Goal: Information Seeking & Learning: Learn about a topic

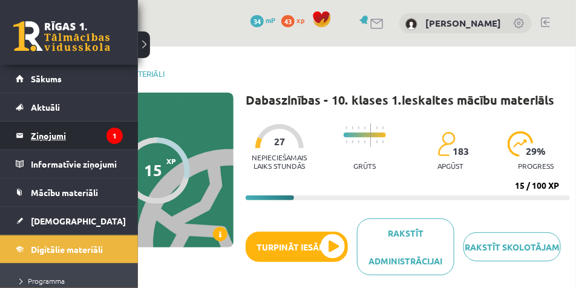
click at [20, 132] on link "Ziņojumi 1" at bounding box center [69, 136] width 107 height 28
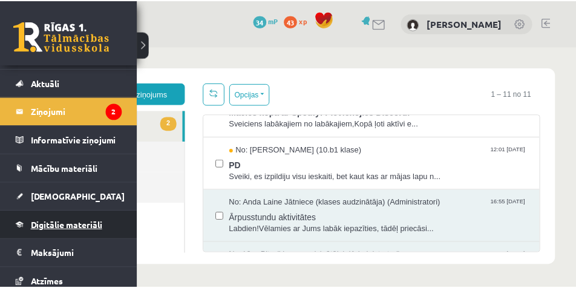
scroll to position [30, 0]
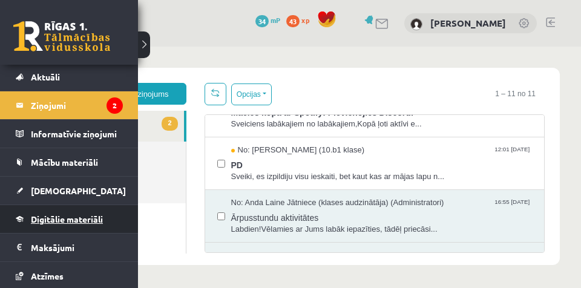
click at [76, 220] on span "Digitālie materiāli" at bounding box center [67, 219] width 72 height 11
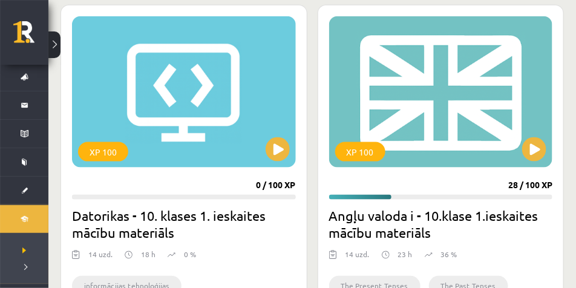
scroll to position [272, 0]
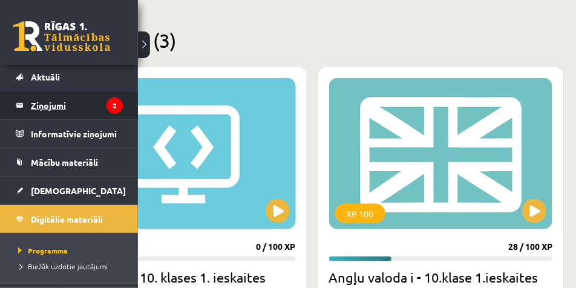
click at [48, 104] on legend "Ziņojumi 2" at bounding box center [77, 105] width 92 height 28
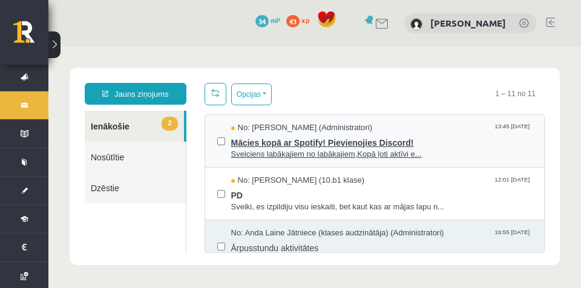
click at [453, 127] on div "No: Ivo Čapiņš (Administratori) 13:45 12/09/2025" at bounding box center [381, 127] width 301 height 11
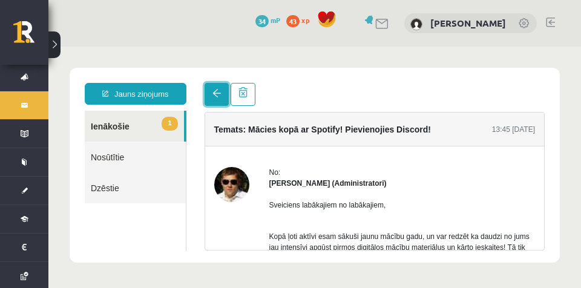
click at [211, 94] on link at bounding box center [216, 94] width 24 height 23
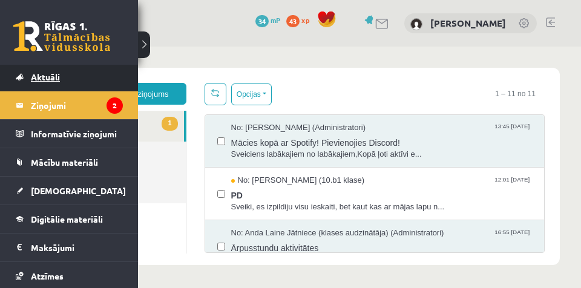
click at [49, 73] on span "Aktuāli" at bounding box center [45, 76] width 29 height 11
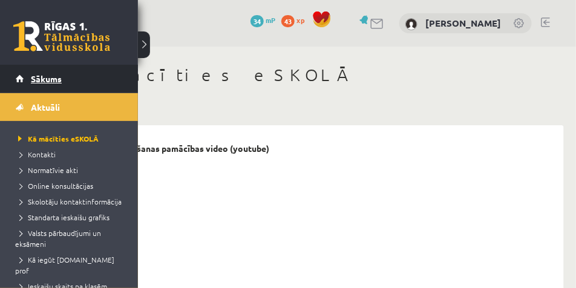
click at [40, 79] on span "Sākums" at bounding box center [46, 78] width 31 height 11
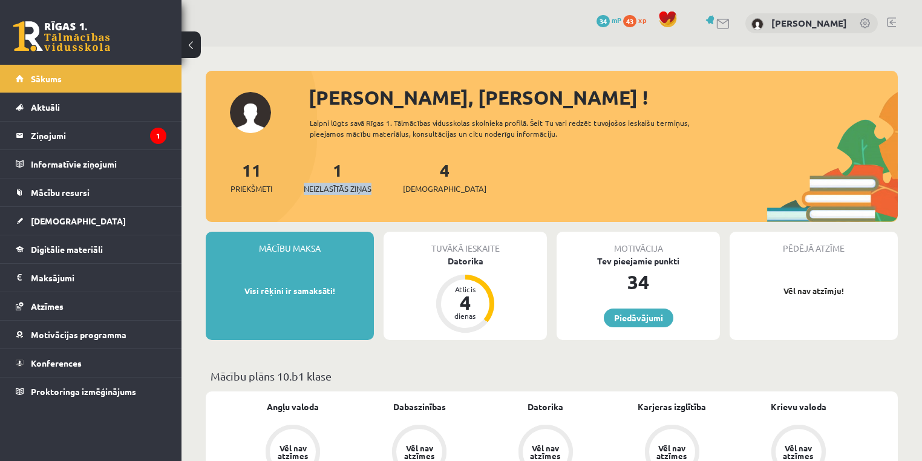
drag, startPoint x: 0, startPoint y: 0, endPoint x: 385, endPoint y: 189, distance: 428.6
click at [385, 189] on div "11 Priekšmeti 1 Neizlasītās ziņas 4 Ieskaites" at bounding box center [552, 189] width 692 height 65
click at [575, 184] on div "11 Priekšmeti 1 Neizlasītās ziņas 4 Ieskaites" at bounding box center [552, 189] width 692 height 65
click at [356, 186] on span "Neizlasītās ziņas" at bounding box center [338, 189] width 68 height 12
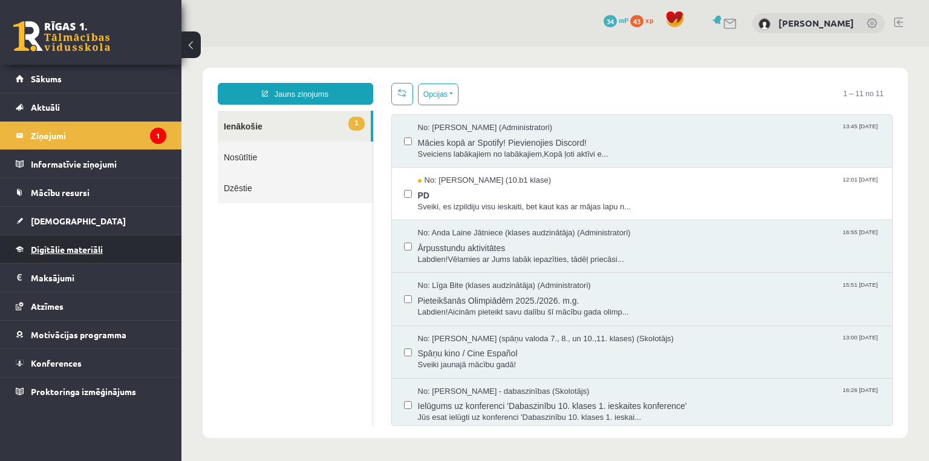
click at [104, 246] on link "Digitālie materiāli" at bounding box center [91, 249] width 151 height 28
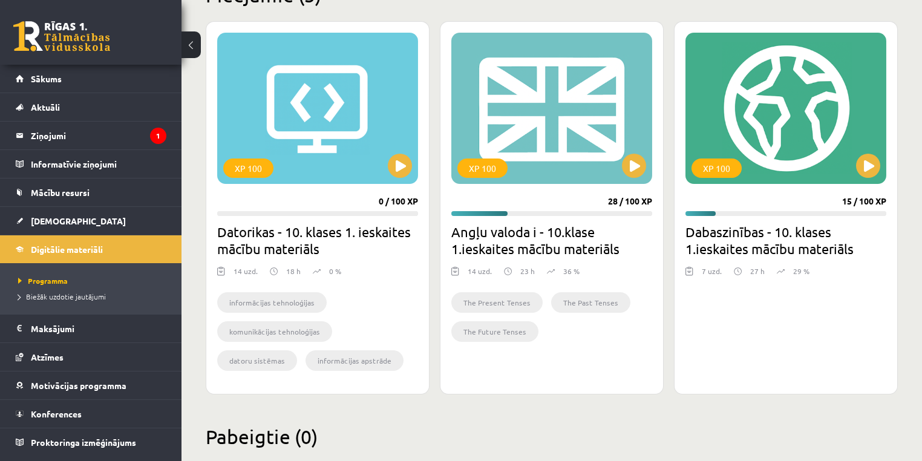
scroll to position [349, 0]
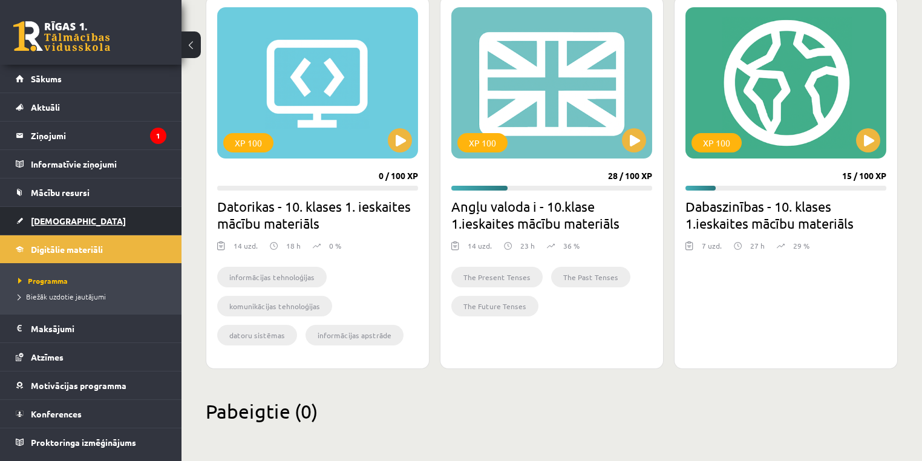
click at [63, 225] on link "[DEMOGRAPHIC_DATA]" at bounding box center [91, 221] width 151 height 28
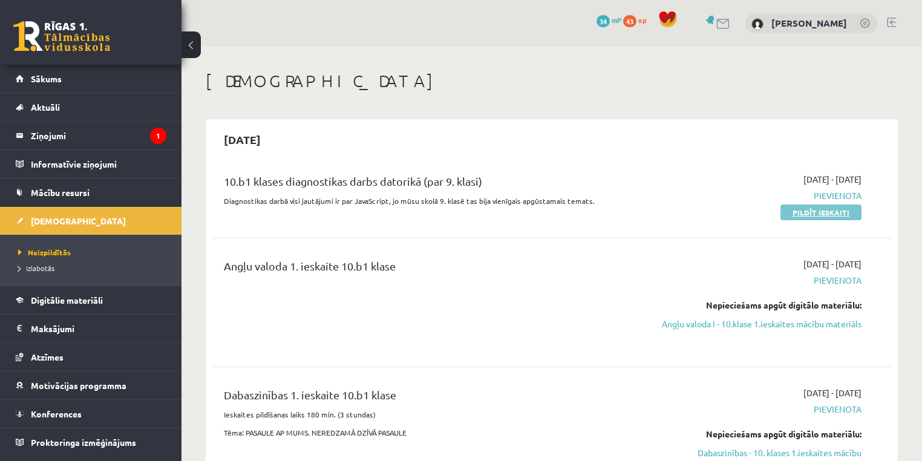
click at [828, 213] on link "Pildīt ieskaiti" at bounding box center [820, 212] width 81 height 16
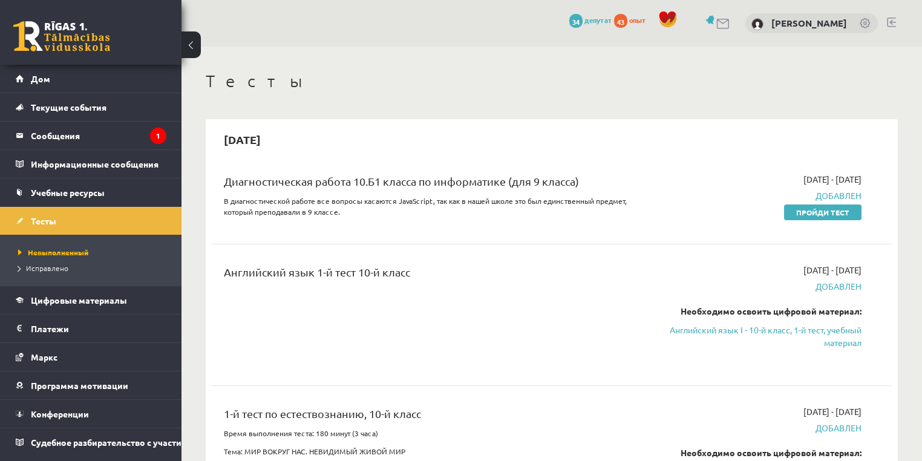
drag, startPoint x: 801, startPoint y: 211, endPoint x: 496, endPoint y: 48, distance: 345.6
click at [801, 211] on font "Пройди тест" at bounding box center [822, 212] width 53 height 10
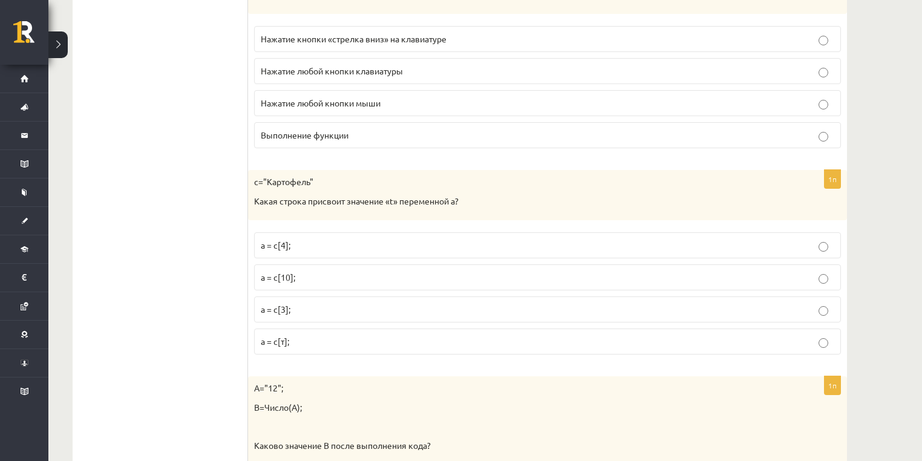
scroll to position [726, 0]
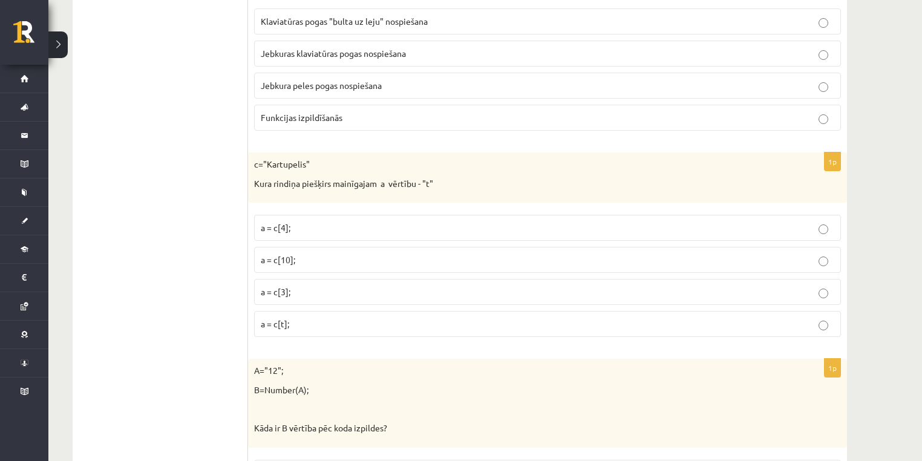
click at [299, 319] on p "a = c[t];" at bounding box center [547, 324] width 573 height 13
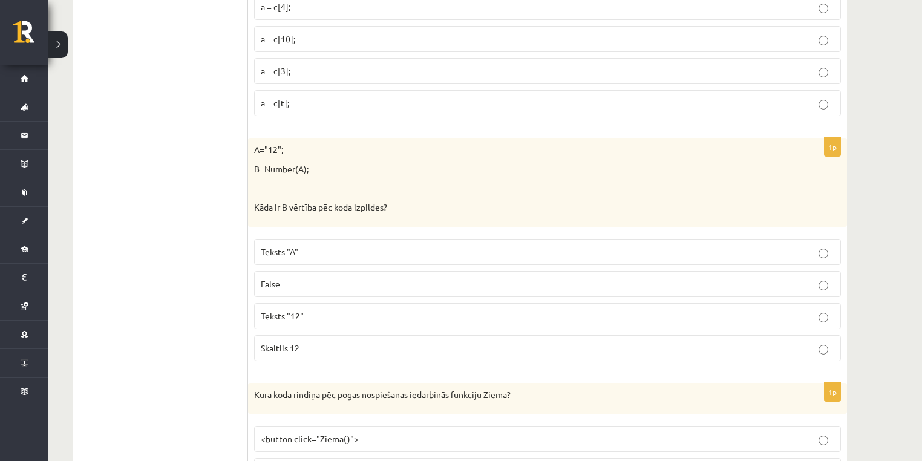
scroll to position [1016, 0]
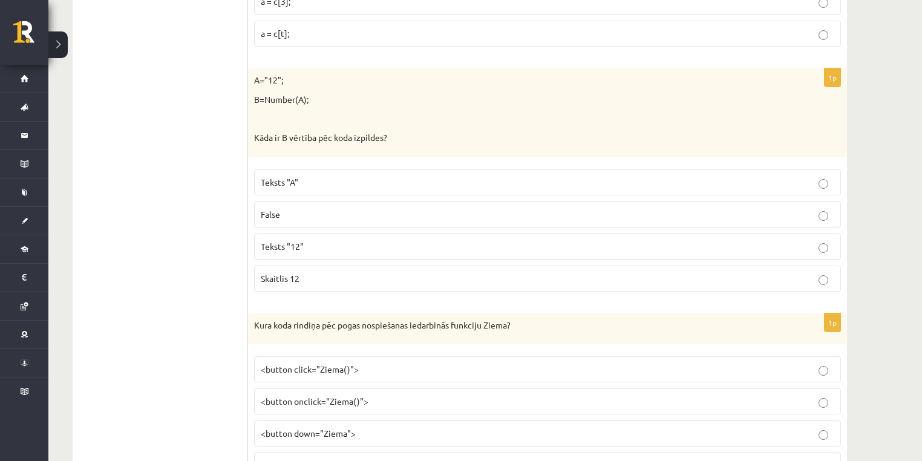
click at [324, 272] on p "Skaitlis 12" at bounding box center [547, 278] width 573 height 13
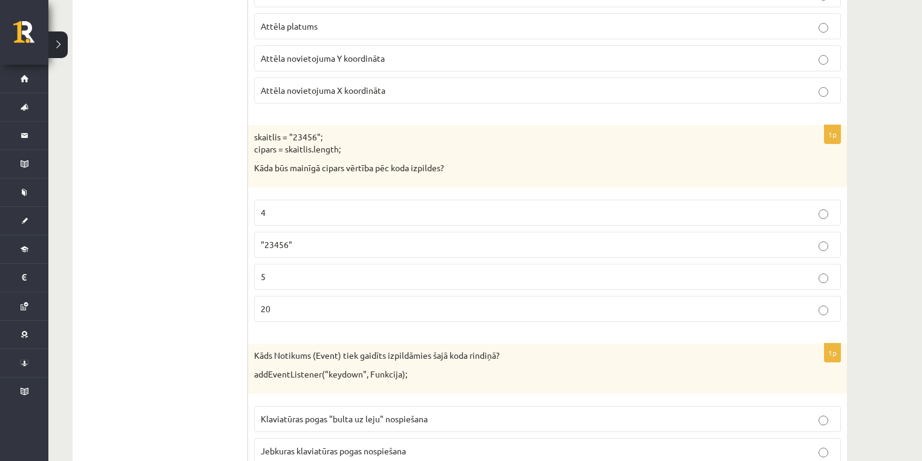
scroll to position [339, 0]
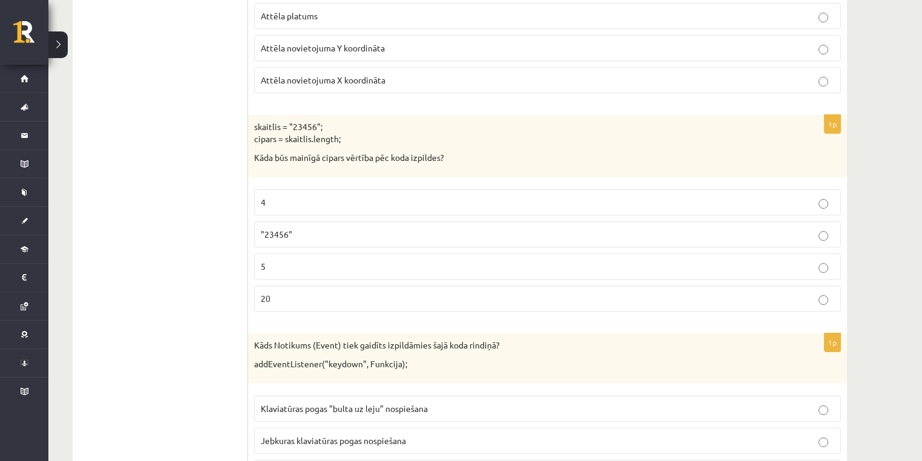
click at [342, 263] on p "5" at bounding box center [547, 266] width 573 height 13
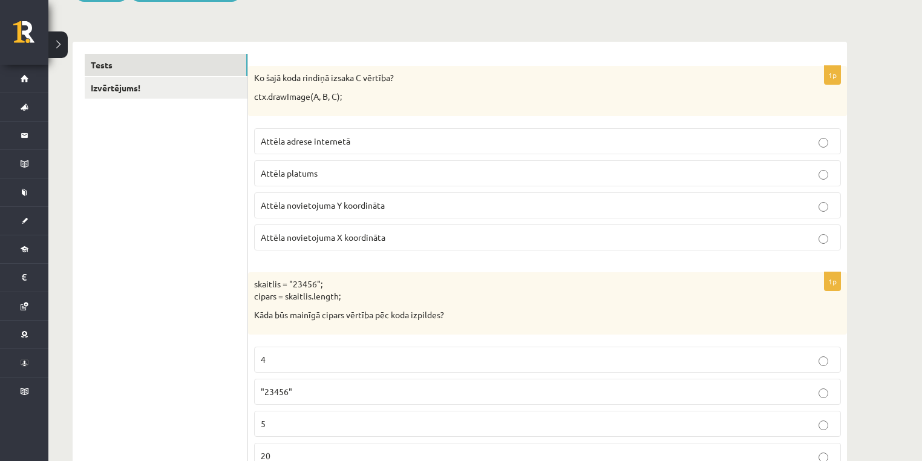
scroll to position [133, 0]
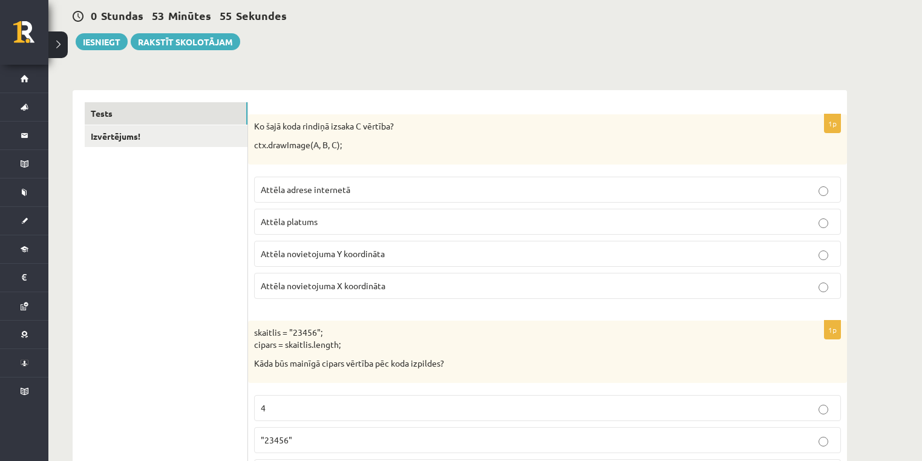
click at [430, 256] on p "Attēla novietojuma Y koordināta" at bounding box center [547, 253] width 573 height 13
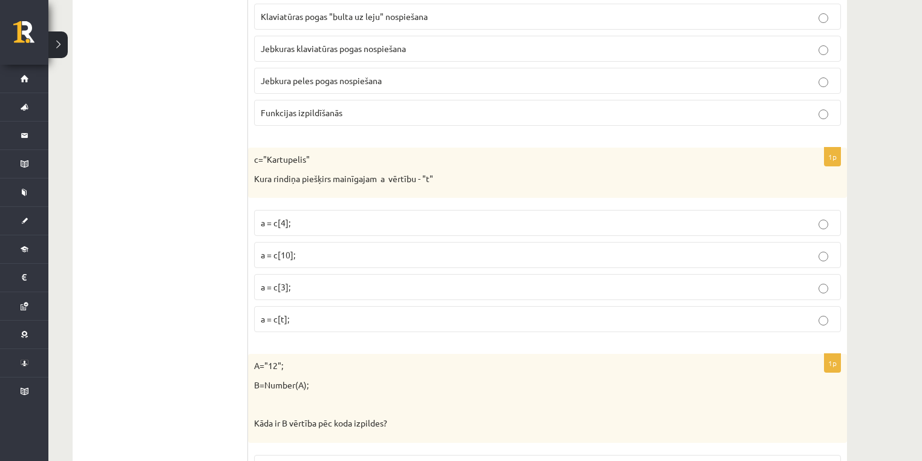
scroll to position [762, 0]
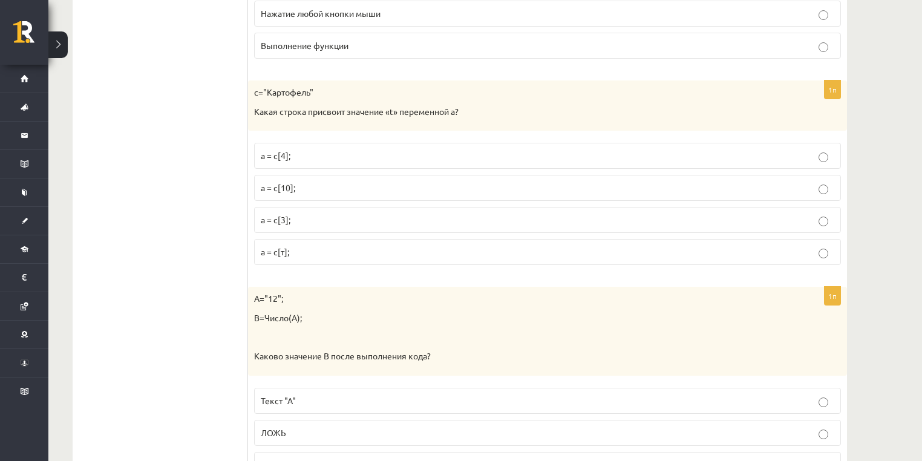
scroll to position [907, 0]
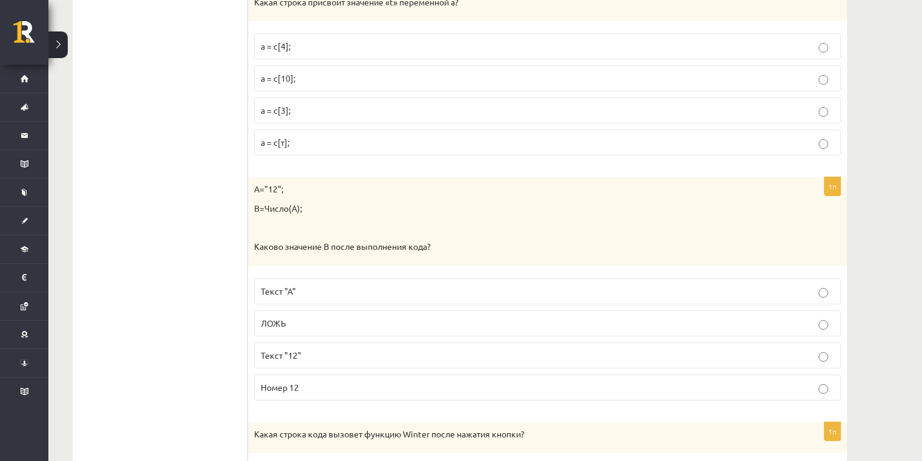
click at [322, 374] on label "Номер 12" at bounding box center [547, 387] width 587 height 26
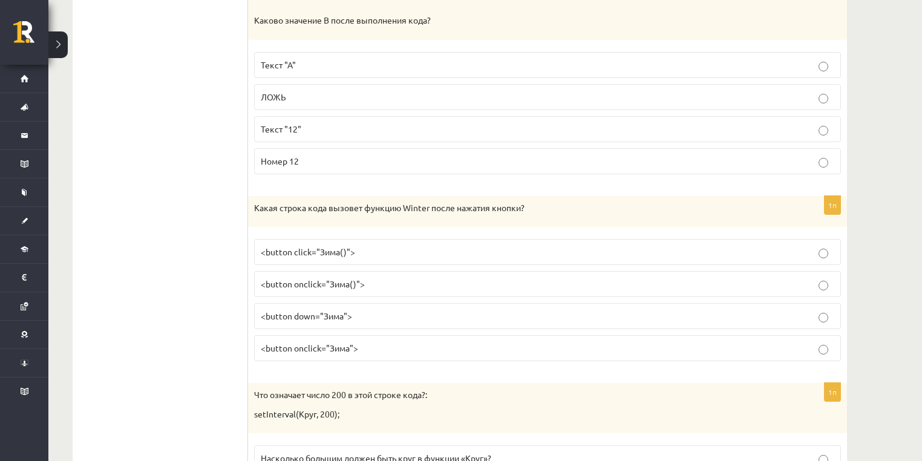
scroll to position [1149, 0]
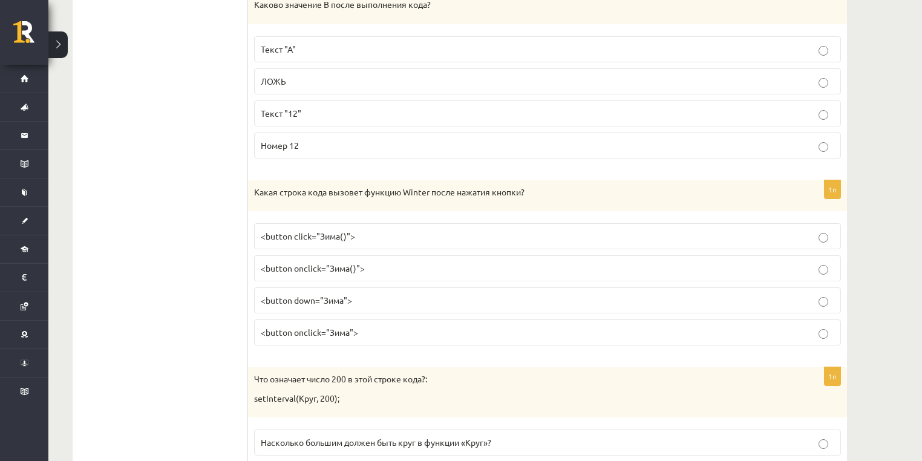
click at [382, 230] on p "<button click="Зима()">" at bounding box center [547, 236] width 573 height 13
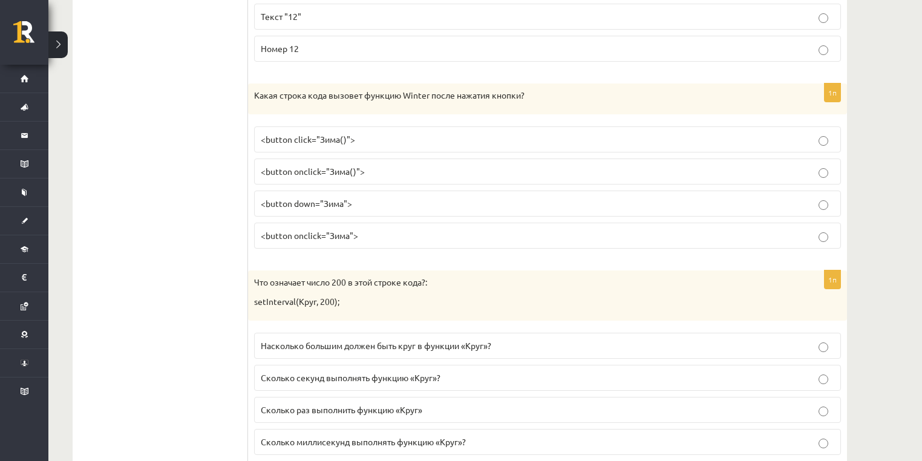
scroll to position [1295, 0]
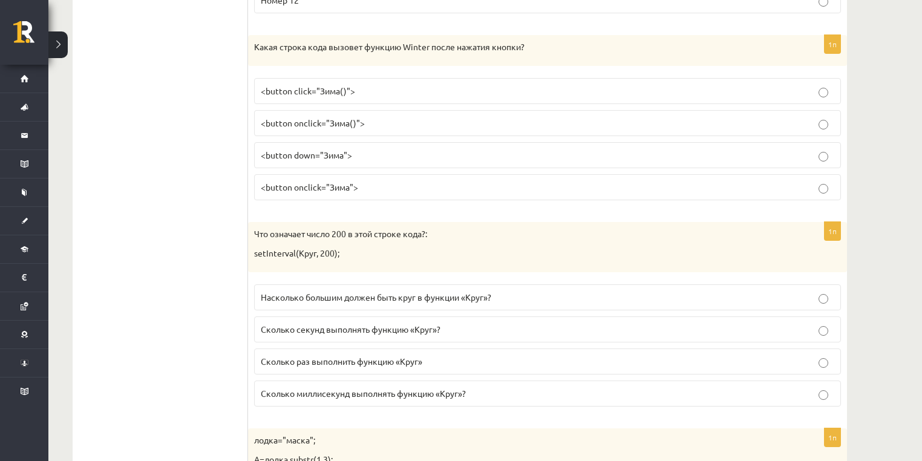
click at [497, 292] on p "Насколько большим должен быть круг в функции «Круг»?" at bounding box center [547, 297] width 573 height 13
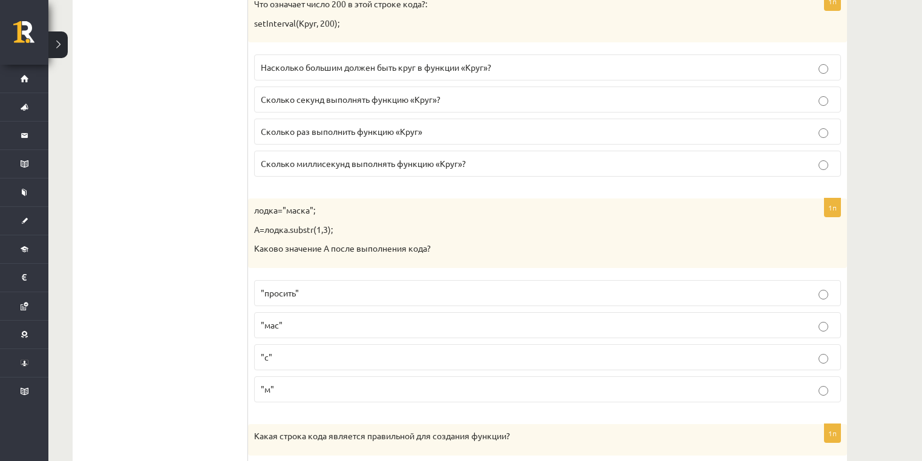
scroll to position [1537, 0]
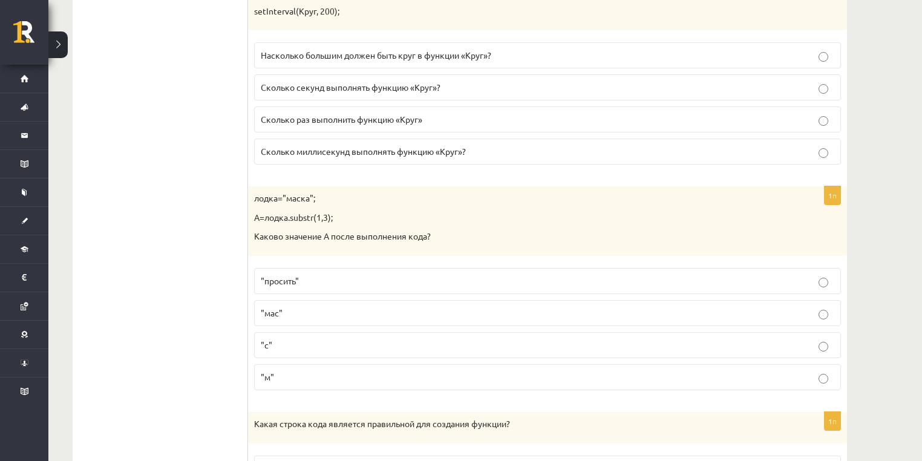
click at [539, 212] on p "A=лодка.substr(1,3);" at bounding box center [517, 218] width 526 height 12
click at [678, 231] on p "Каково значение A после выполнения кода?" at bounding box center [517, 236] width 526 height 12
click at [387, 212] on p "A=laiva.substr(1,3);" at bounding box center [517, 218] width 526 height 12
click at [315, 307] on p ""mas"" at bounding box center [547, 313] width 573 height 13
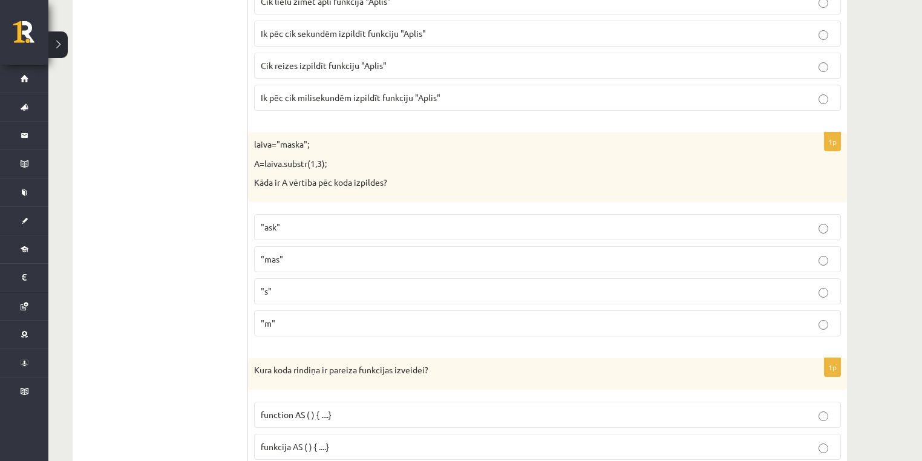
scroll to position [1779, 0]
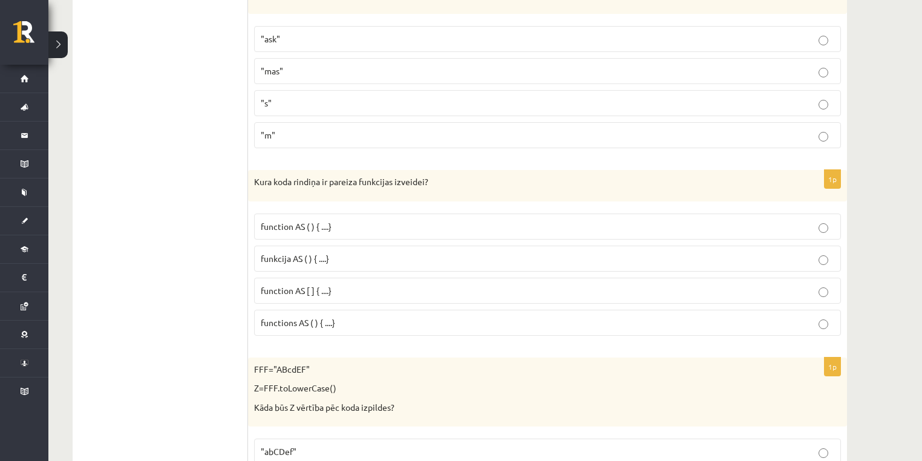
click at [407, 220] on p "function AS ( ) { ....}" at bounding box center [547, 226] width 573 height 13
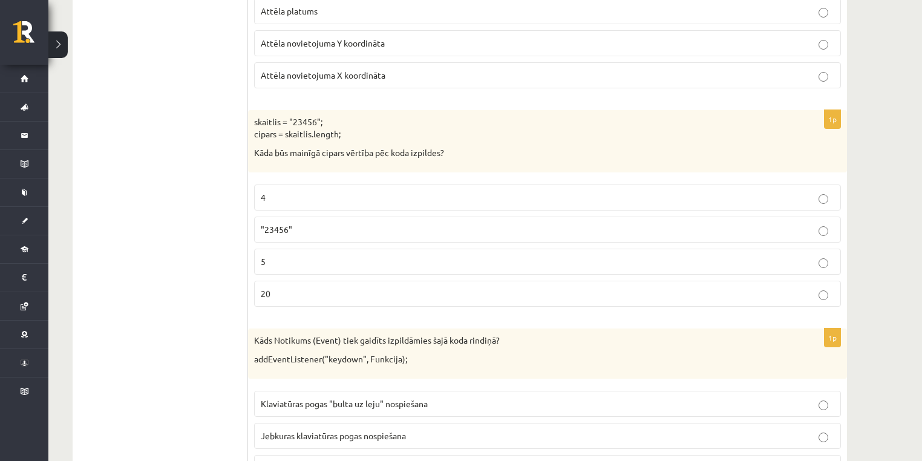
scroll to position [520, 0]
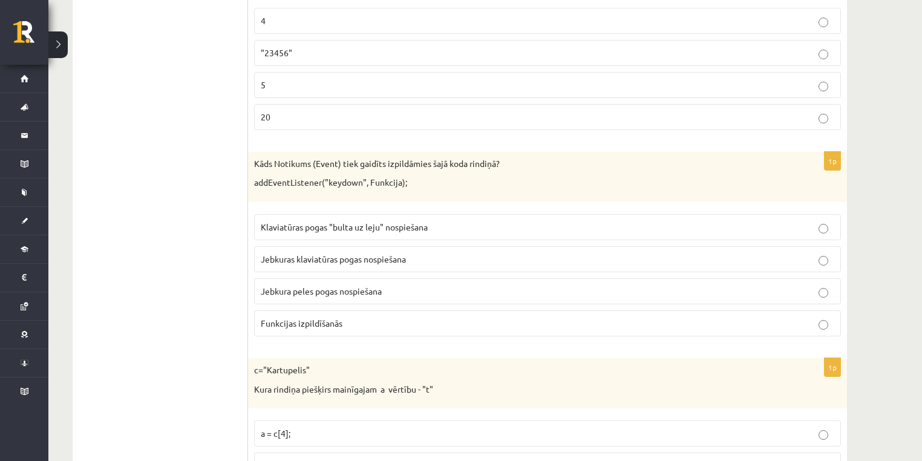
click at [460, 248] on label "Jebkuras klaviatūras pogas nospiešana" at bounding box center [547, 259] width 587 height 26
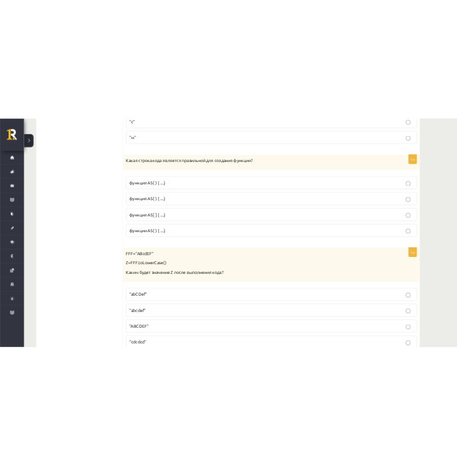
scroll to position [1924, 0]
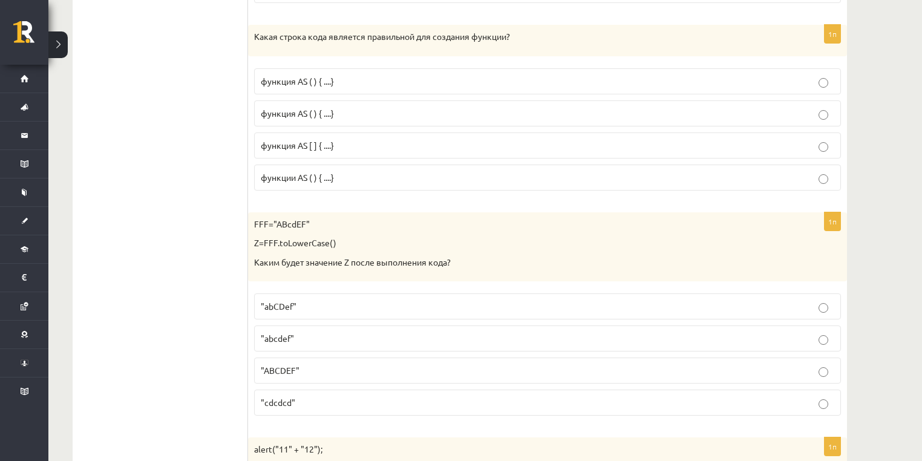
click at [541, 238] on p "Z=FFF.toLowerCase()" at bounding box center [517, 243] width 526 height 12
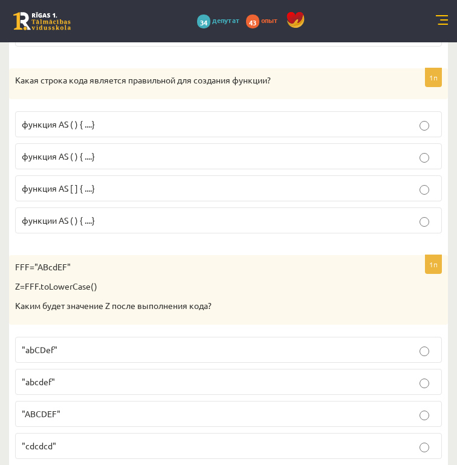
click at [332, 290] on p "Z=FFF.toLowerCase()" at bounding box center [198, 287] width 367 height 12
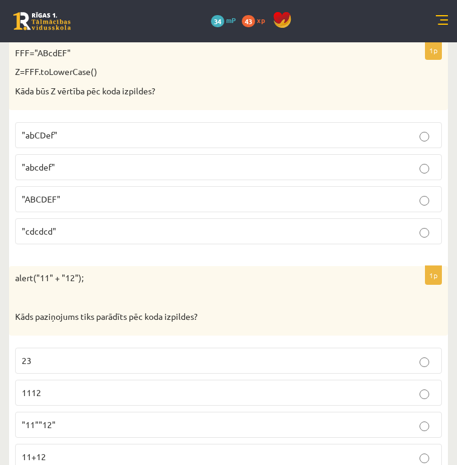
scroll to position [2106, 0]
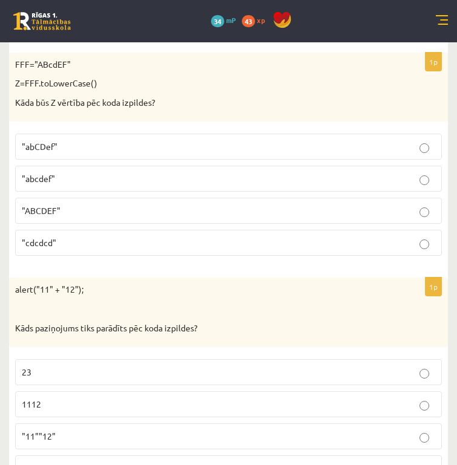
click at [270, 109] on p "Kāda būs Z vērtība pēc koda izpildes?" at bounding box center [198, 103] width 367 height 12
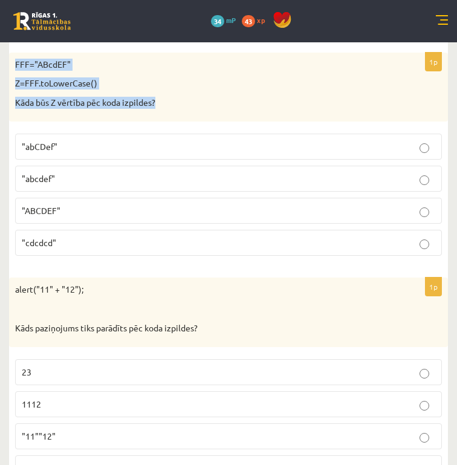
drag, startPoint x: 227, startPoint y: 119, endPoint x: 65, endPoint y: 77, distance: 167.3
click at [65, 77] on div "FFF="ABcdEF" Z=FFF.toLowerCase() Kāda būs Z vērtība pēc koda izpildes?" at bounding box center [228, 88] width 439 height 70
copy div "FFF="ABcdEF" Z=FFF.toLowerCase() Kāda būs Z vērtība pēc koda izpildes?"
click at [266, 88] on div "FFF="ABcdEF" Z=FFF.toLowerCase() Kāda būs Z vērtība pēc koda izpildes?" at bounding box center [228, 88] width 439 height 70
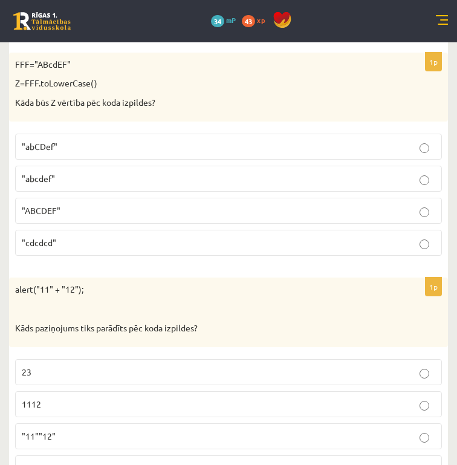
click at [198, 183] on label ""abcdef"" at bounding box center [228, 179] width 427 height 26
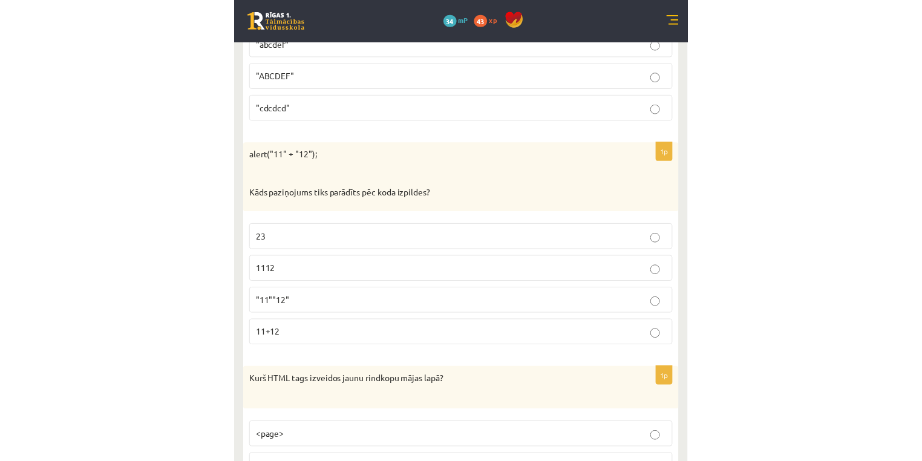
scroll to position [2251, 0]
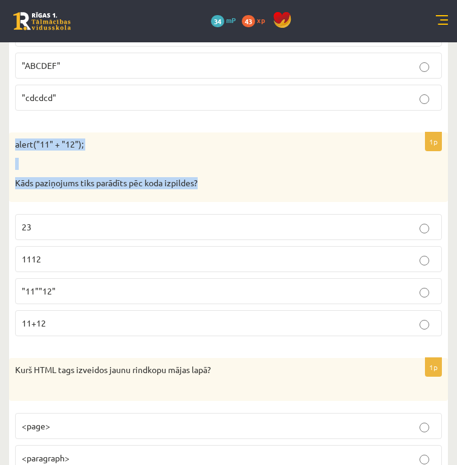
drag, startPoint x: 67, startPoint y: 160, endPoint x: 271, endPoint y: 200, distance: 207.7
click at [271, 200] on div "alert("11" + "12"); Kāds paziņojums tiks parādīts pēc koda izpildes?" at bounding box center [228, 167] width 439 height 70
copy div "alert("11" + "12"); Kāds paziņojums tiks parādīts pēc koda izpildes?"
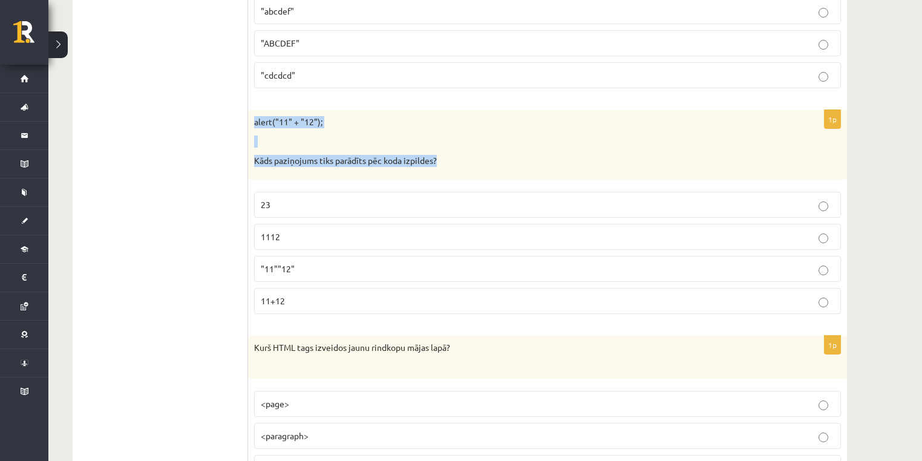
click at [636, 136] on p at bounding box center [517, 142] width 526 height 12
click at [370, 230] on p "1112" at bounding box center [547, 236] width 573 height 13
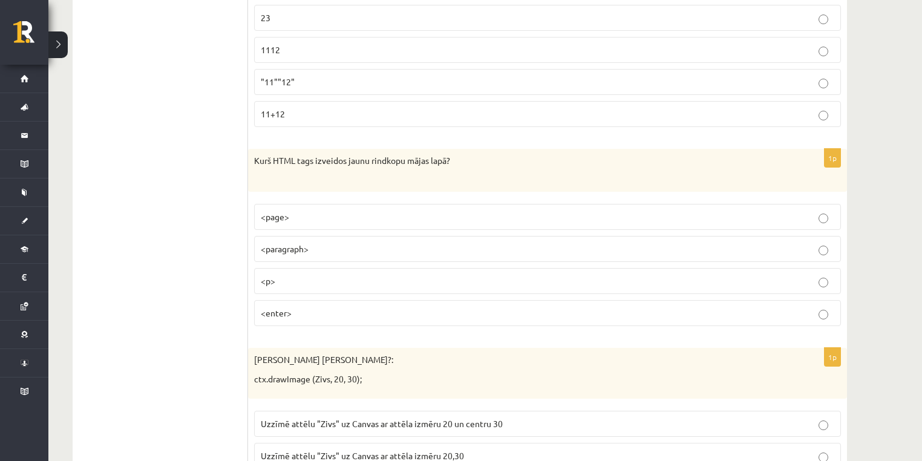
scroll to position [2445, 0]
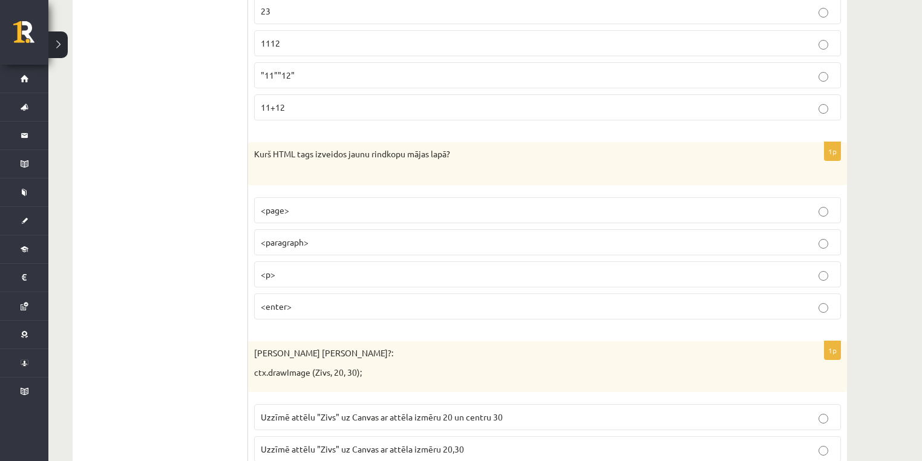
click at [286, 268] on p "<p>" at bounding box center [547, 274] width 573 height 13
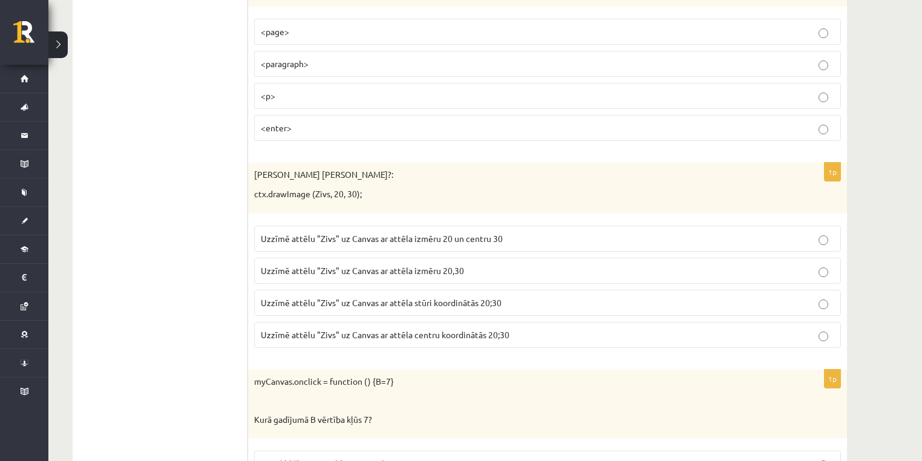
scroll to position [2638, 0]
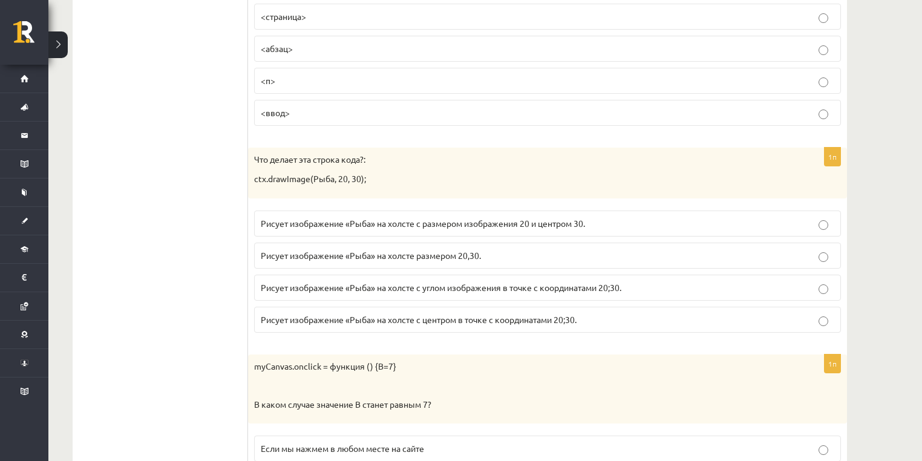
click at [335, 313] on p "Рисует изображение «Рыба» на холсте с центром в точке с координатами 20;30." at bounding box center [547, 319] width 573 height 13
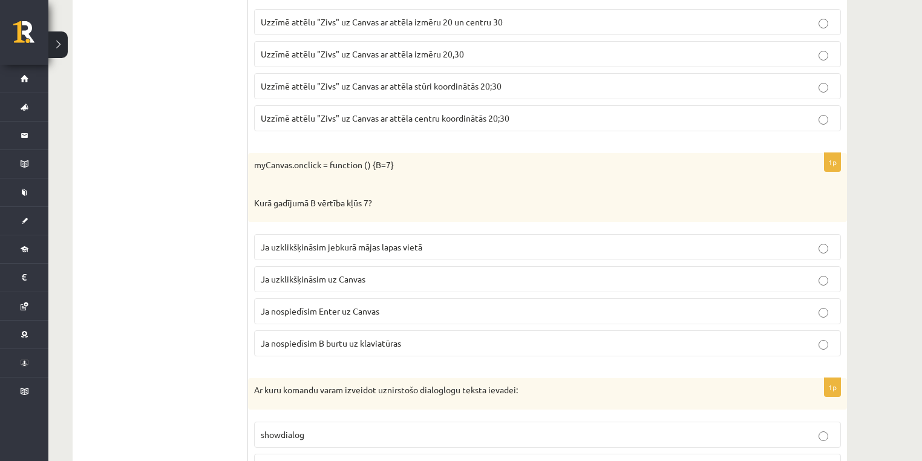
scroll to position [2832, 0]
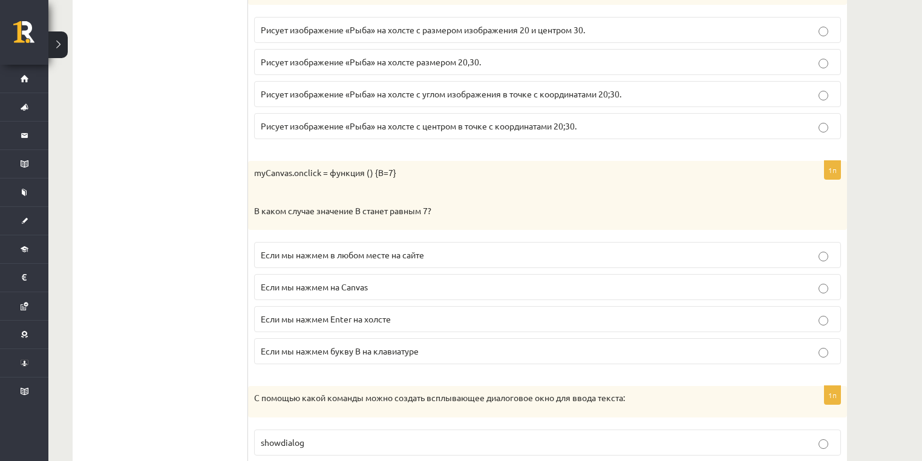
click at [433, 281] on p "Если мы нажмем на Canvas" at bounding box center [547, 287] width 573 height 13
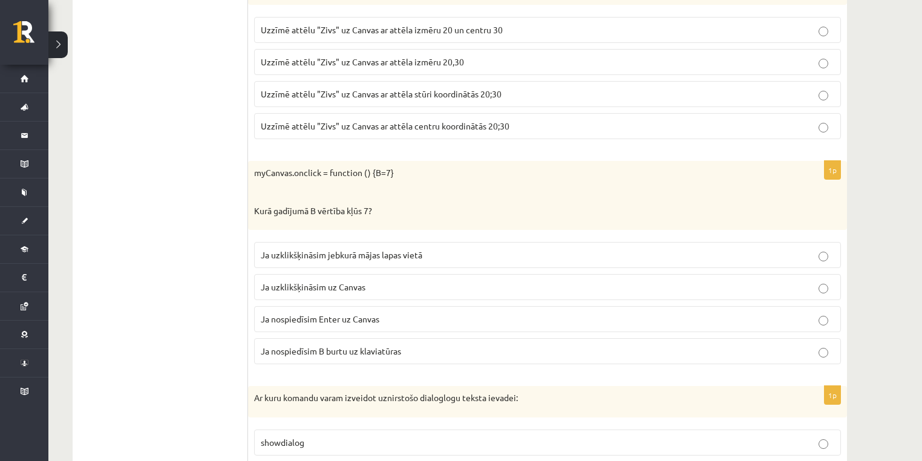
click at [460, 281] on p "Ja uzklikšķināsim uz Canvas" at bounding box center [547, 287] width 573 height 13
click at [522, 236] on fieldset "Ja uzklikšķināsim jebkurā mājas lapas vietā Ja uzklikšķināsim uz Canvas Ja nosp…" at bounding box center [547, 302] width 587 height 132
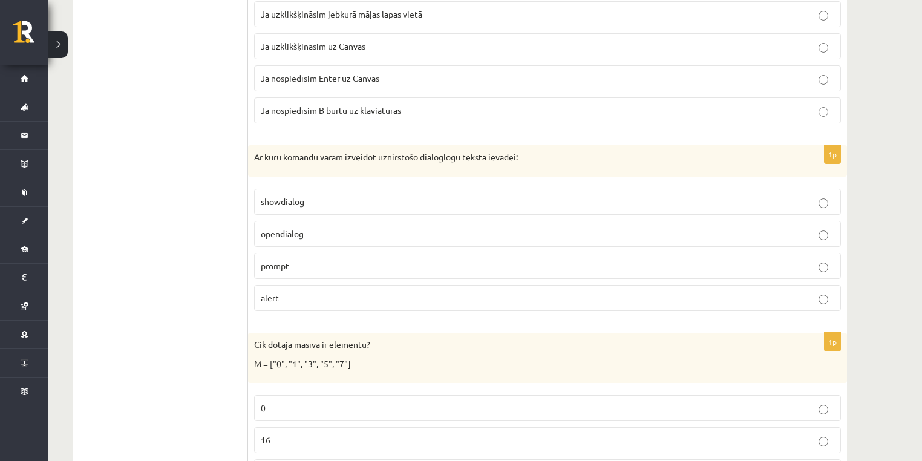
scroll to position [3074, 0]
click at [373, 258] on p "prompt" at bounding box center [547, 264] width 573 height 13
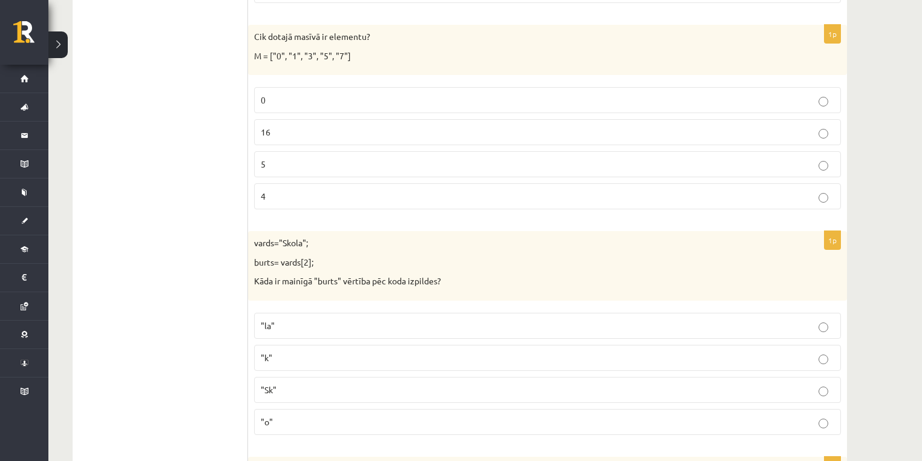
scroll to position [3364, 0]
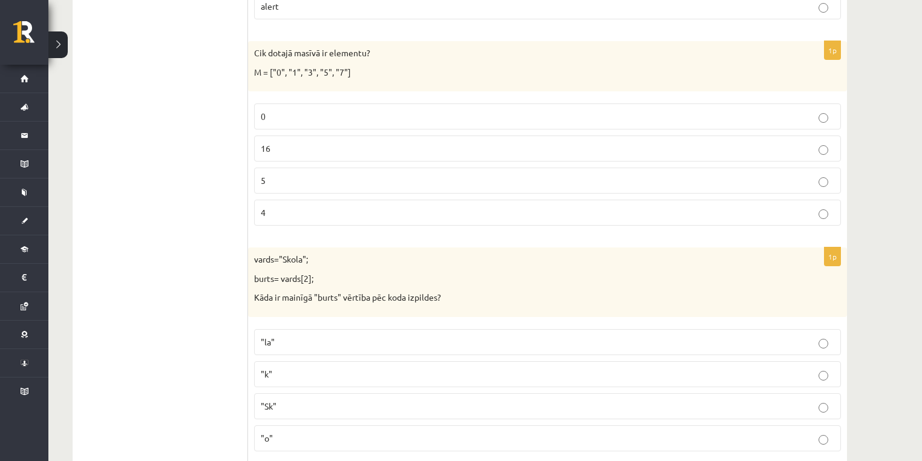
click at [309, 174] on p "5" at bounding box center [547, 180] width 573 height 13
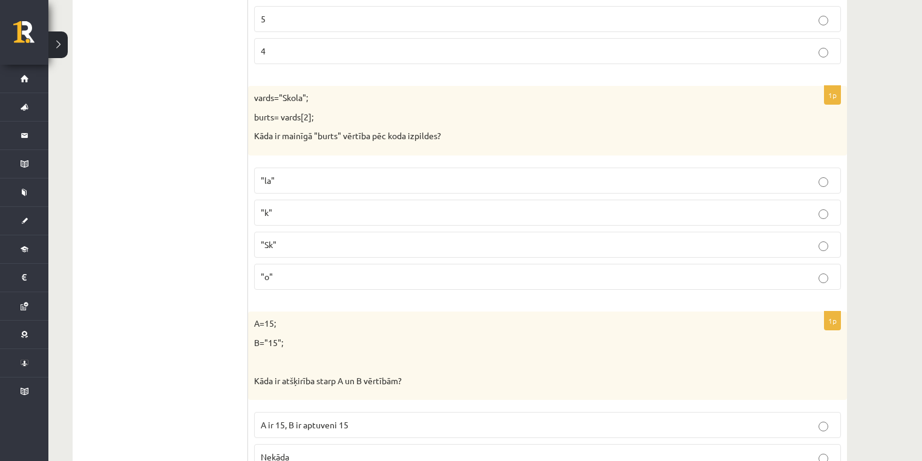
scroll to position [3509, 0]
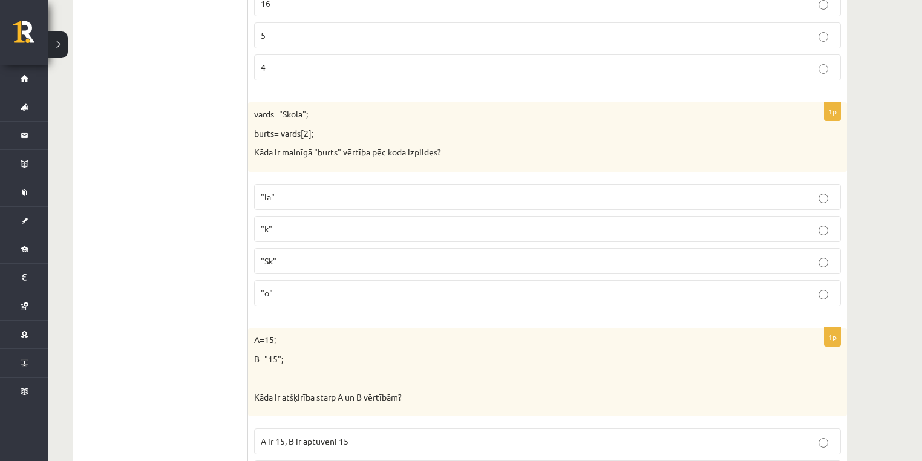
click at [320, 287] on p ""o"" at bounding box center [547, 293] width 573 height 13
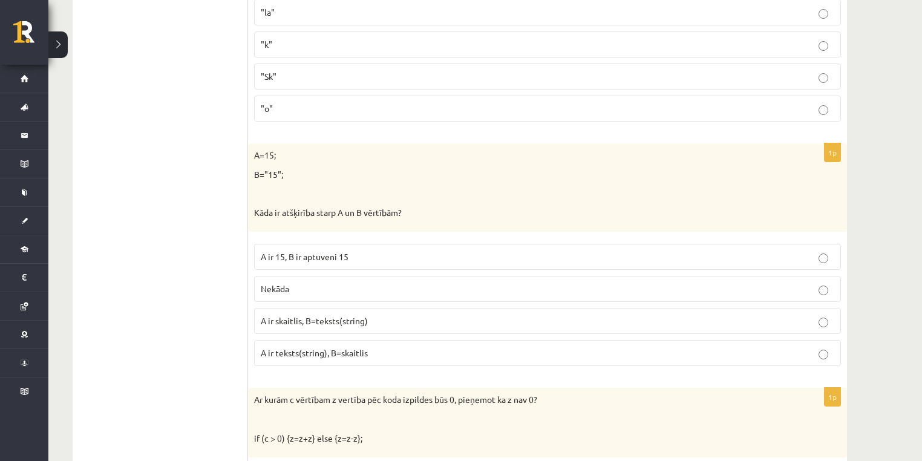
scroll to position [3703, 0]
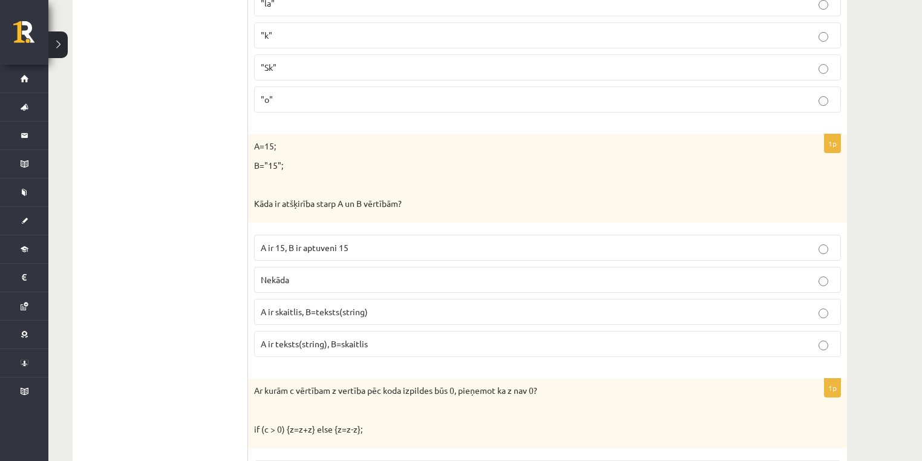
click at [426, 306] on p "A ir skaitlis, B=teksts(string)" at bounding box center [547, 312] width 573 height 13
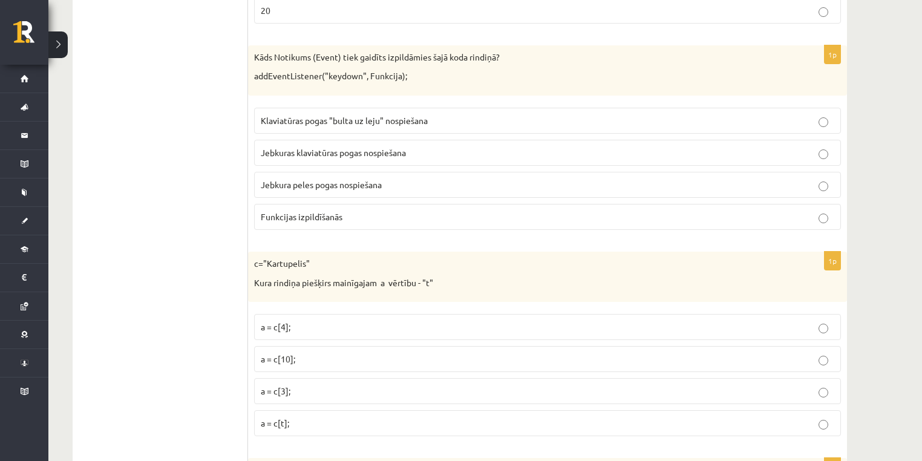
scroll to position [678, 0]
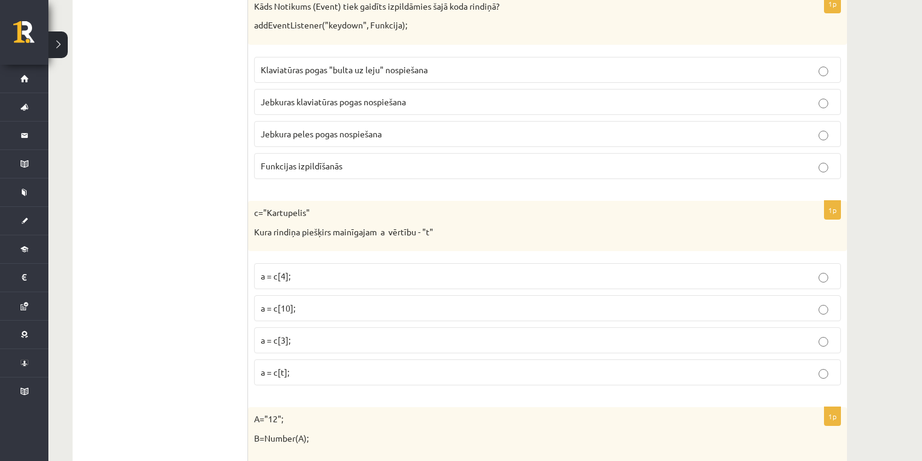
click at [352, 315] on label "a = c[10];" at bounding box center [547, 308] width 587 height 26
click at [352, 322] on fieldset "a = c[4]; a = c[10]; a = c[3]; a = c[t];" at bounding box center [547, 323] width 587 height 132
click at [356, 328] on label "a = c[3];" at bounding box center [547, 340] width 587 height 26
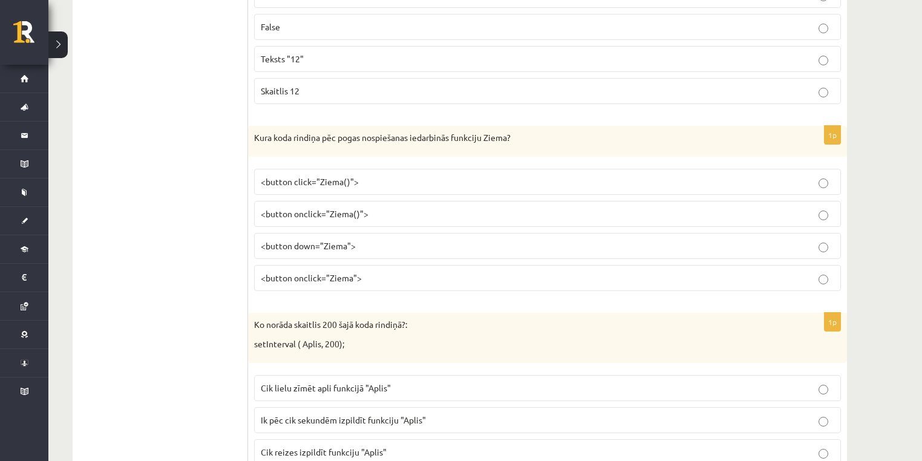
scroll to position [1210, 0]
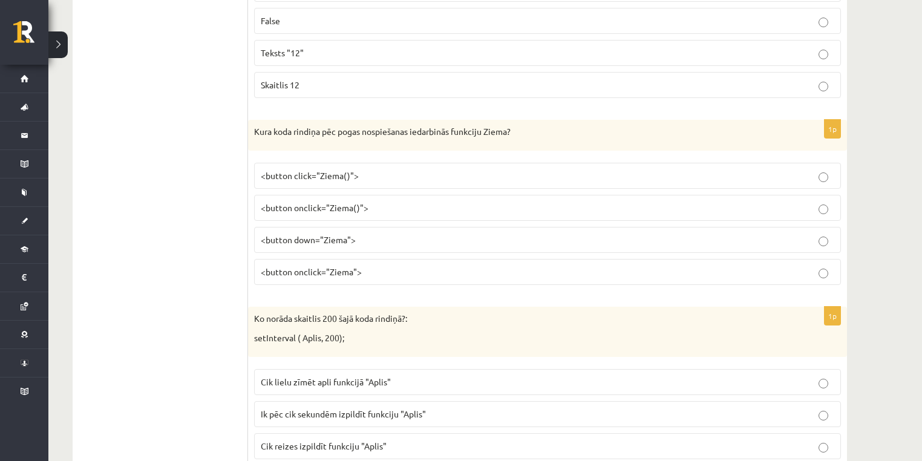
click at [419, 195] on label "<button onclick="Ziema()">" at bounding box center [547, 208] width 587 height 26
click at [414, 266] on p "<button onclick="Ziema">" at bounding box center [547, 272] width 573 height 13
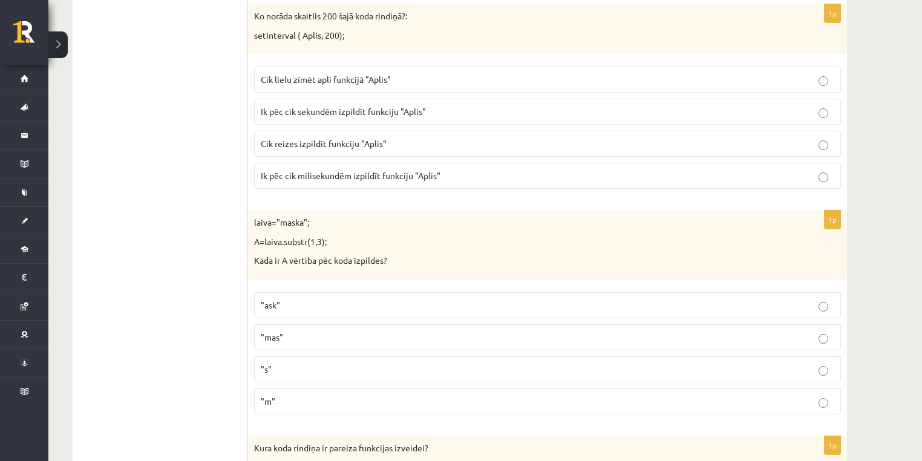
scroll to position [1549, 0]
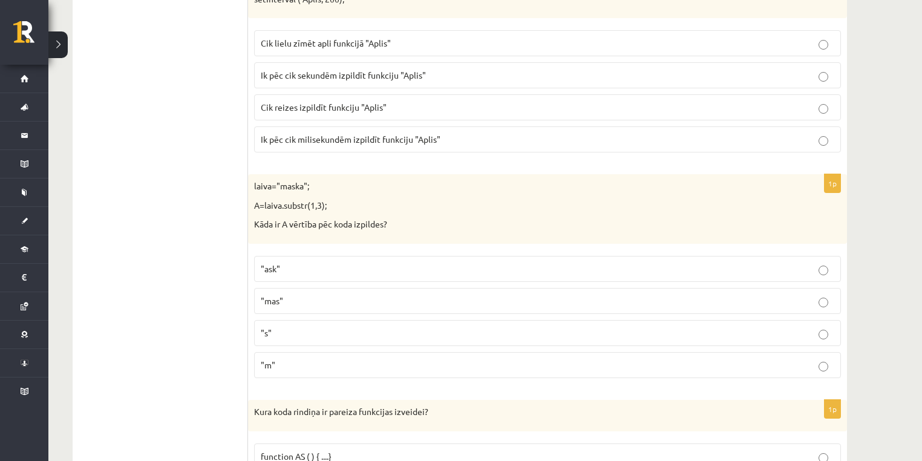
click at [307, 263] on p ""ask"" at bounding box center [547, 269] width 573 height 13
click at [313, 256] on label ""ask"" at bounding box center [547, 269] width 587 height 26
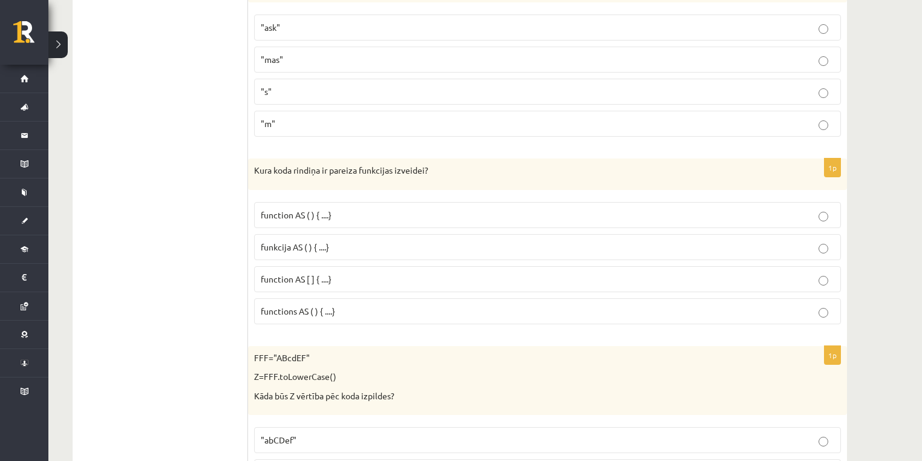
scroll to position [1791, 0]
click at [414, 201] on label "function AS ( ) { ....}" at bounding box center [547, 214] width 587 height 26
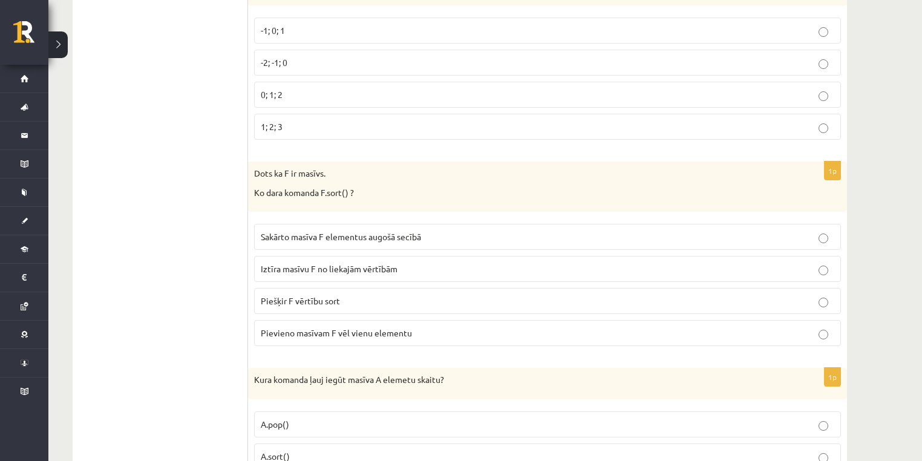
scroll to position [4162, 0]
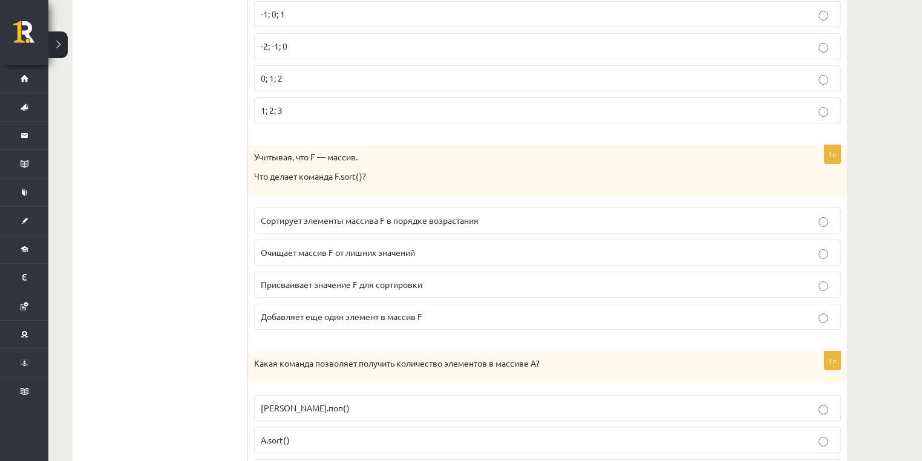
click at [480, 278] on p "Присваивает значение F для сортировки" at bounding box center [547, 284] width 573 height 13
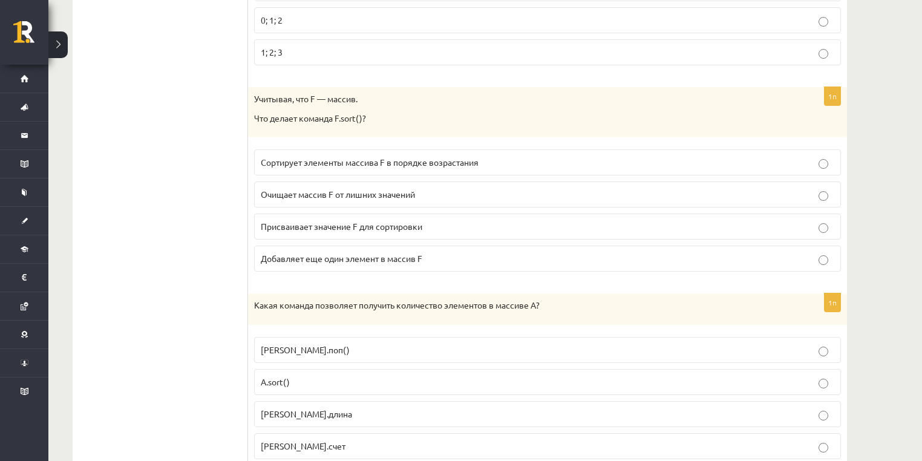
scroll to position [4259, 0]
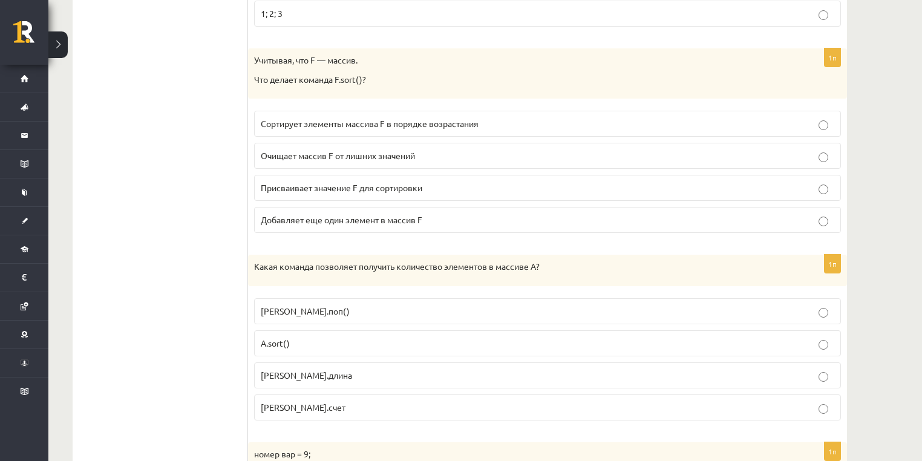
click at [346, 394] on label "А.счет" at bounding box center [547, 407] width 587 height 26
click at [482, 214] on p "Добавляет еще один элемент в массив F" at bounding box center [547, 220] width 573 height 13
click at [366, 182] on font "Присваивает значение F для сортировки" at bounding box center [342, 187] width 162 height 11
click at [393, 298] on label "А.поп()" at bounding box center [547, 311] width 587 height 26
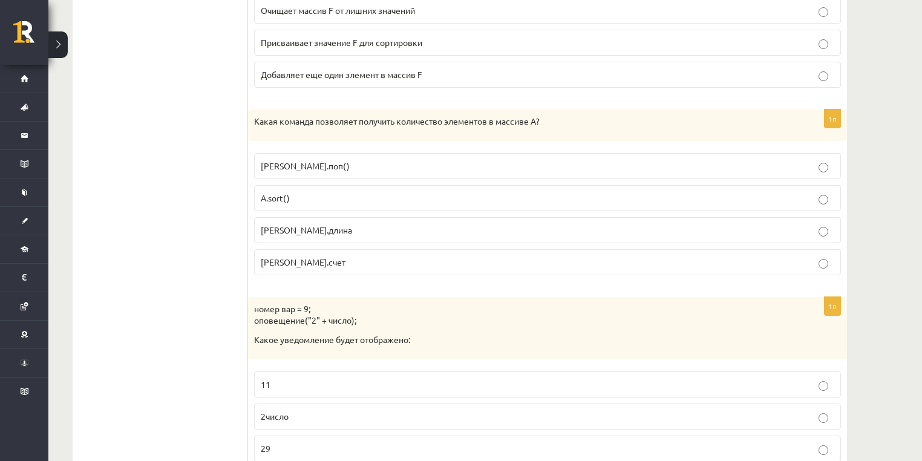
scroll to position [4452, 0]
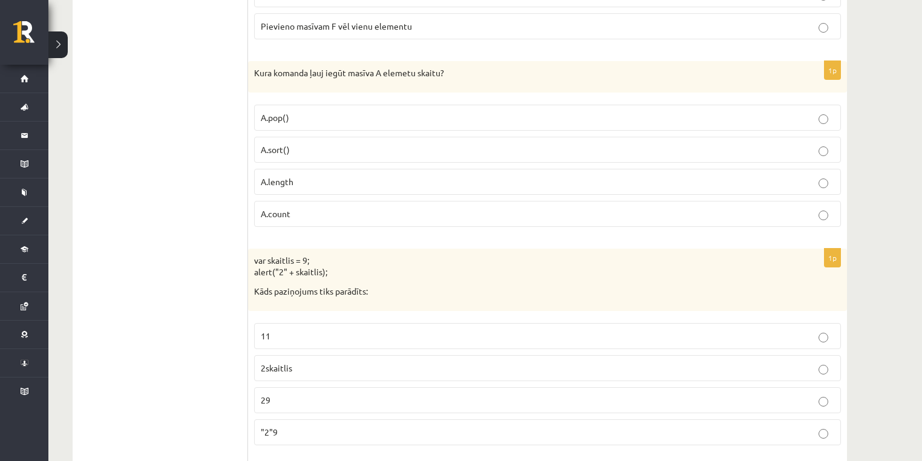
click at [290, 330] on p "11" at bounding box center [547, 336] width 573 height 13
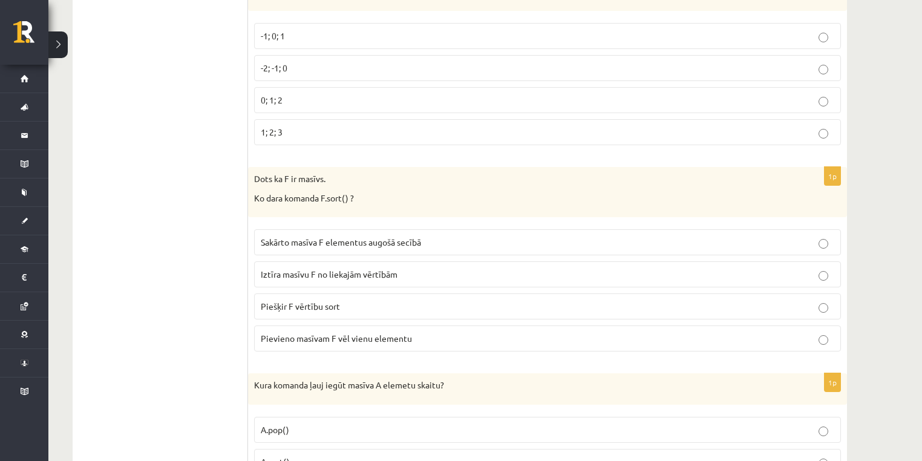
scroll to position [4017, 0]
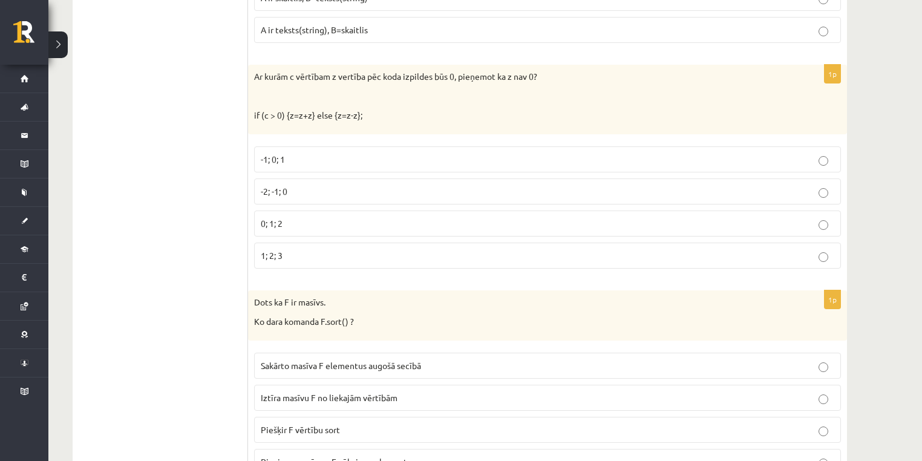
click at [287, 186] on span "-2; -1; 0" at bounding box center [274, 191] width 27 height 11
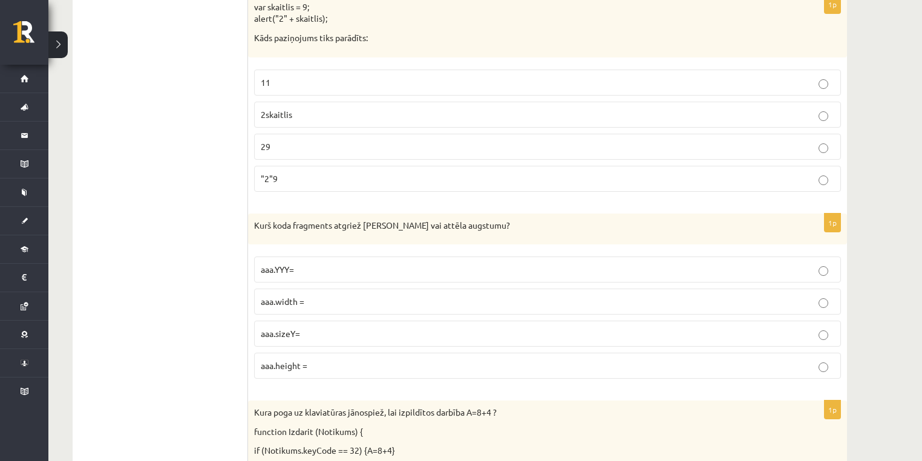
scroll to position [4598, 0]
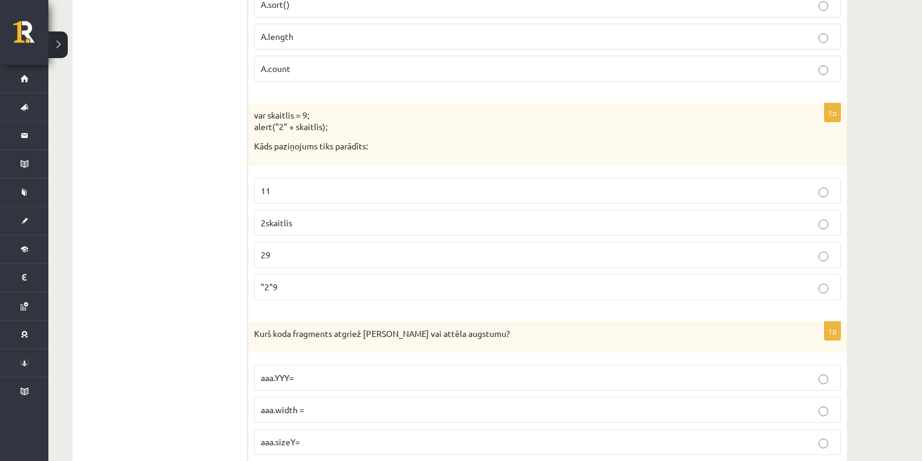
click at [332, 249] on p "29" at bounding box center [547, 255] width 573 height 13
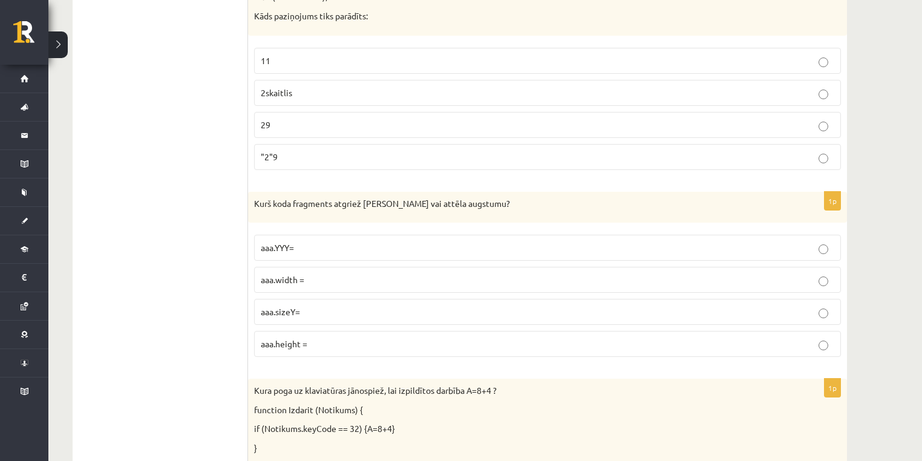
scroll to position [4743, 0]
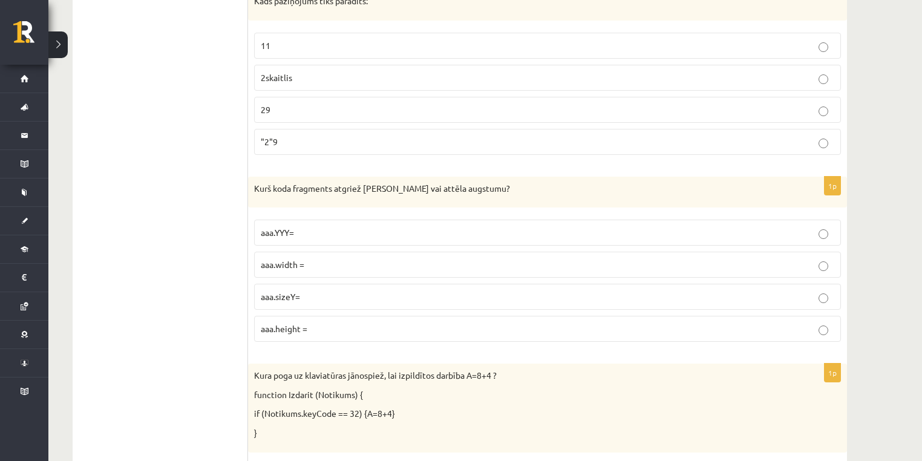
click at [344, 316] on label "aaa.height =" at bounding box center [547, 329] width 587 height 26
click at [353, 322] on p "aaa.height =" at bounding box center [547, 328] width 573 height 13
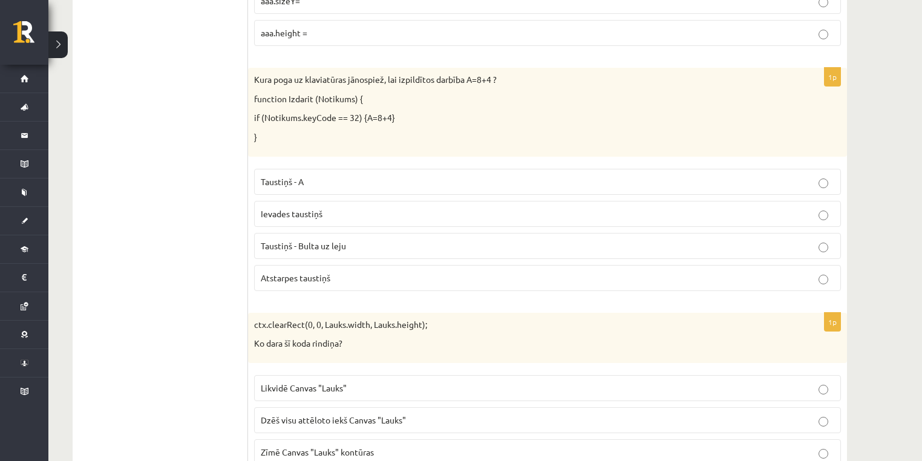
scroll to position [5130, 0]
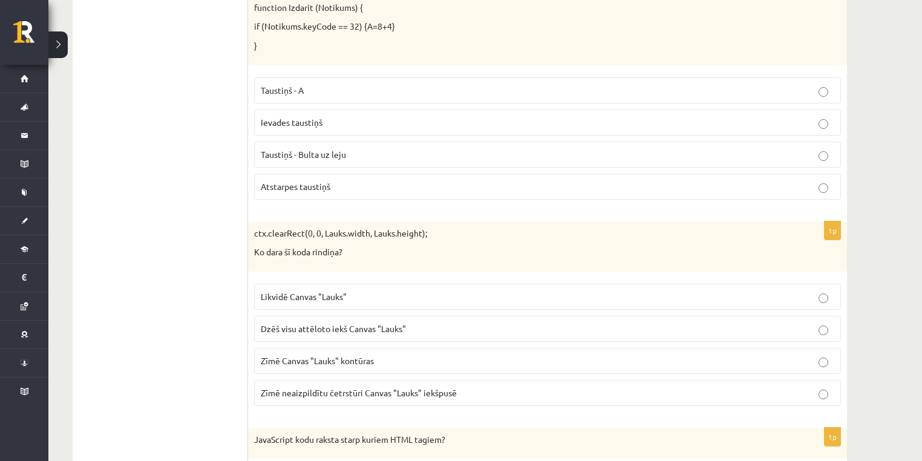
click at [416, 355] on p "Zīmē Canvas "Lauks" kontūras" at bounding box center [547, 361] width 573 height 13
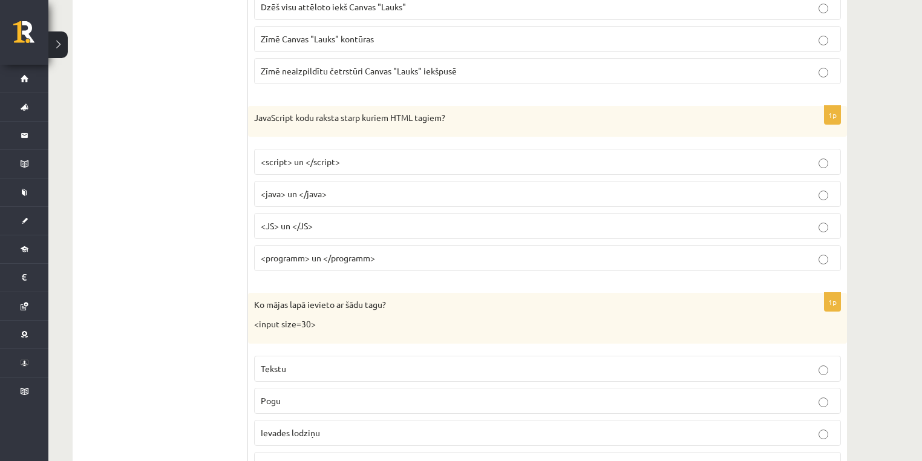
scroll to position [5469, 0]
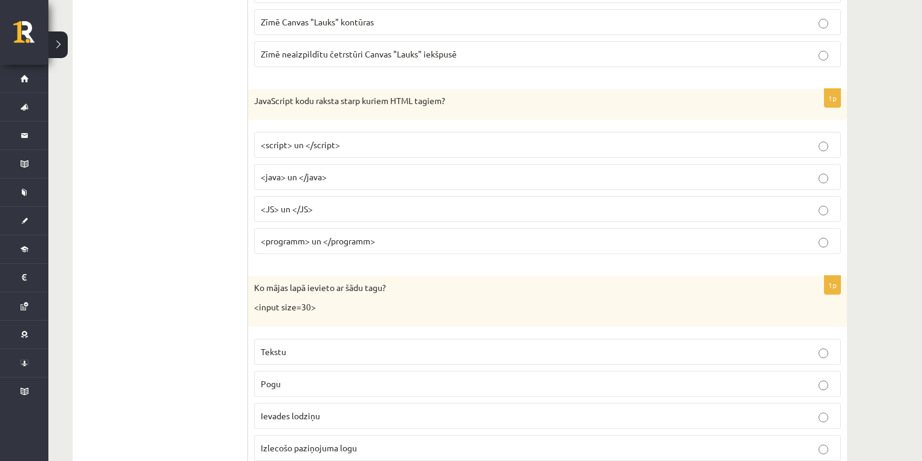
click at [347, 403] on label "Ievades lodziņu" at bounding box center [547, 416] width 587 height 26
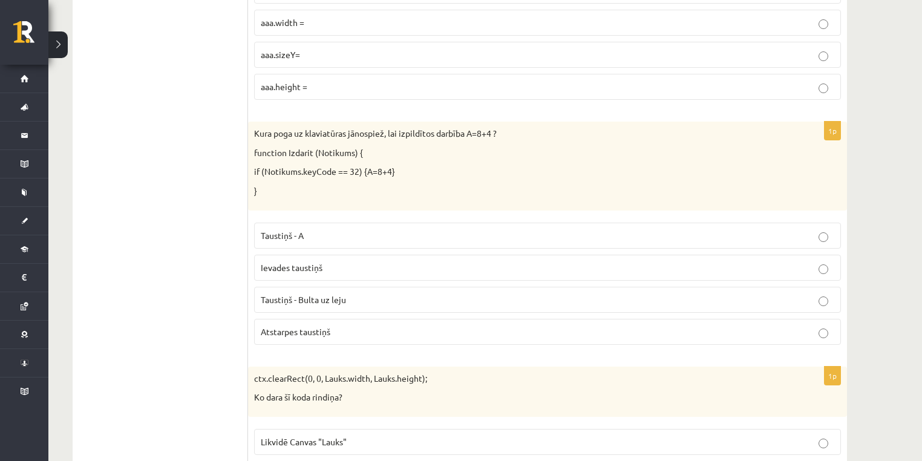
scroll to position [4936, 0]
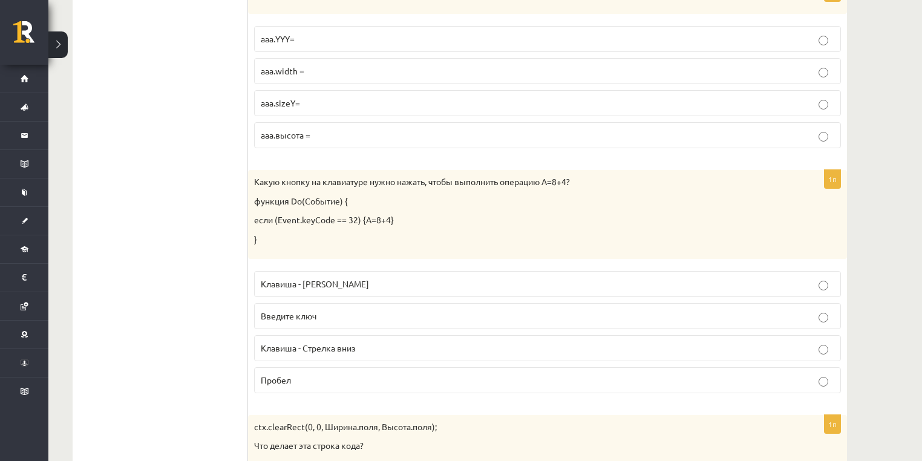
click at [318, 374] on p "Пробел" at bounding box center [547, 380] width 573 height 13
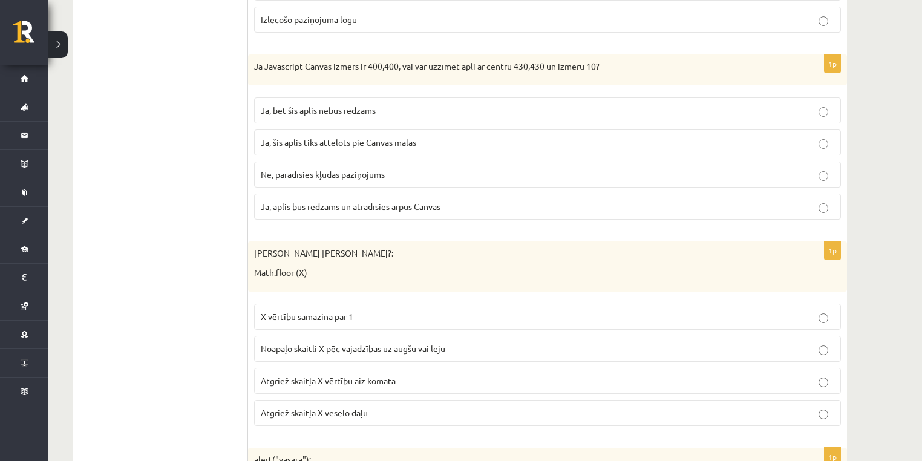
scroll to position [5892, 0]
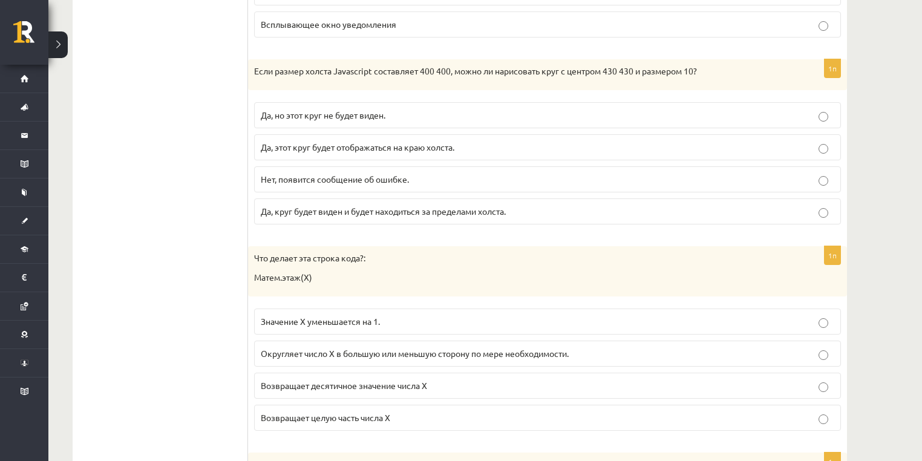
click at [443, 411] on p "Возвращает целую часть числа X" at bounding box center [547, 417] width 573 height 13
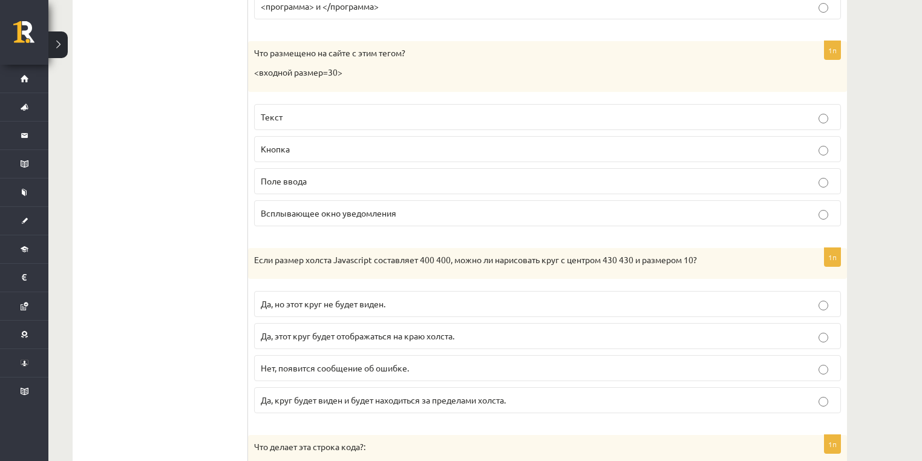
scroll to position [5699, 0]
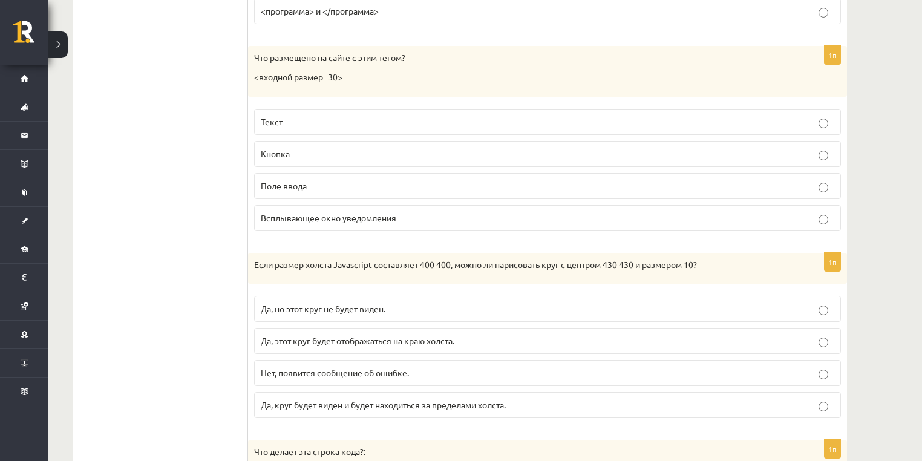
click at [745, 58] on div "Что размещено на сайте с этим тегом? <входной размер=30>" at bounding box center [547, 71] width 599 height 50
click at [374, 259] on p "Ja Javascript Canvas izmērs ir 400,400, vai var uzzīmēt apli ar centru 430,430 …" at bounding box center [517, 265] width 526 height 12
click at [310, 399] on font "Да, круг будет виден и будет находиться за пределами холста." at bounding box center [383, 404] width 245 height 11
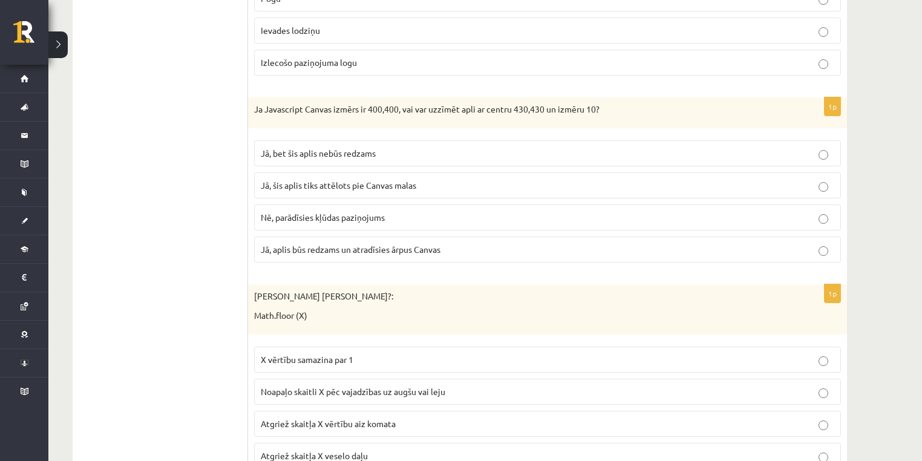
scroll to position [6086, 0]
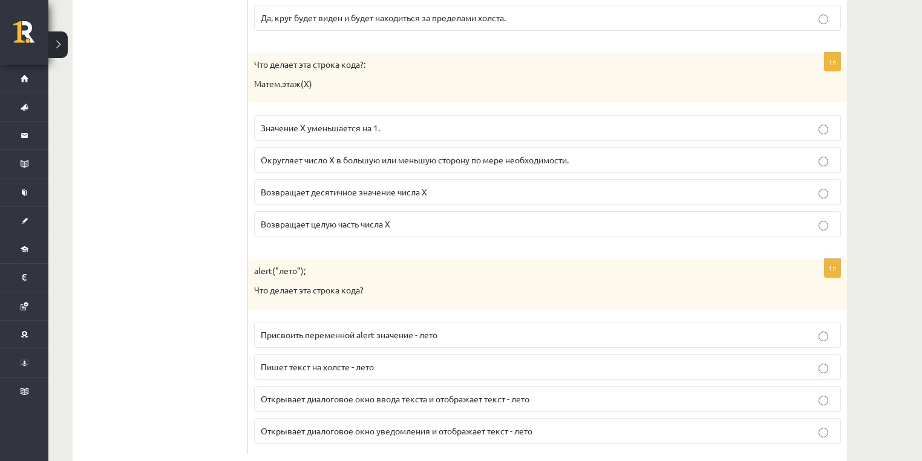
click at [426, 361] on p "Пишет текст на холсте - лето" at bounding box center [547, 367] width 573 height 13
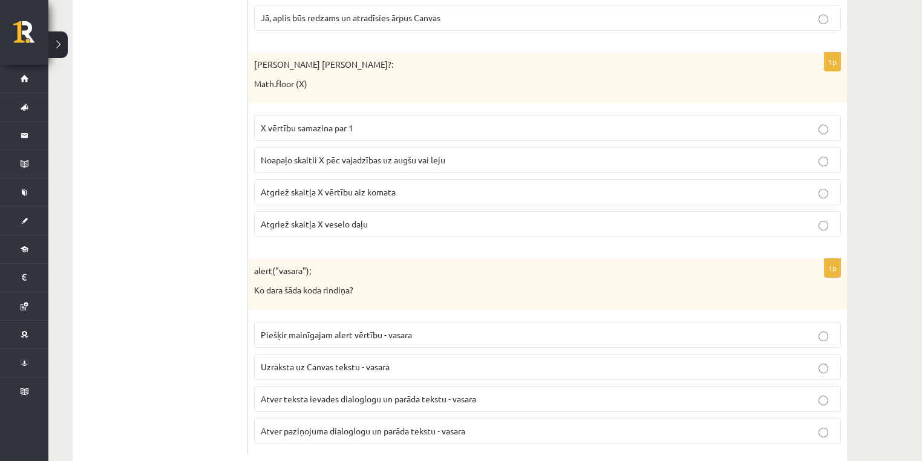
click at [531, 418] on label "Atver paziņojuma dialoglogu un parāda tekstu - vasara" at bounding box center [547, 431] width 587 height 26
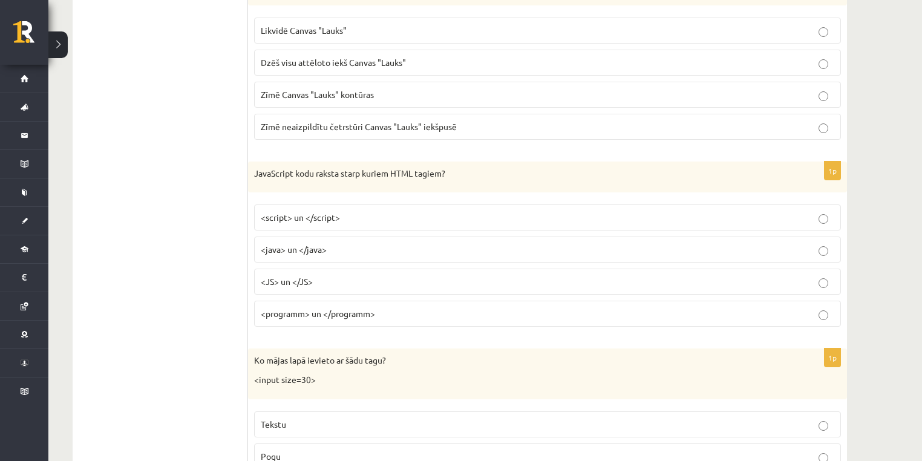
scroll to position [5505, 0]
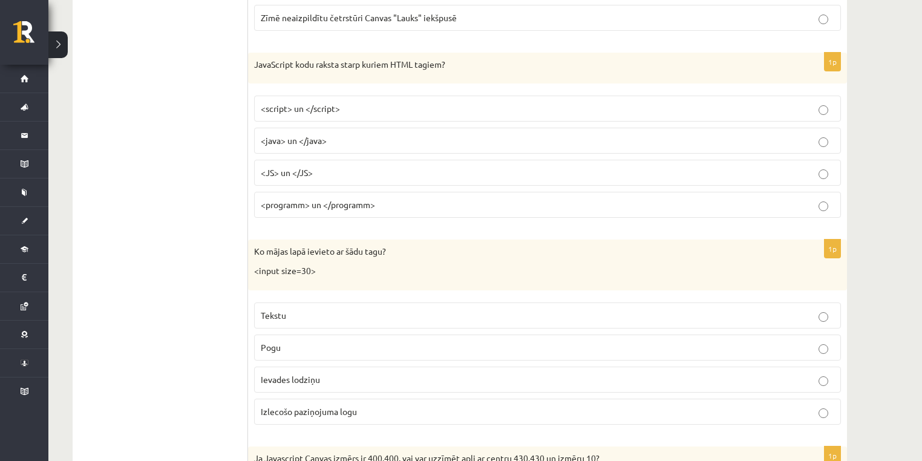
click at [397, 102] on p "<script> un </script>" at bounding box center [547, 108] width 573 height 13
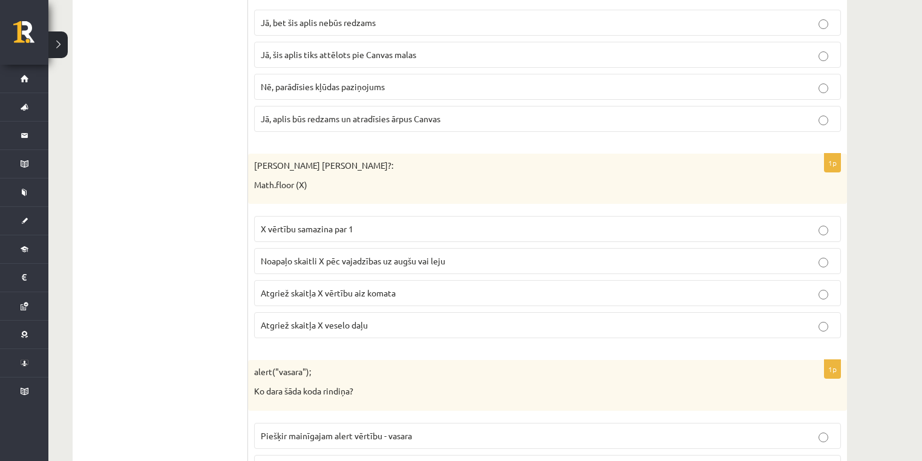
scroll to position [5892, 0]
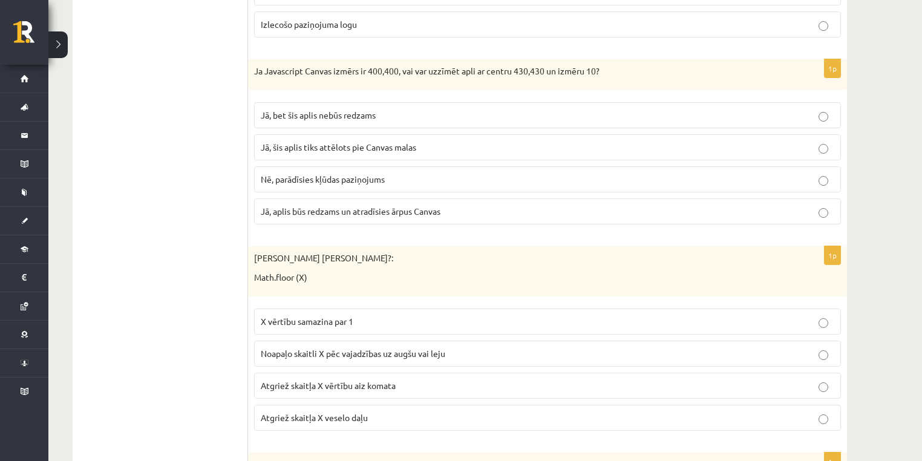
click at [460, 272] on p "Math.floor (X)" at bounding box center [517, 278] width 526 height 12
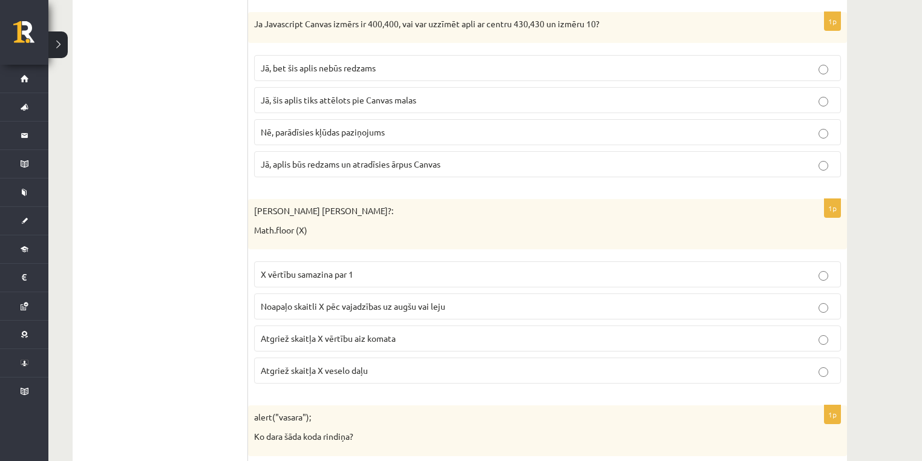
scroll to position [5941, 0]
click at [538, 324] on label "Atgriež skaitļa X vērtību aiz komata" at bounding box center [547, 337] width 587 height 26
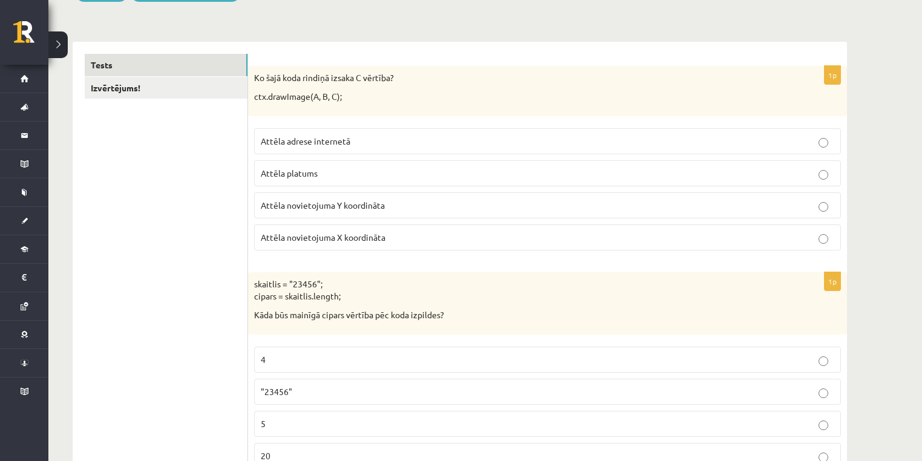
scroll to position [0, 0]
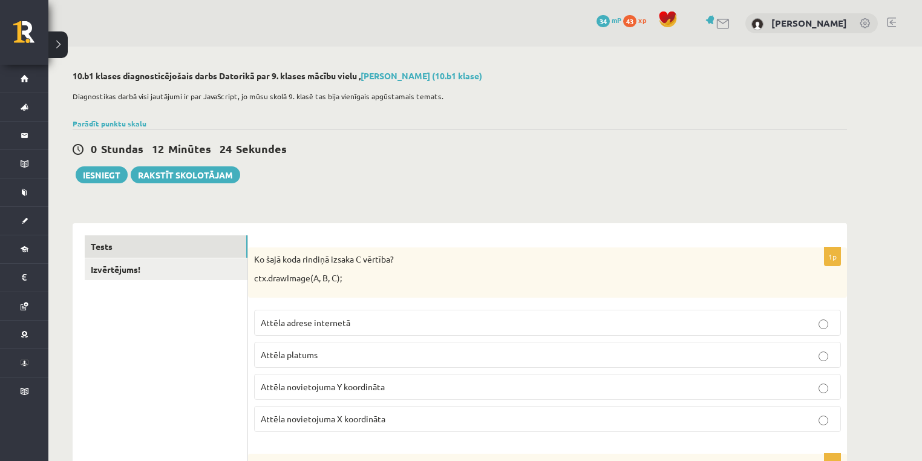
click at [203, 269] on link "Izvērtējums!" at bounding box center [166, 269] width 163 height 22
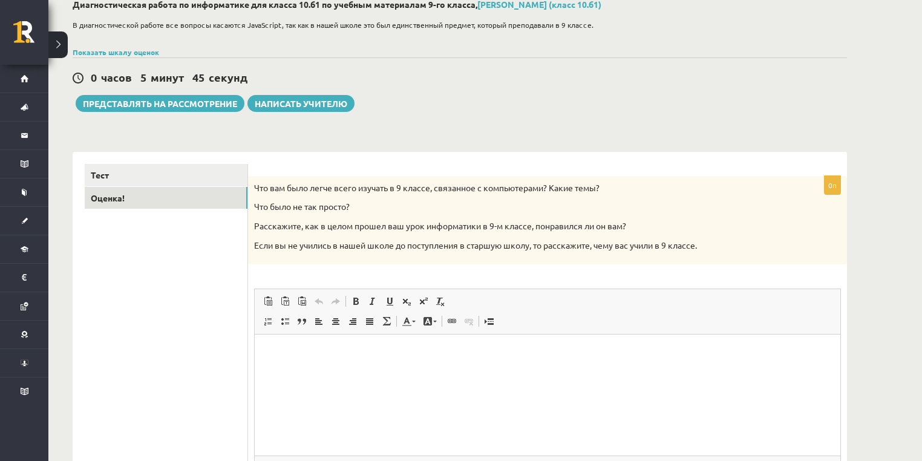
scroll to position [41, 0]
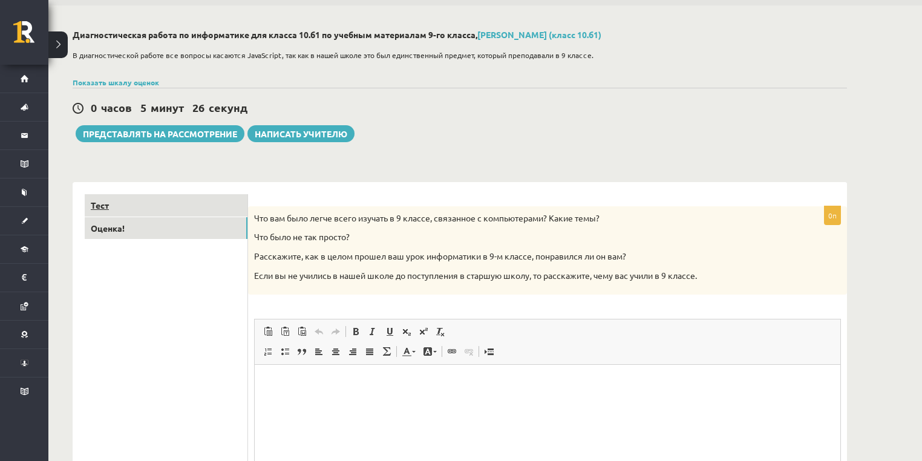
click at [178, 206] on link "Тест" at bounding box center [166, 205] width 163 height 22
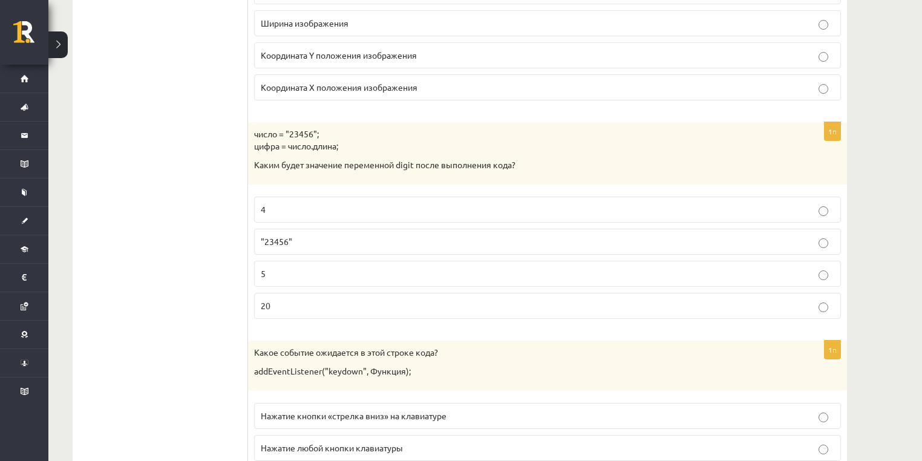
scroll to position [0, 0]
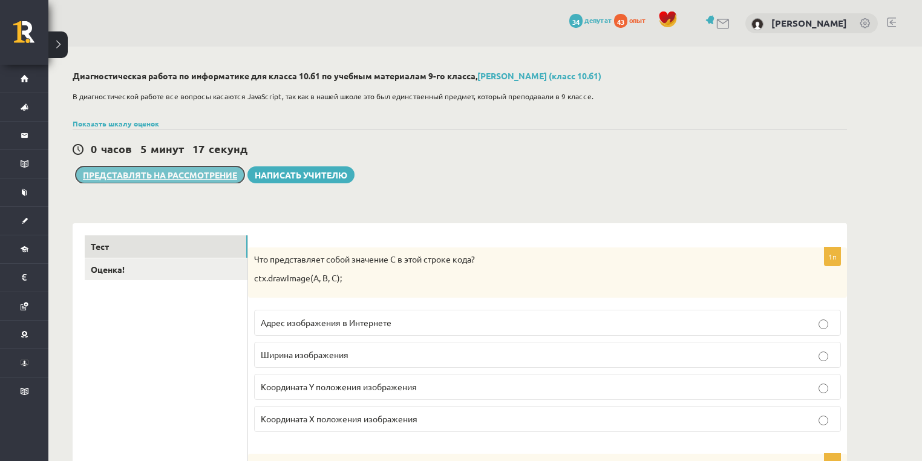
click at [189, 174] on font "Представлять на рассмотрение" at bounding box center [160, 174] width 154 height 11
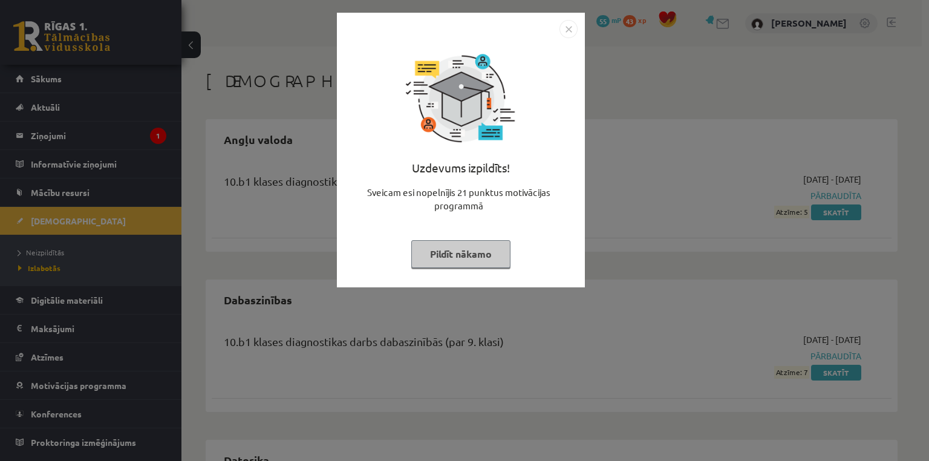
click at [566, 27] on img "Close" at bounding box center [569, 29] width 18 height 18
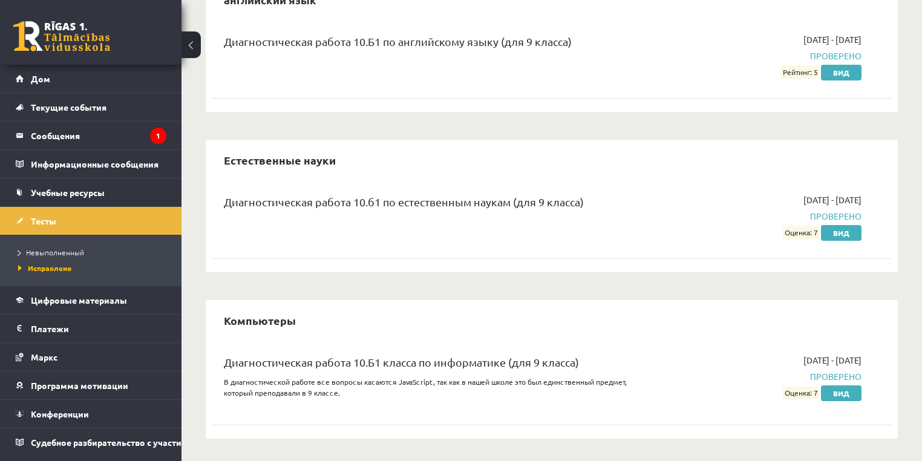
scroll to position [140, 0]
click at [852, 394] on link "Вид" at bounding box center [841, 393] width 41 height 16
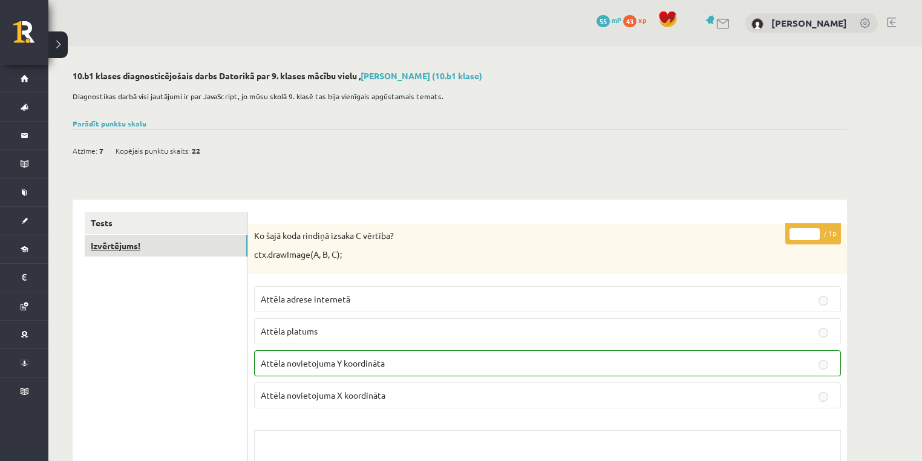
click at [217, 249] on link "Izvērtējums!" at bounding box center [166, 246] width 163 height 22
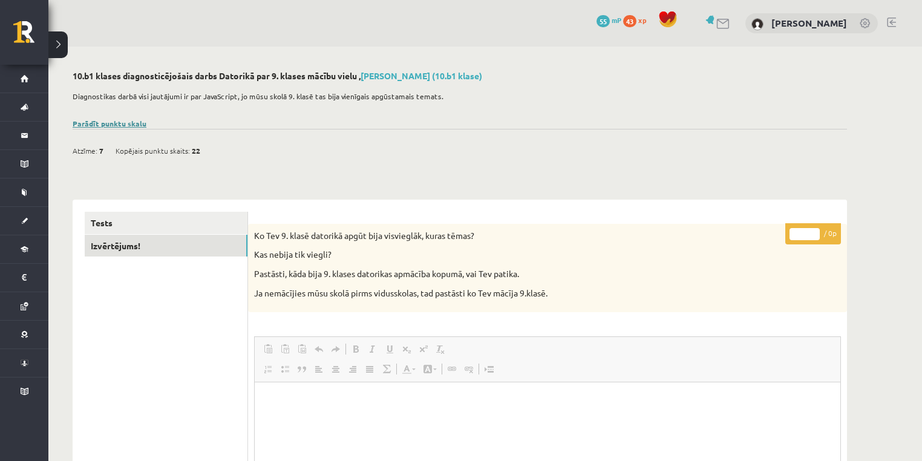
click at [113, 122] on link "Parādīt punktu skalu" at bounding box center [110, 124] width 74 height 10
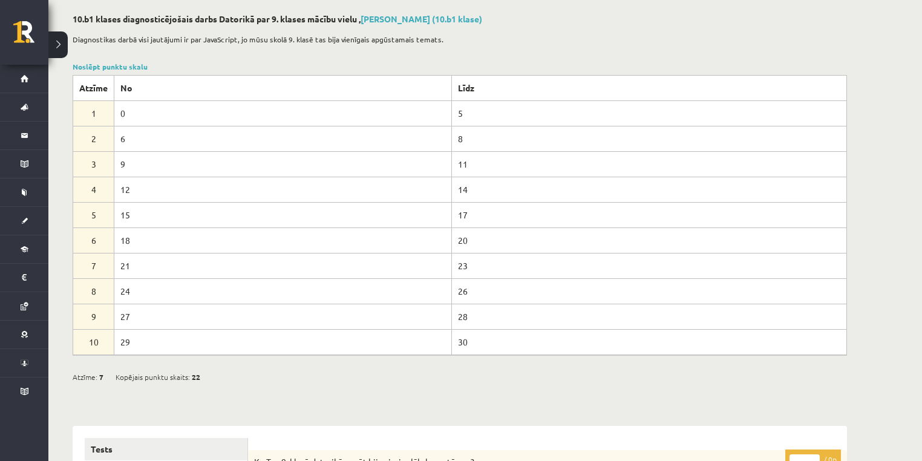
scroll to position [48, 0]
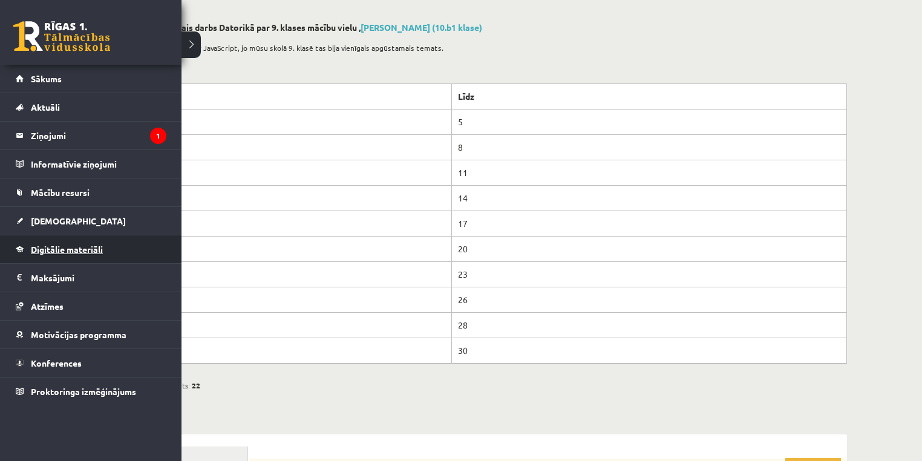
click at [99, 250] on span "Digitālie materiāli" at bounding box center [67, 249] width 72 height 11
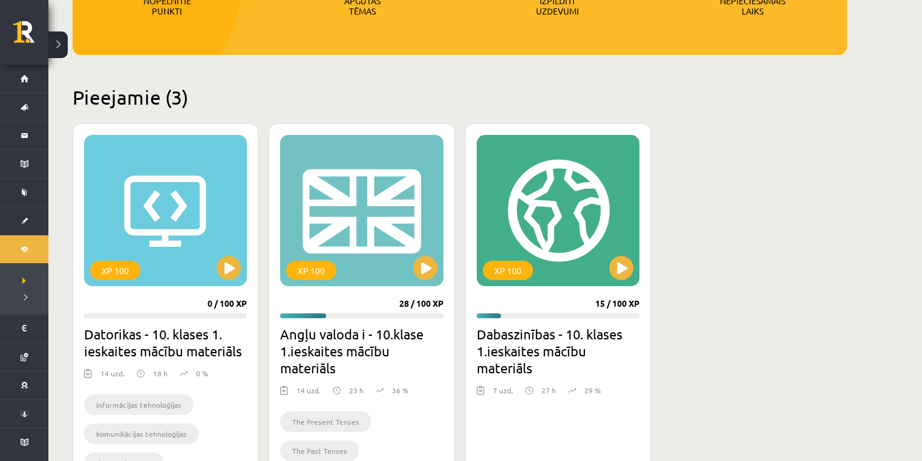
scroll to position [242, 0]
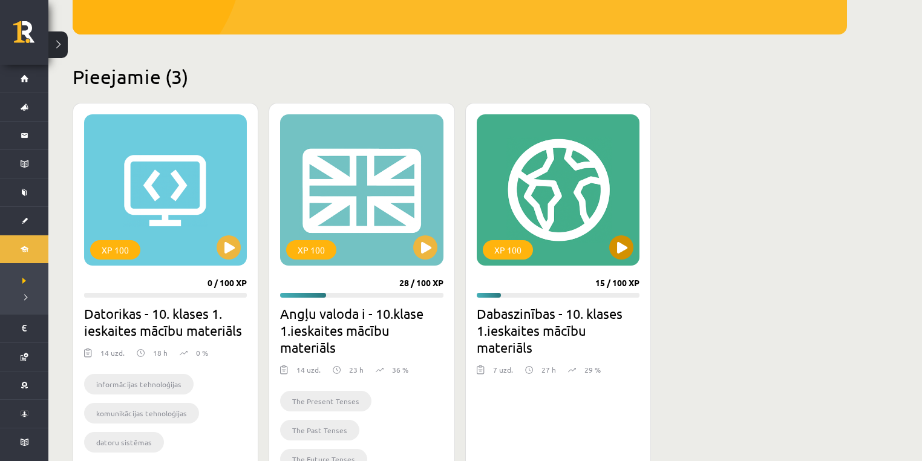
click at [595, 189] on div "XP 100" at bounding box center [558, 189] width 163 height 151
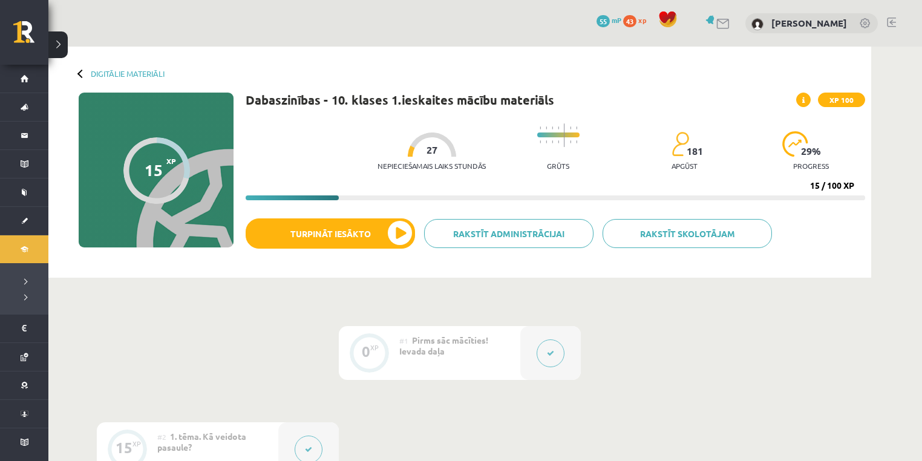
click at [664, 207] on div "Dabaszinības - 10. klases 1.ieskaites mācību materiāls XP 100 Nepieciešamais la…" at bounding box center [555, 182] width 619 height 179
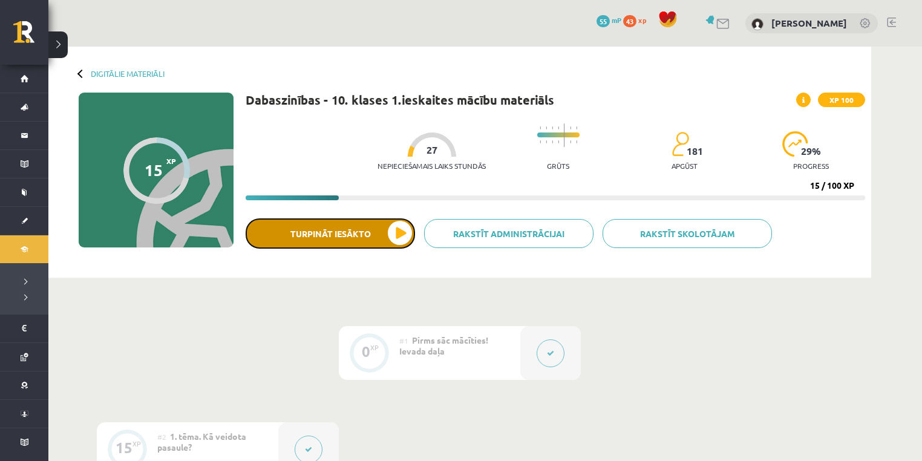
click at [343, 247] on button "Turpināt iesākto" at bounding box center [330, 233] width 169 height 30
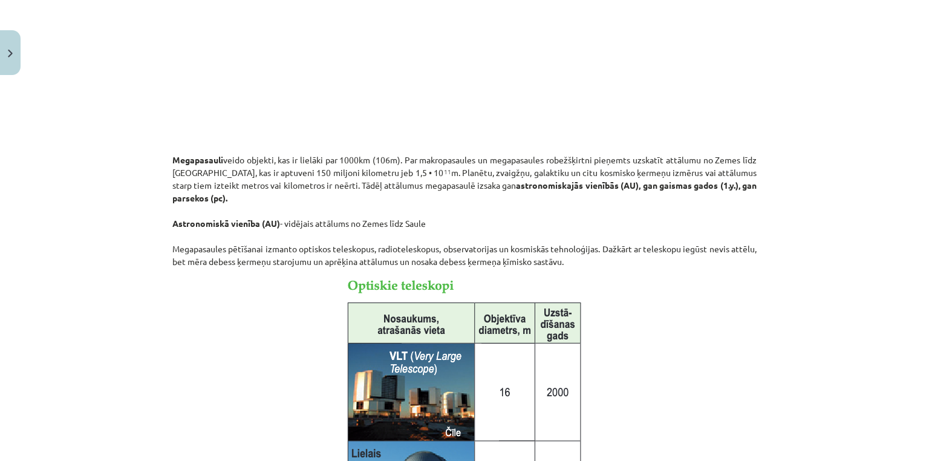
scroll to position [108, 0]
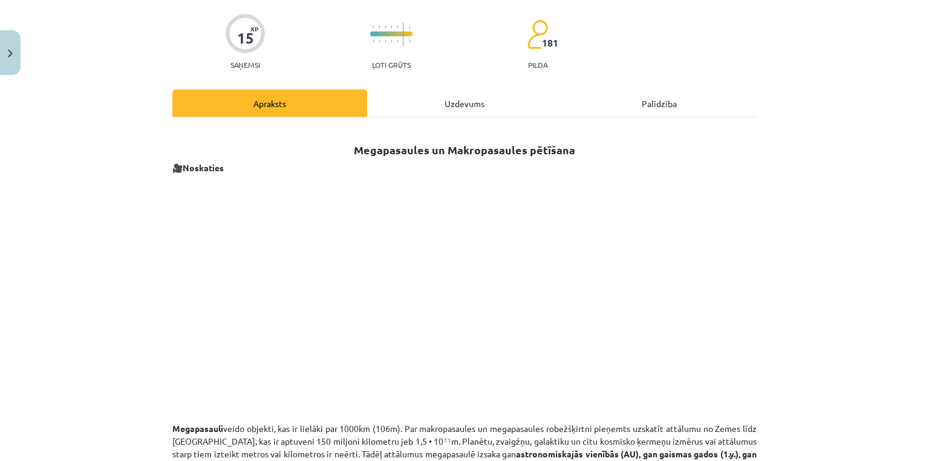
click at [448, 109] on div "Uzdevums" at bounding box center [464, 103] width 195 height 27
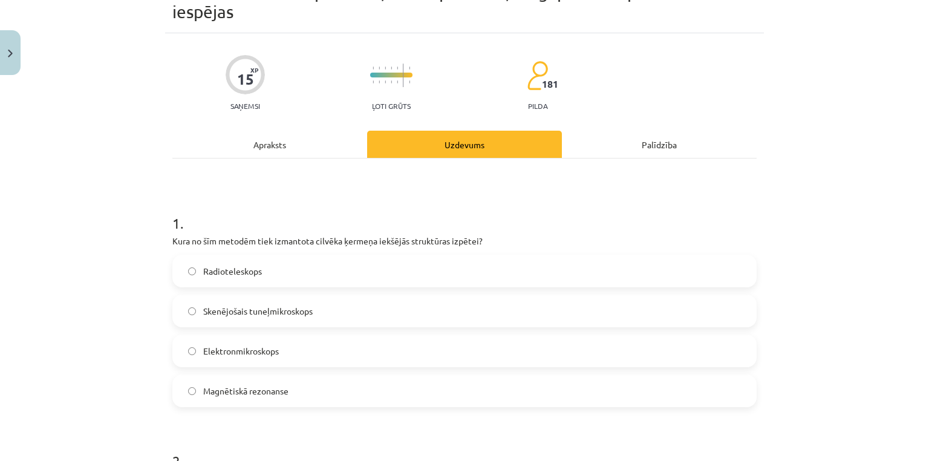
scroll to position [175, 0]
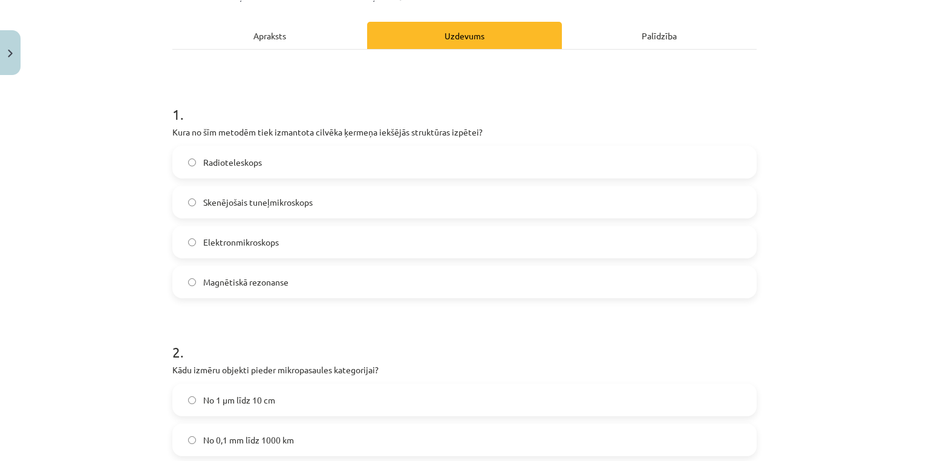
click at [374, 189] on label "Skenējošais tuneļmikroskops" at bounding box center [465, 202] width 582 height 30
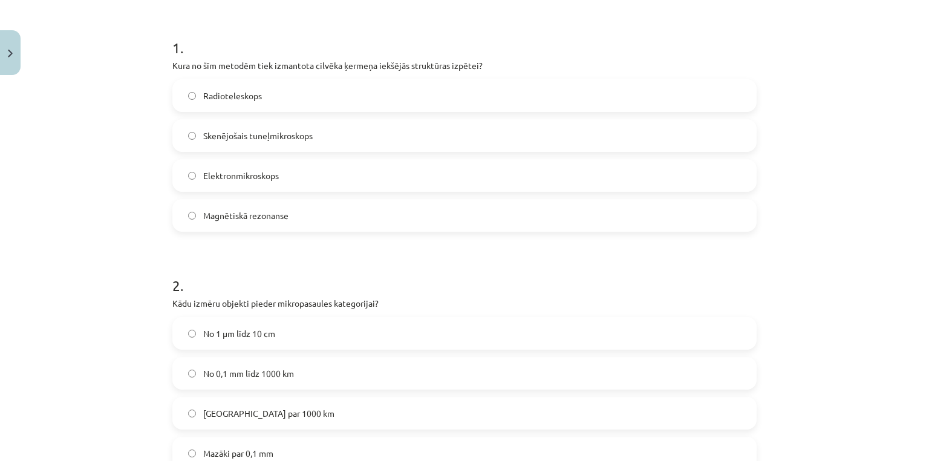
scroll to position [127, 0]
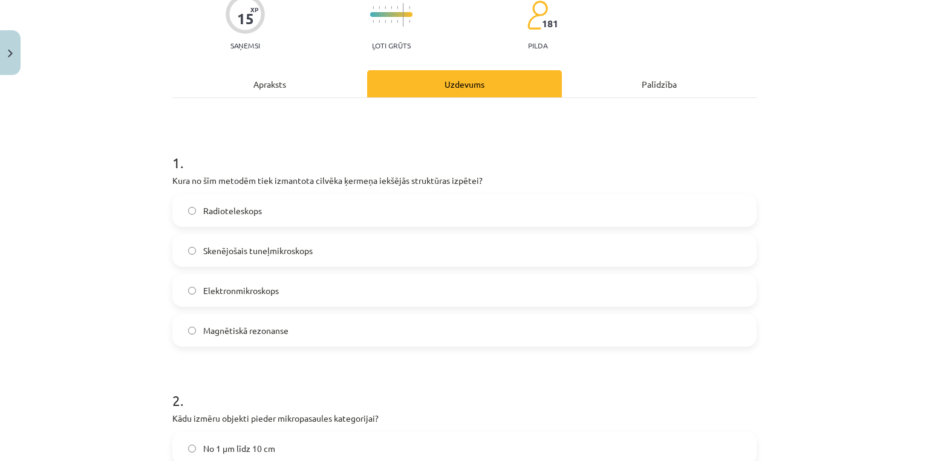
click at [367, 332] on label "Magnētiskā rezonanse" at bounding box center [465, 330] width 582 height 30
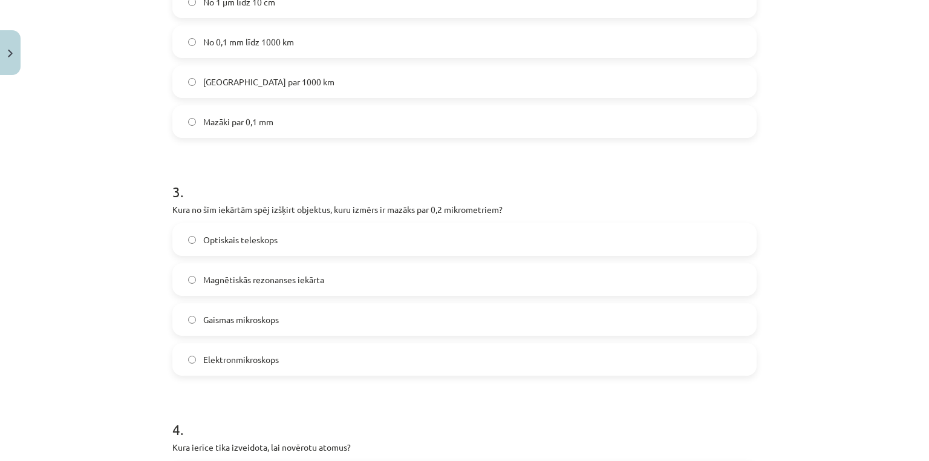
scroll to position [611, 0]
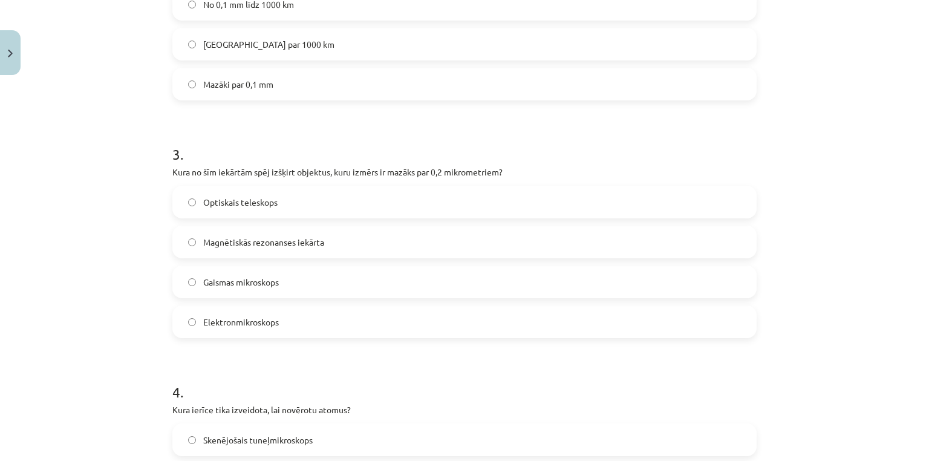
click at [264, 278] on span "Gaismas mikroskops" at bounding box center [241, 282] width 76 height 13
click at [316, 319] on label "Elektronmikroskops" at bounding box center [465, 322] width 582 height 30
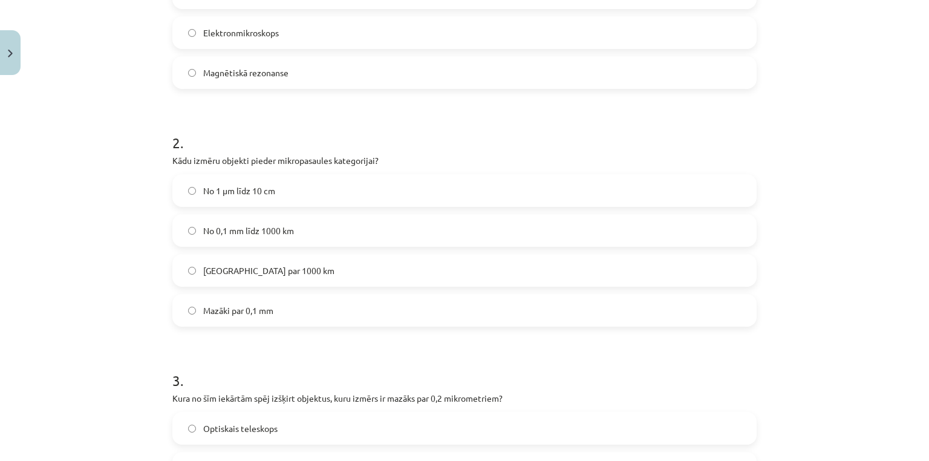
scroll to position [369, 0]
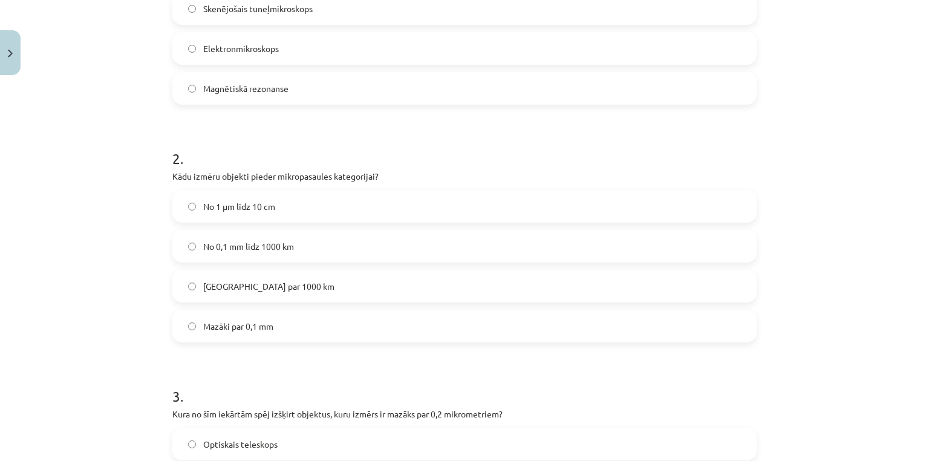
click at [261, 336] on label "Mazāki par 0,1 mm" at bounding box center [465, 326] width 582 height 30
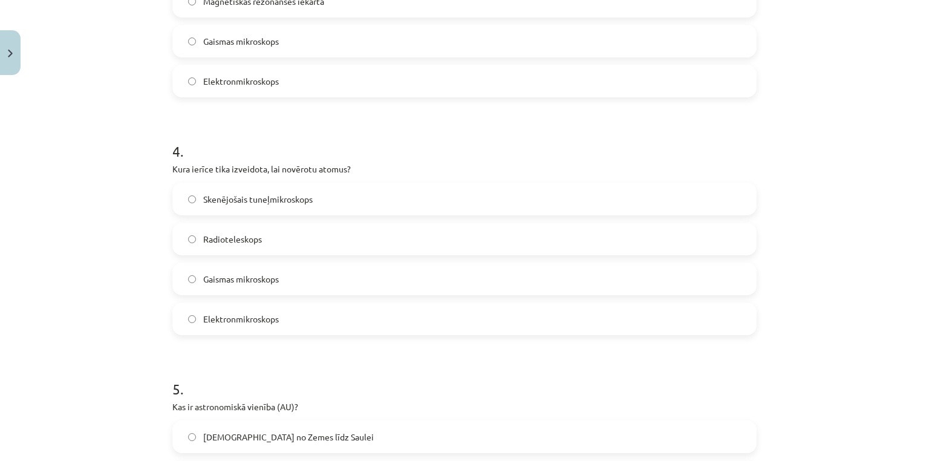
scroll to position [853, 0]
click at [381, 196] on label "Skenējošais tuneļmikroskops" at bounding box center [465, 198] width 582 height 30
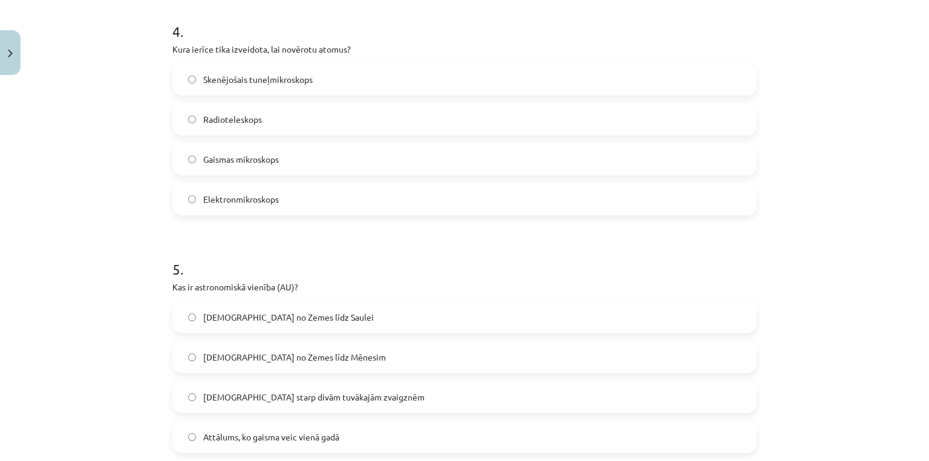
scroll to position [1095, 0]
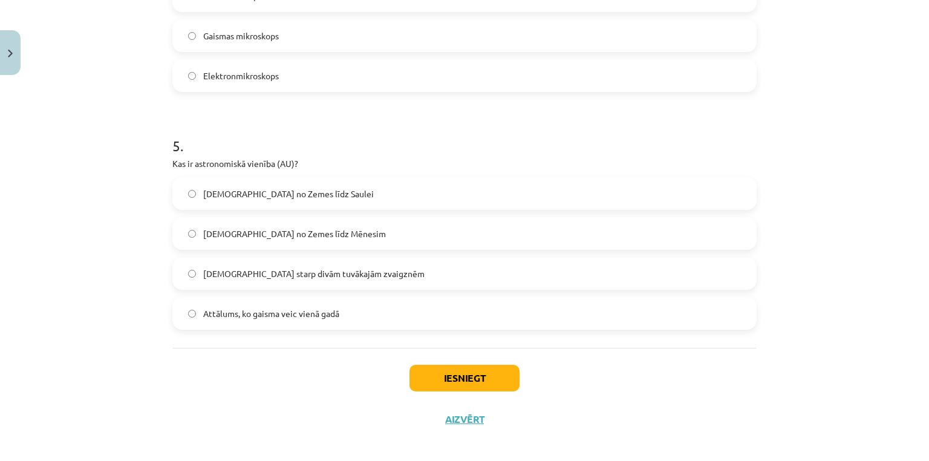
click at [434, 194] on label "Attālums no Zemes līdz Saulei" at bounding box center [465, 193] width 582 height 30
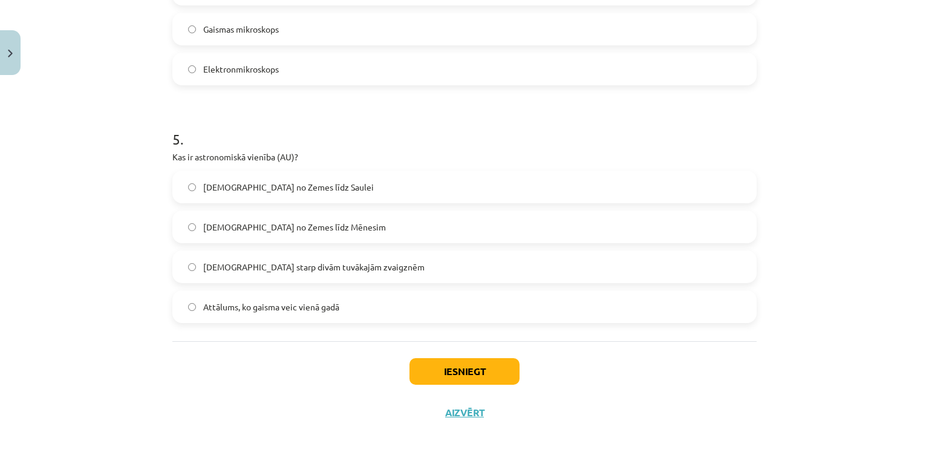
scroll to position [1103, 0]
click at [488, 373] on button "Iesniegt" at bounding box center [465, 369] width 110 height 27
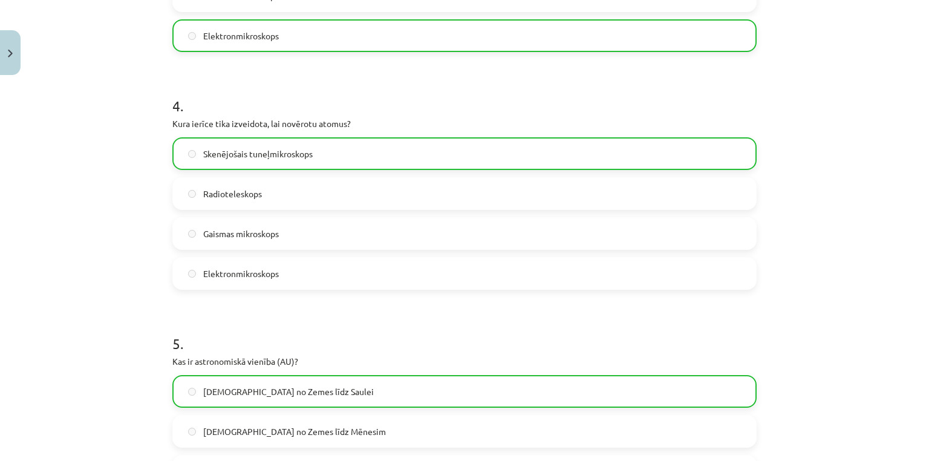
scroll to position [1142, 0]
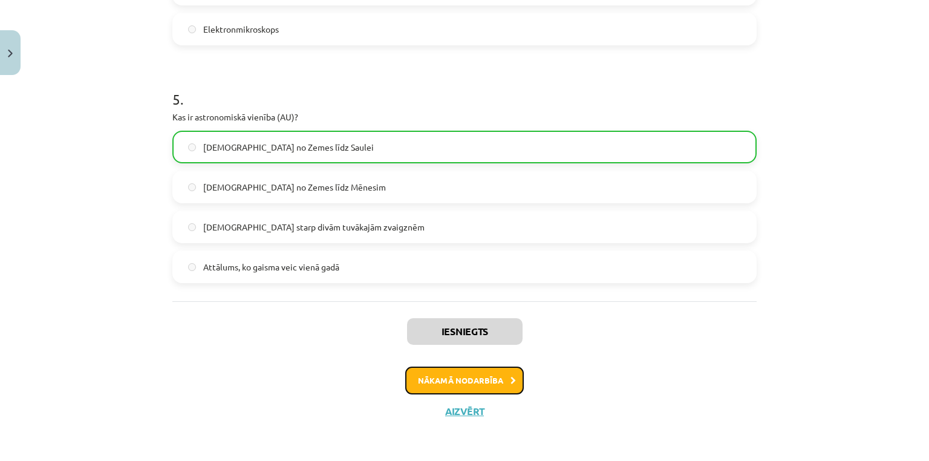
click at [491, 381] on button "Nākamā nodarbība" at bounding box center [464, 381] width 119 height 28
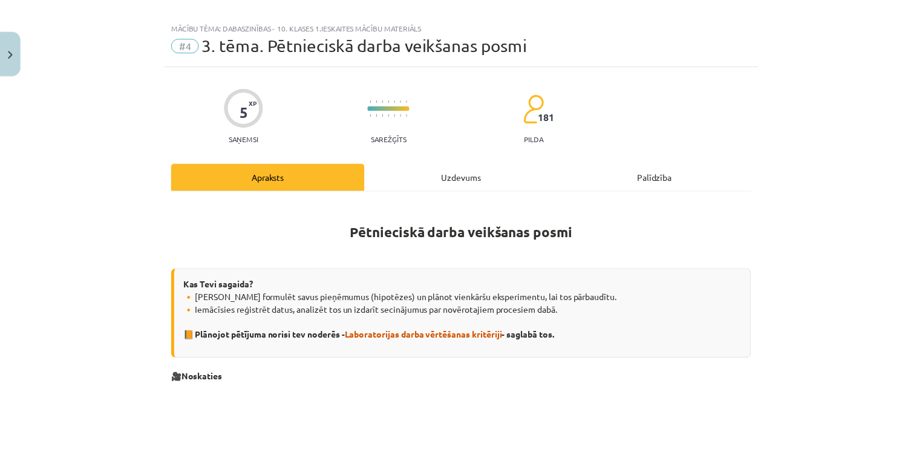
scroll to position [0, 0]
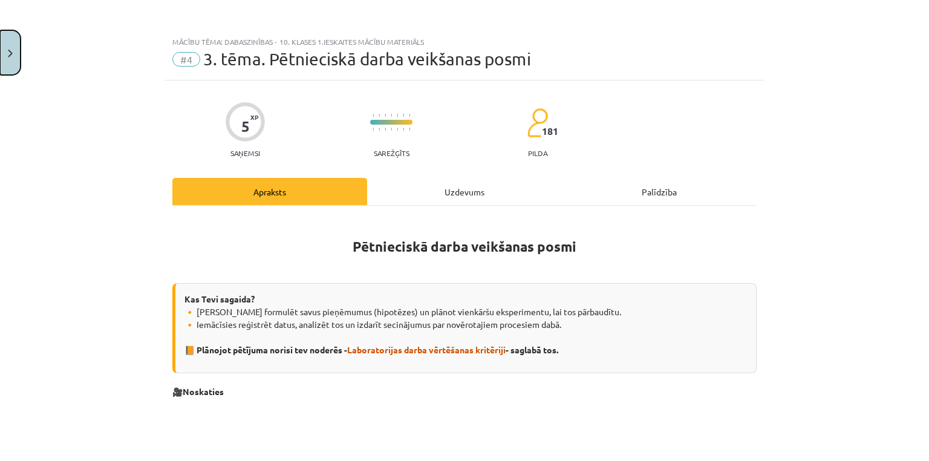
click at [13, 56] on button "Close" at bounding box center [10, 52] width 21 height 45
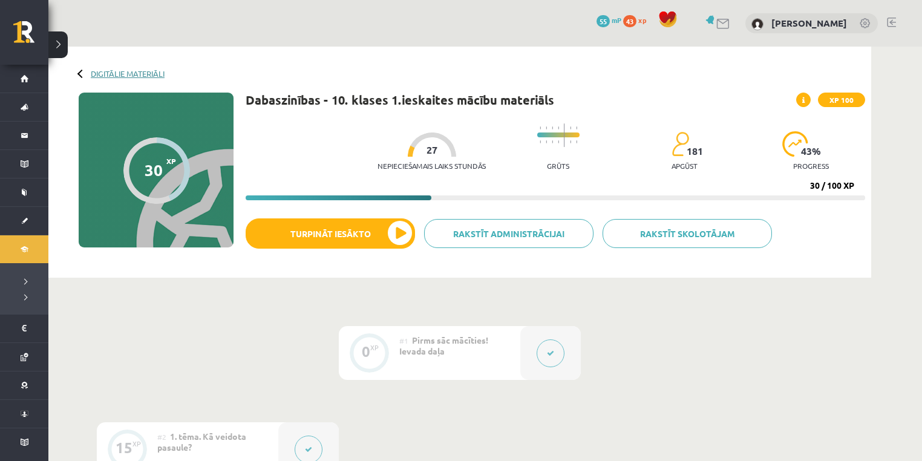
click at [104, 76] on link "Digitālie materiāli" at bounding box center [128, 73] width 74 height 9
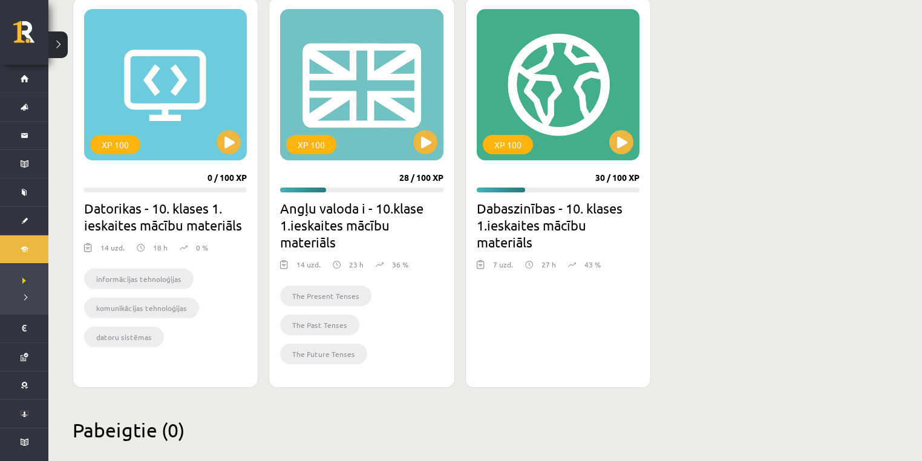
scroll to position [366, 0]
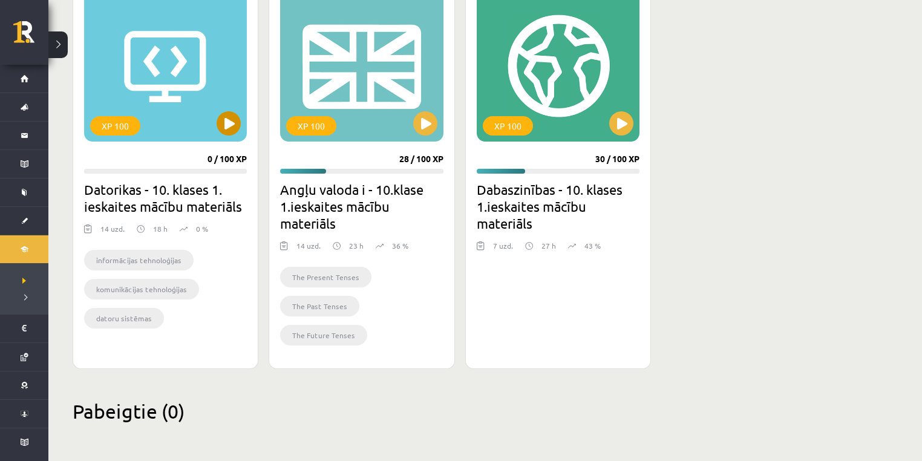
click at [201, 76] on div "XP 100" at bounding box center [165, 65] width 163 height 151
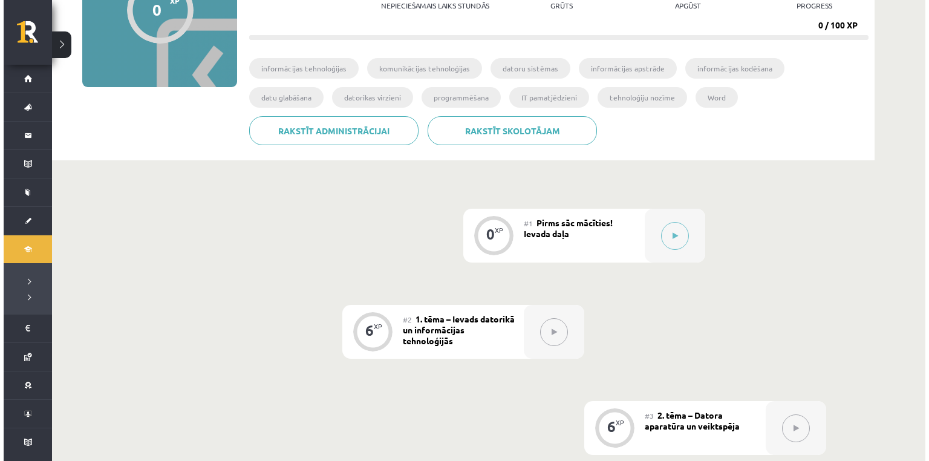
scroll to position [194, 0]
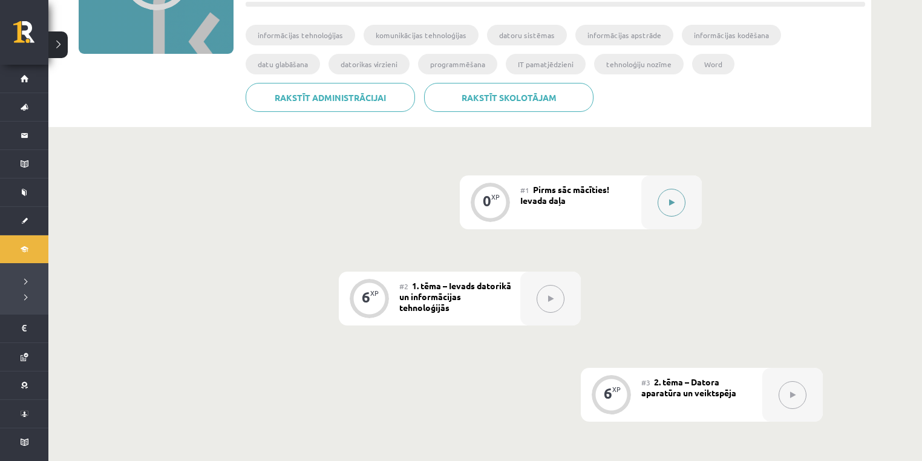
click at [665, 205] on button at bounding box center [672, 203] width 28 height 28
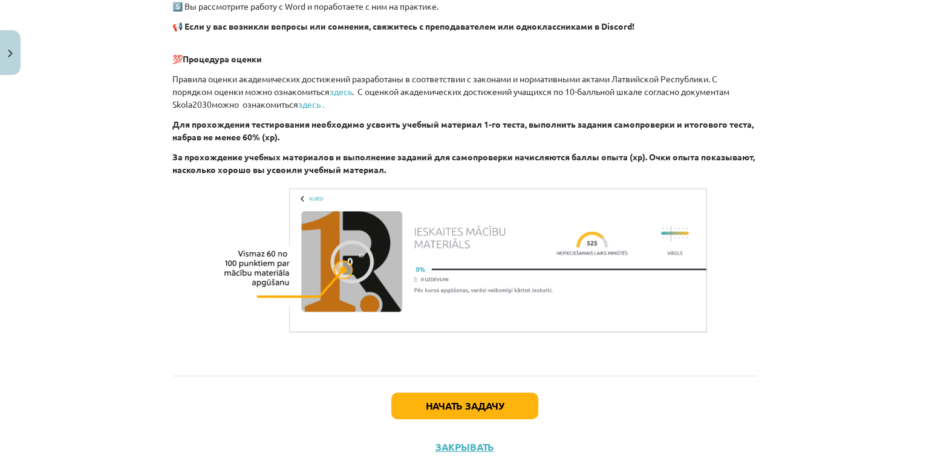
scroll to position [847, 0]
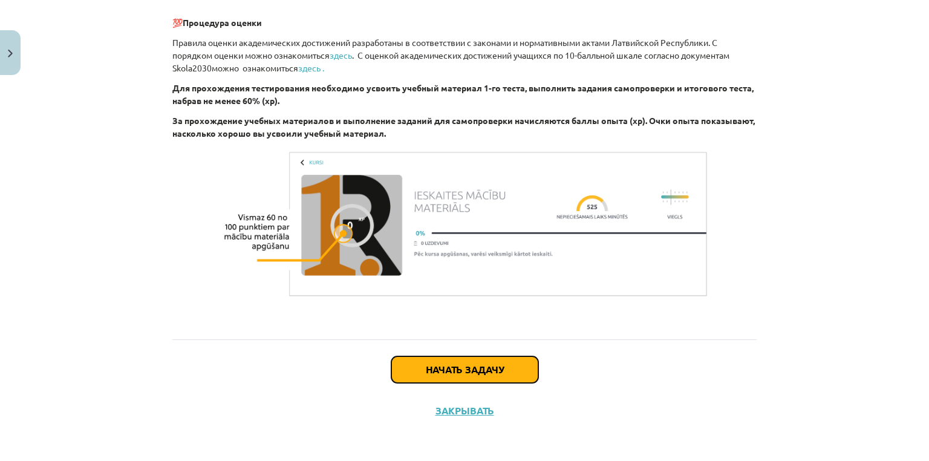
click at [527, 368] on button "Начать задачу" at bounding box center [464, 369] width 147 height 27
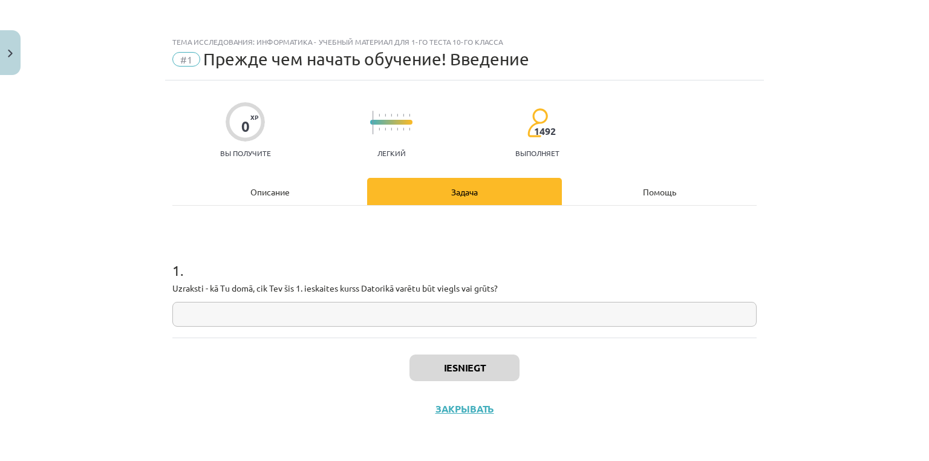
scroll to position [0, 0]
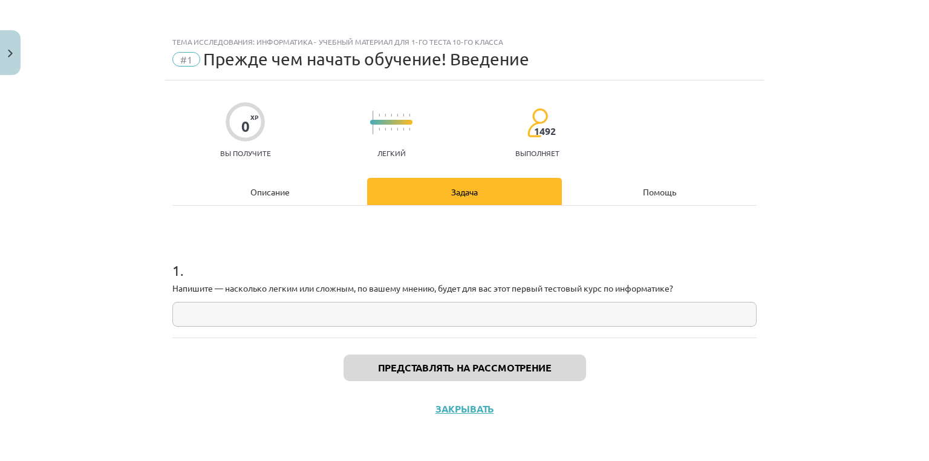
click at [269, 192] on font "Описание" at bounding box center [269, 191] width 39 height 11
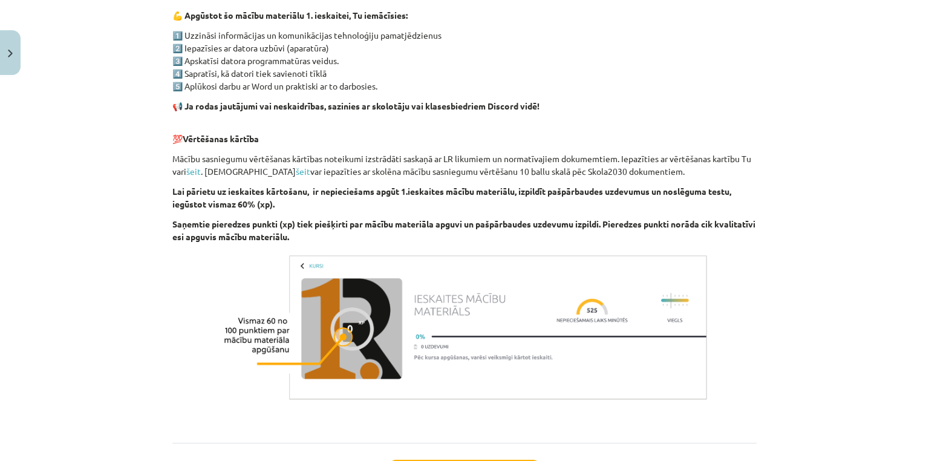
scroll to position [822, 0]
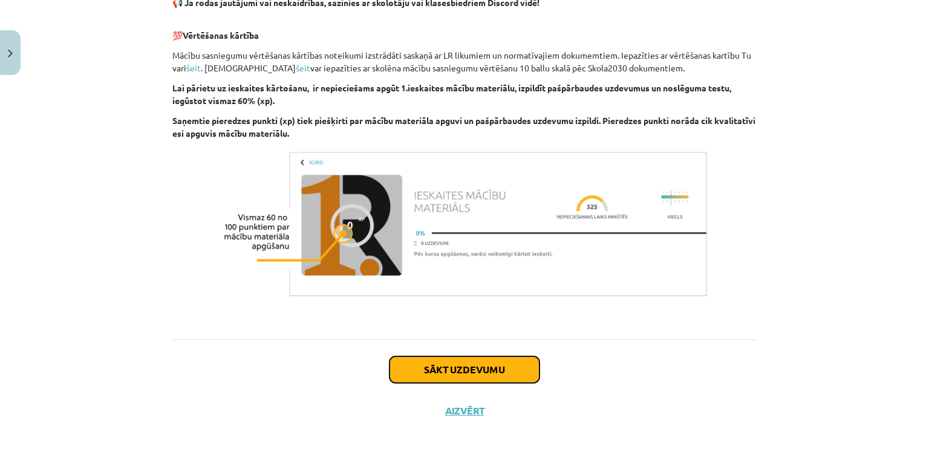
click at [503, 368] on button "Sākt uzdevumu" at bounding box center [465, 369] width 150 height 27
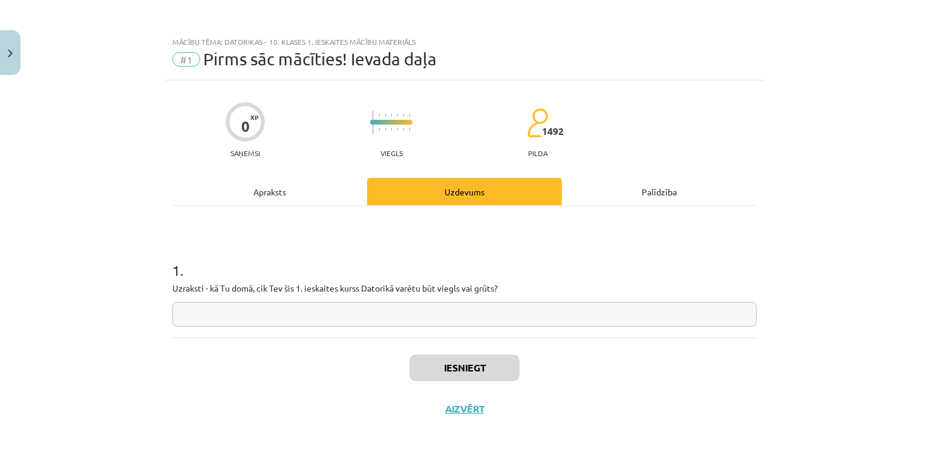
scroll to position [0, 0]
click at [246, 314] on input "text" at bounding box center [464, 314] width 584 height 25
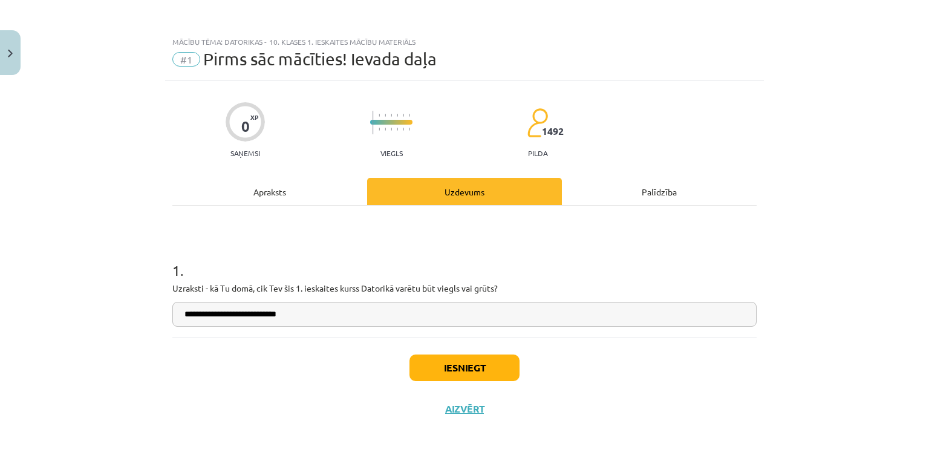
type input "**********"
click at [443, 368] on button "Iesniegt" at bounding box center [465, 368] width 110 height 27
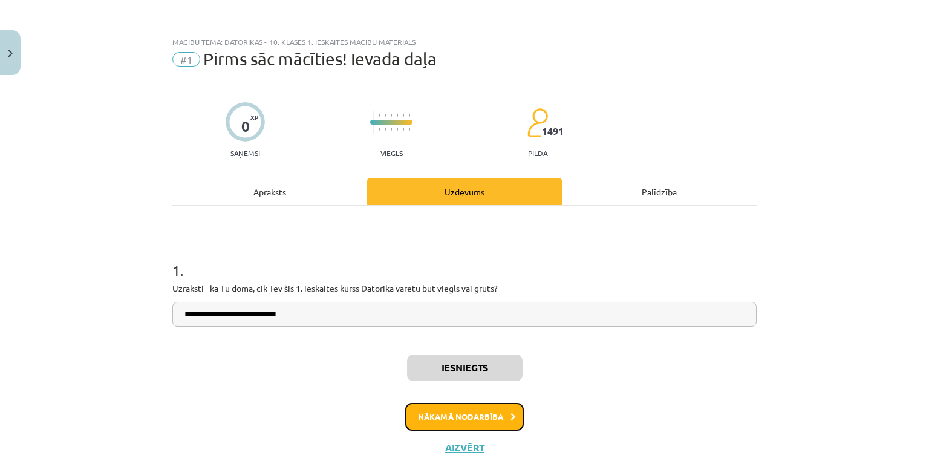
click at [497, 408] on button "Nākamā nodarbība" at bounding box center [464, 417] width 119 height 28
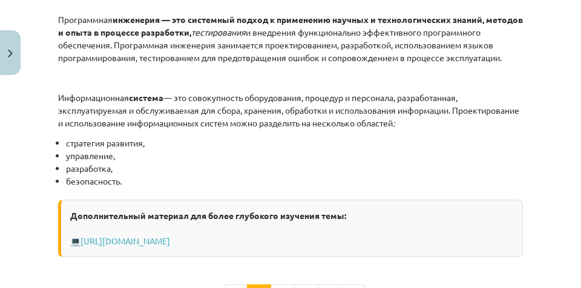
scroll to position [800, 0]
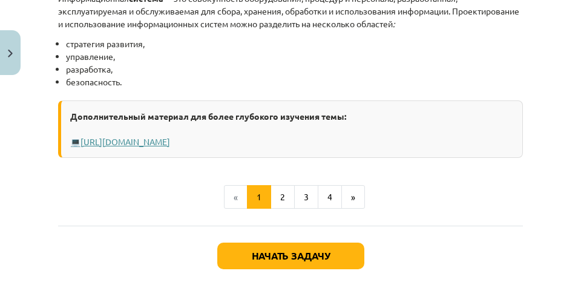
click at [170, 147] on font "[URL][DOMAIN_NAME]" at bounding box center [125, 141] width 90 height 11
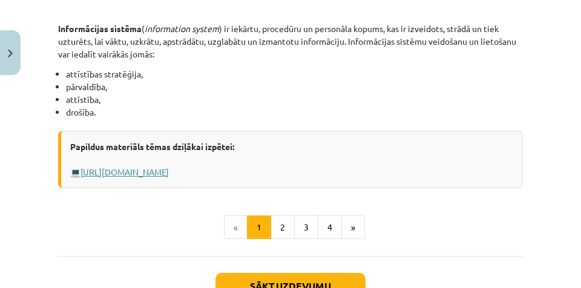
scroll to position [785, 0]
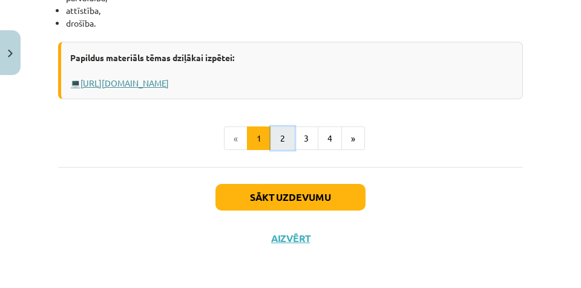
click at [279, 139] on button "2" at bounding box center [282, 138] width 24 height 24
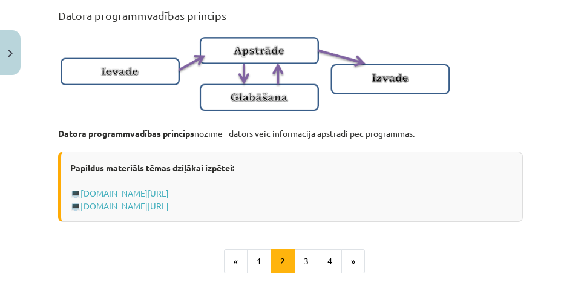
scroll to position [1013, 0]
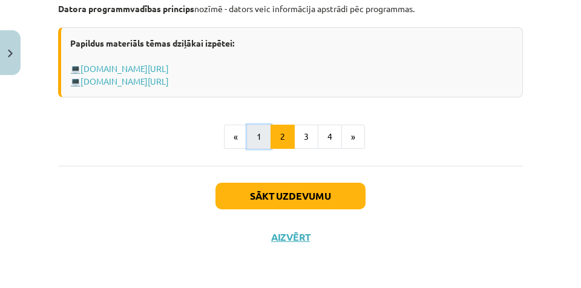
click at [258, 134] on button "1" at bounding box center [259, 137] width 24 height 24
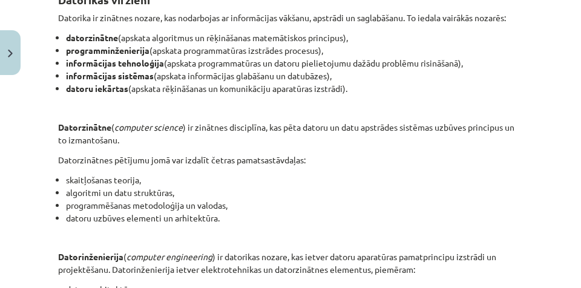
scroll to position [240, 0]
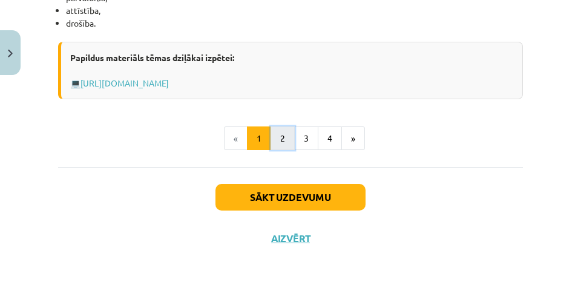
click at [273, 136] on button "2" at bounding box center [282, 138] width 24 height 24
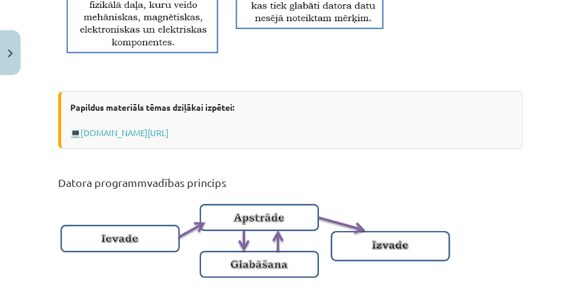
scroll to position [701, 0]
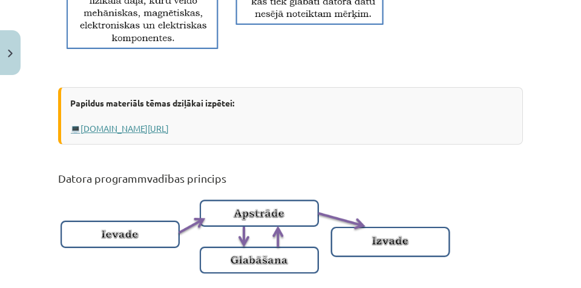
click at [169, 126] on link "[DOMAIN_NAME][URL]" at bounding box center [124, 128] width 88 height 11
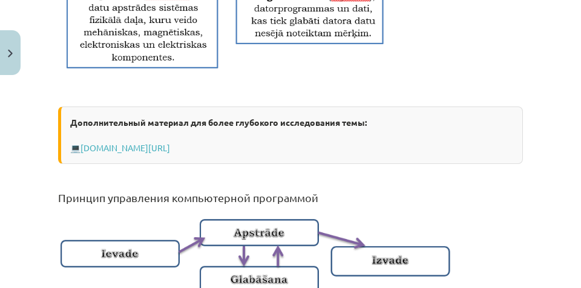
scroll to position [720, 0]
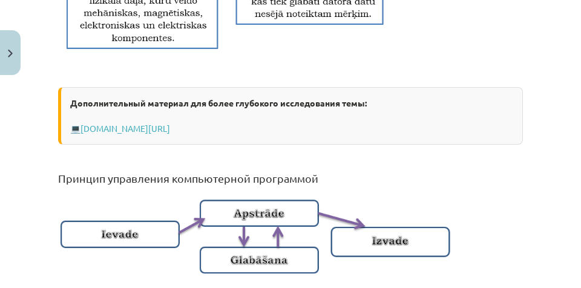
click at [204, 185] on font "Принцип управления компьютерной программой" at bounding box center [188, 178] width 260 height 13
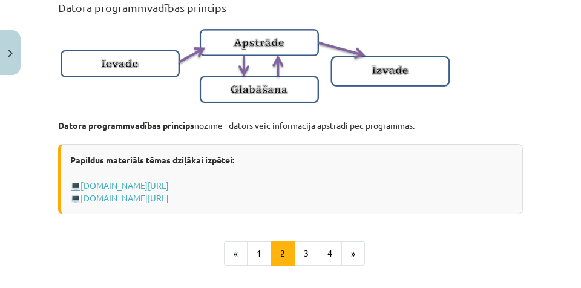
scroll to position [852, 0]
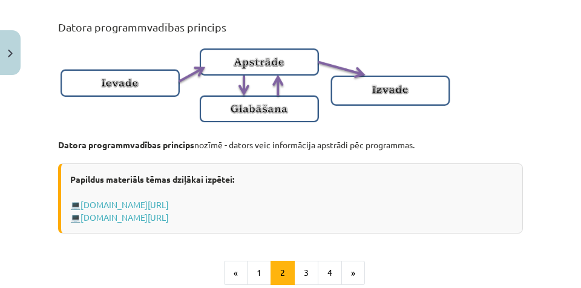
click at [518, 117] on p at bounding box center [290, 84] width 465 height 93
click at [137, 131] on img at bounding box center [255, 84] width 395 height 93
click at [169, 223] on link "[DOMAIN_NAME][URL]" at bounding box center [124, 217] width 88 height 11
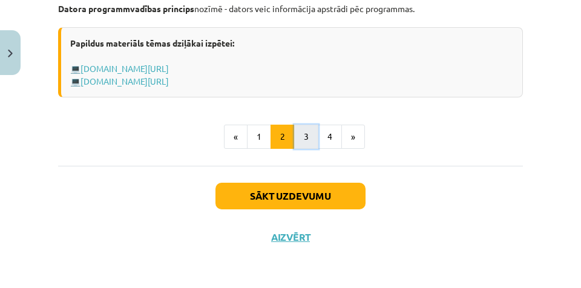
click at [309, 138] on button "3" at bounding box center [306, 137] width 24 height 24
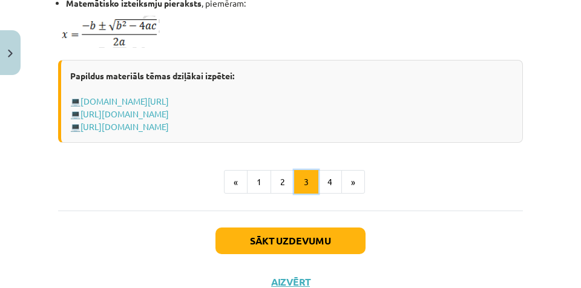
scroll to position [966, 0]
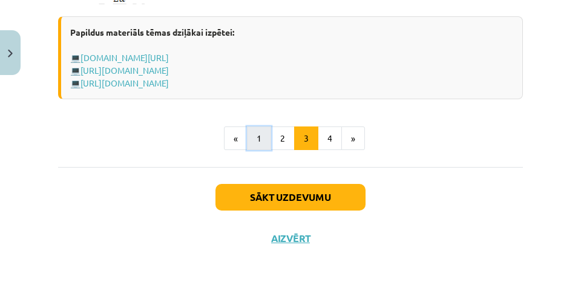
click at [256, 136] on button "1" at bounding box center [259, 138] width 24 height 24
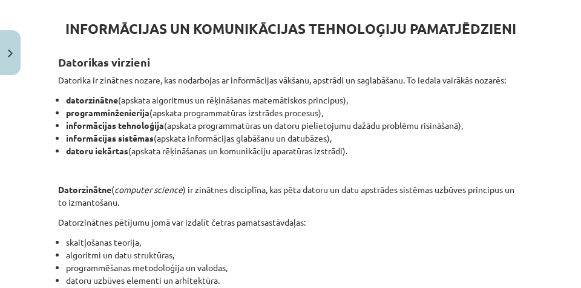
scroll to position [217, 0]
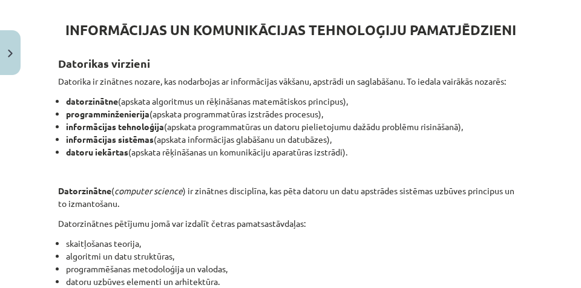
drag, startPoint x: 54, startPoint y: 79, endPoint x: 377, endPoint y: 156, distance: 331.6
copy div "Datorika ir zinātnes nozare, kas nodarbojas ar informācijas vākšanu, apstrādi u…"
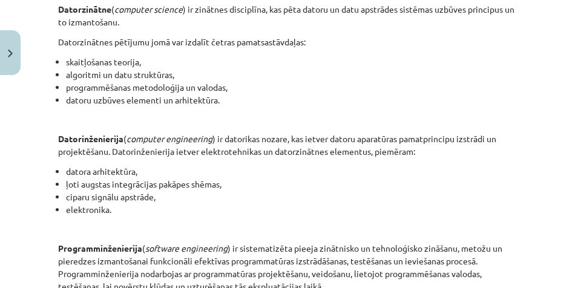
scroll to position [277, 0]
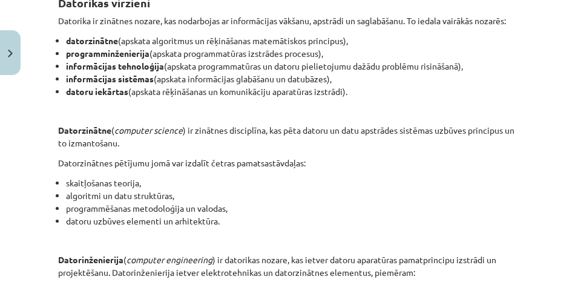
click at [317, 191] on li "algoritmi un datu struktūras," at bounding box center [294, 195] width 457 height 13
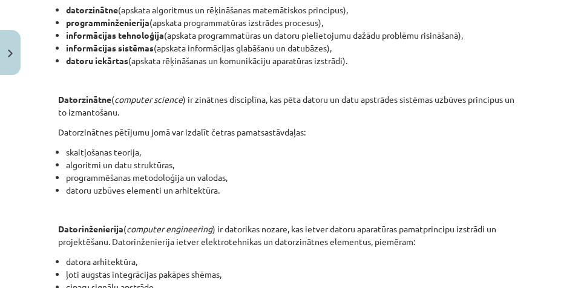
scroll to position [338, 0]
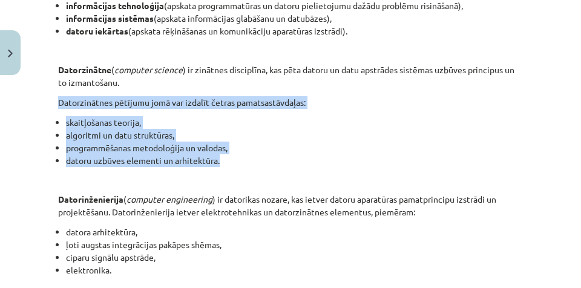
drag, startPoint x: 51, startPoint y: 98, endPoint x: 233, endPoint y: 165, distance: 193.5
click at [233, 165] on div "6 XP Saņemsi Viegls 1491 pilda Apraksts Uzdevums Palīdzība INFORMĀCIJAS UN KOMU…" at bounding box center [290, 224] width 479 height 963
copy div "Datorzinātnes pētījumu jomā var izdalīt četras pamatsastāvdaļas: skaitļošanas t…"
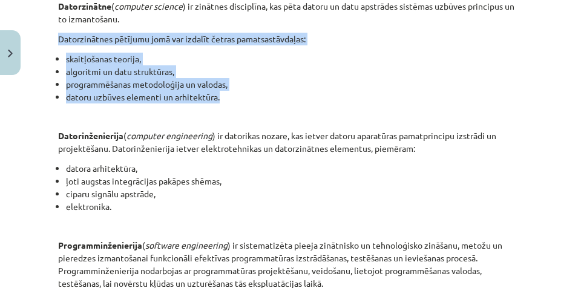
scroll to position [398, 0]
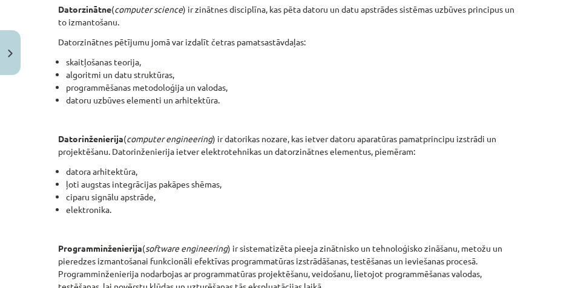
click at [53, 138] on div "6 XP Saņemsi Viegls 1491 pilda Apraksts Uzdevums Palīdzība INFORMĀCIJAS UN KOMU…" at bounding box center [290, 163] width 479 height 963
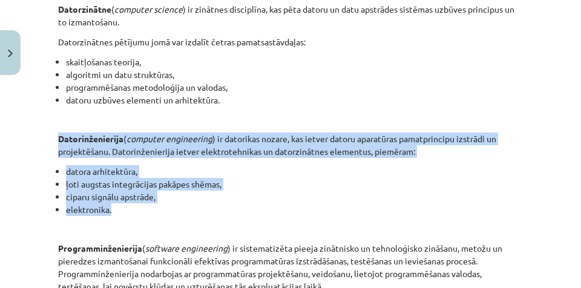
drag, startPoint x: 53, startPoint y: 138, endPoint x: 146, endPoint y: 211, distance: 118.1
click at [146, 211] on div "6 XP Saņemsi Viegls 1491 pilda Apraksts Uzdevums Palīdzība INFORMĀCIJAS UN KOMU…" at bounding box center [290, 163] width 479 height 963
copy div "Datorinženierija ( computer engineering ) ir datorikas nozare, kas ietver dator…"
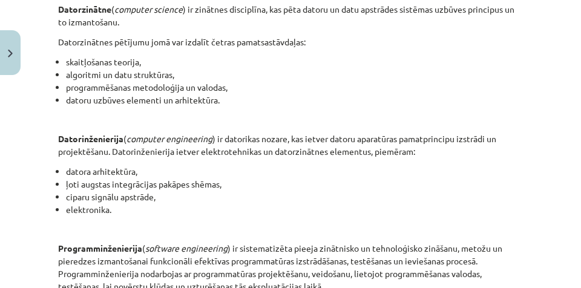
click at [141, 244] on strong "Programminženierija" at bounding box center [100, 248] width 84 height 11
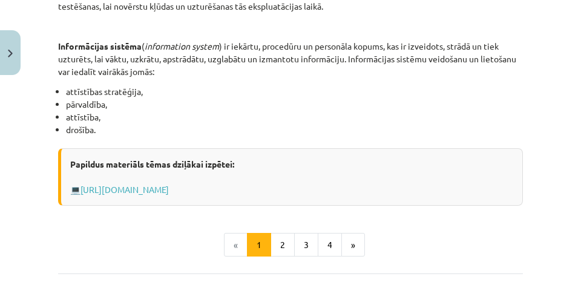
scroll to position [610, 0]
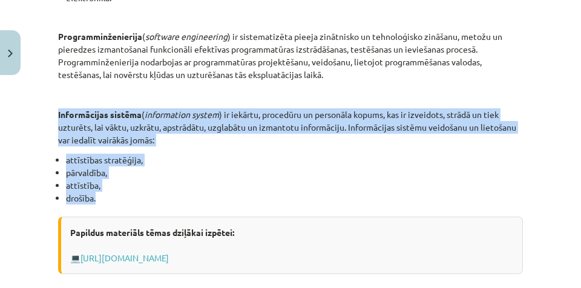
drag, startPoint x: 57, startPoint y: 113, endPoint x: 125, endPoint y: 196, distance: 107.5
copy div "Informācijas sistēma ( information system ) ir iekārtu, procedūru un personāla …"
click at [474, 181] on li "attīstība," at bounding box center [294, 185] width 457 height 13
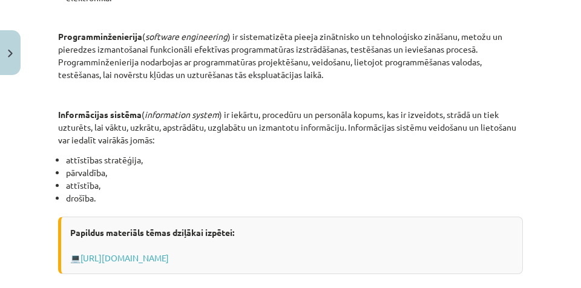
scroll to position [761, 0]
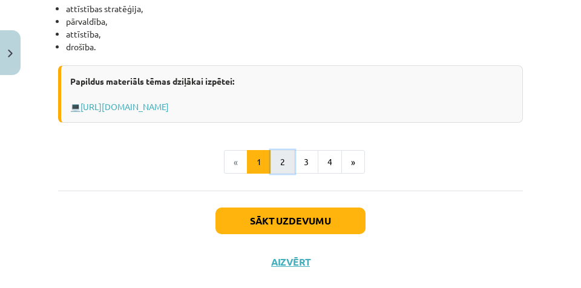
click at [283, 160] on button "2" at bounding box center [282, 162] width 24 height 24
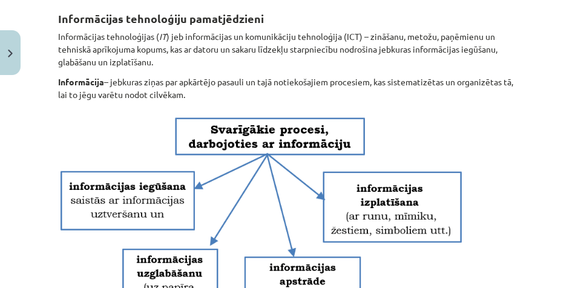
scroll to position [217, 0]
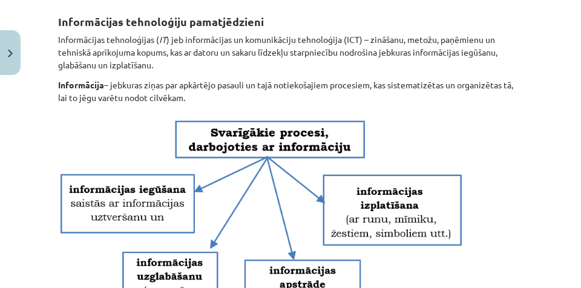
drag, startPoint x: 50, startPoint y: 24, endPoint x: 186, endPoint y: 97, distance: 154.0
click at [186, 97] on div "Mācību tēma: Datorikas - 10. klases 1. ieskaites mācību materiāls #2 1. tēma – …" at bounding box center [290, 144] width 581 height 288
copy div "Informācijas tehnoloģiju pamatjēdzieni Informācijas tehnoloģijas ( IT ) jeb inf…"
click at [394, 128] on img at bounding box center [262, 225] width 408 height 229
click at [367, 99] on p "Informācija – jebkuras ziņas par apkārtējo pasauli un tajā notiekošajiem proces…" at bounding box center [290, 91] width 465 height 25
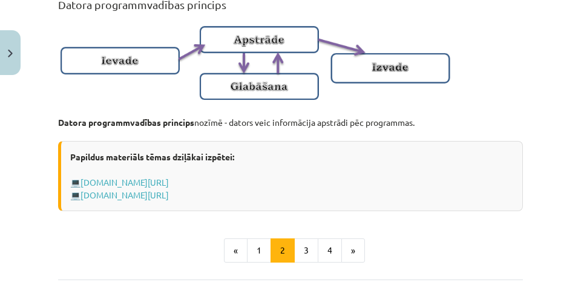
scroll to position [882, 0]
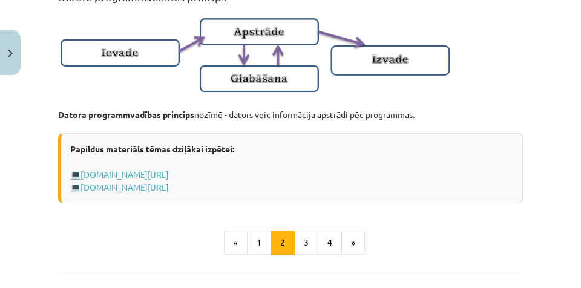
drag, startPoint x: 408, startPoint y: 137, endPoint x: 204, endPoint y: 145, distance: 203.4
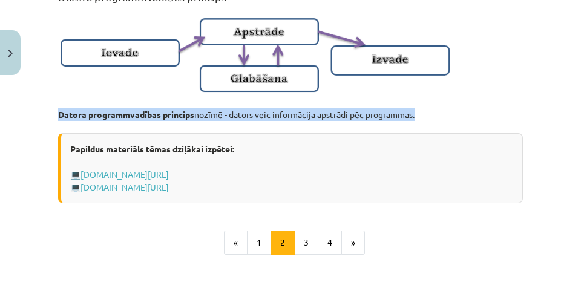
drag, startPoint x: 56, startPoint y: 127, endPoint x: 402, endPoint y: 120, distance: 346.7
copy p "Datora programmvadības princips nozīmē - dators veic informācija apstrādi pēc p…"
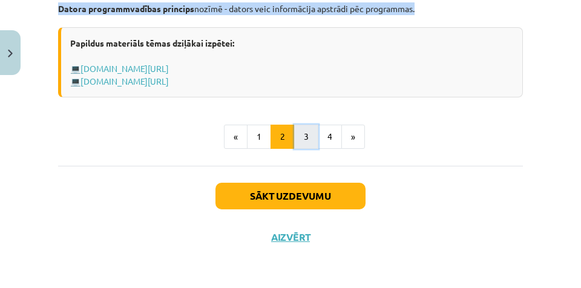
click at [305, 149] on button "3" at bounding box center [306, 137] width 24 height 24
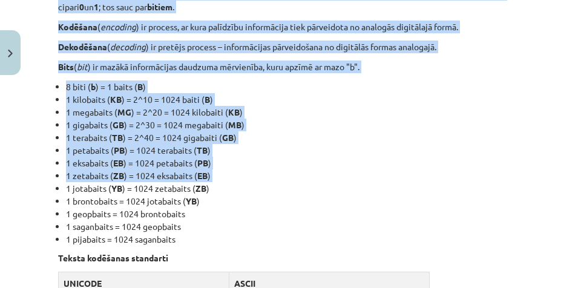
scroll to position [368, 0]
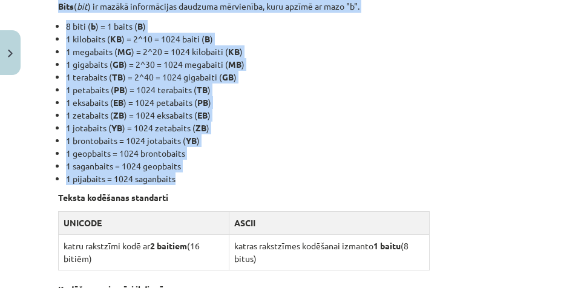
drag, startPoint x: 55, startPoint y: 83, endPoint x: 224, endPoint y: 164, distance: 187.8
click at [224, 164] on div "6 XP Saņemsi Viegls 1491 pilda Apraksts Uzdevums Palīdzība Informācijas kodēšan…" at bounding box center [290, 285] width 479 height 1144
copy div "Loremipsumdo sitametc, adipiscingel seddoeiu temporincid Utla ( etdo ) - magnaa…"
click at [497, 109] on li "1 zetabaits ( ZB ) = 1024 eksabaits ( EB )" at bounding box center [294, 115] width 457 height 13
click at [332, 147] on li "1 geopbaits = 1024 brontobaits" at bounding box center [294, 153] width 457 height 13
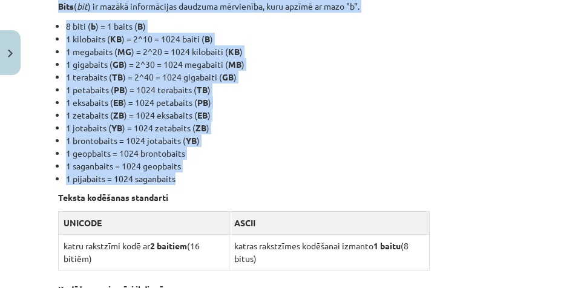
click at [313, 96] on li "1 eksabaits ( EB ) = 1024 petabaits ( PB )" at bounding box center [294, 102] width 457 height 13
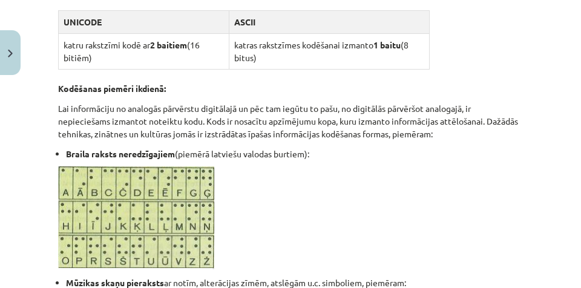
scroll to position [524, 0]
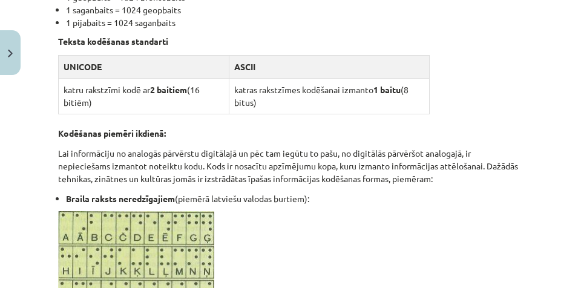
drag, startPoint x: 60, startPoint y: 30, endPoint x: 264, endPoint y: 93, distance: 213.5
click at [264, 93] on div "Informācijas kodēšana, informācijas daudzuma mērvienības Dati ( data ) - formal…" at bounding box center [290, 117] width 465 height 848
copy div "Teksta kodēšanas standarti UNICODE ASCII katru rakstzīmi kodē ar 2 baitiem (16 …"
click at [264, 253] on p at bounding box center [290, 262] width 465 height 103
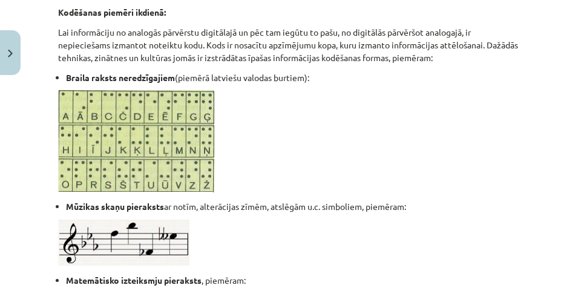
scroll to position [584, 0]
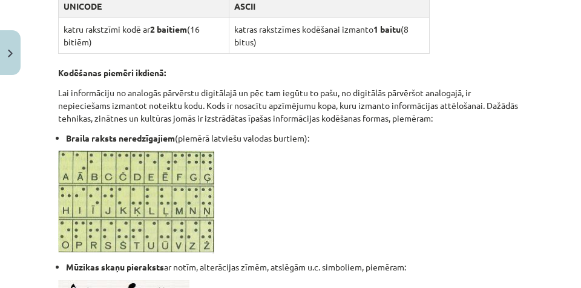
click at [532, 67] on div "Mācību tēma: Datorikas - 10. klases 1. ieskaites mācību materiāls #2 1. tēma – …" at bounding box center [290, 144] width 581 height 288
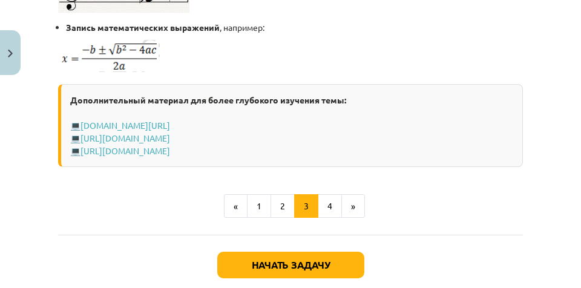
scroll to position [901, 0]
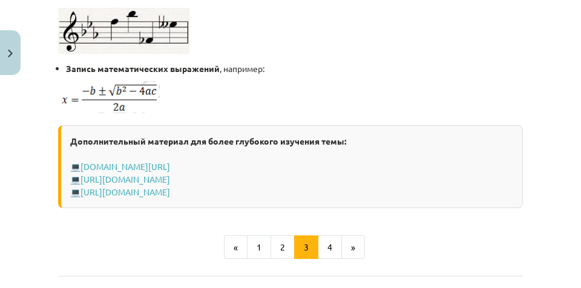
click at [198, 103] on p at bounding box center [290, 97] width 465 height 32
click at [150, 185] on font "[URL][DOMAIN_NAME]" at bounding box center [125, 179] width 90 height 11
click at [128, 197] on font "[URL][DOMAIN_NAME]" at bounding box center [125, 191] width 90 height 11
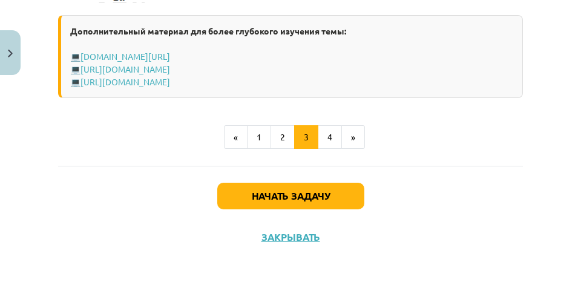
scroll to position [1022, 0]
click at [327, 133] on font "4" at bounding box center [329, 136] width 5 height 11
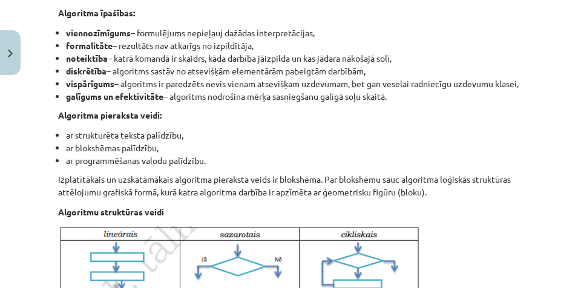
scroll to position [312, 0]
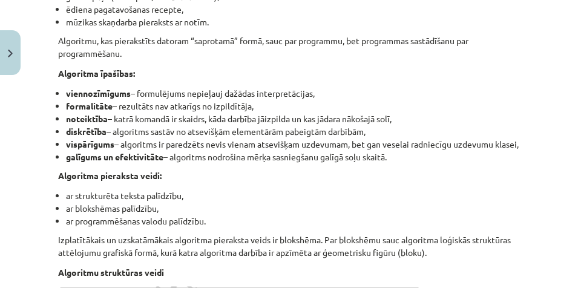
drag, startPoint x: 51, startPoint y: 74, endPoint x: 409, endPoint y: 169, distance: 369.9
click at [409, 169] on div "6 XP Saņemsi Viegls 1491 pilda Apraksts Uzdevums Palīdzība Algoritms Algoritms …" at bounding box center [290, 179] width 479 height 822
copy div "Algoritma īpašības: viennozīmīgums – formulējums nepieļauj dažādas interpretāci…"
click at [244, 202] on li "ar strukturēta teksta palīdzību," at bounding box center [294, 195] width 457 height 13
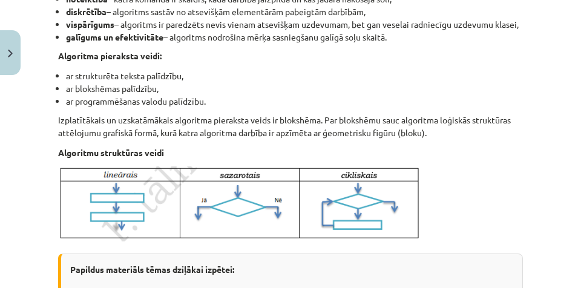
scroll to position [403, 0]
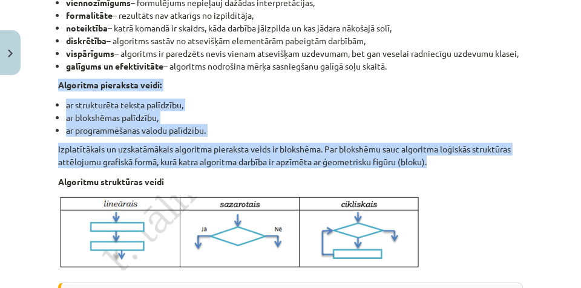
drag, startPoint x: 47, startPoint y: 91, endPoint x: 440, endPoint y: 172, distance: 401.5
click at [440, 172] on div "Mācību tēma: Datorikas - 10. klases 1. ieskaites mācību materiāls #2 1. tēma – …" at bounding box center [290, 144] width 581 height 288
copy div "Algoritma pieraksta veidi: ar strukturēta teksta palīdzību, ar blokshēmas palīd…"
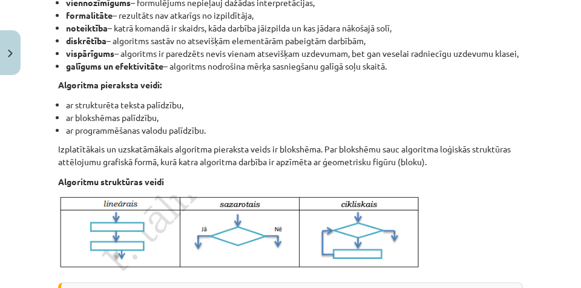
click at [506, 50] on li "vispārīgums – algoritms ir paredzēts nevis vienam atsevišķam uzdevumam, bet gan…" at bounding box center [294, 53] width 457 height 13
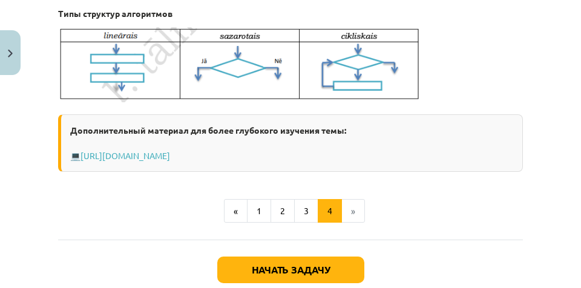
scroll to position [629, 0]
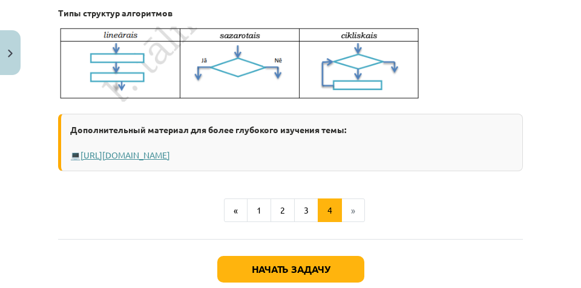
click at [116, 160] on font "[URL][DOMAIN_NAME]" at bounding box center [125, 154] width 90 height 11
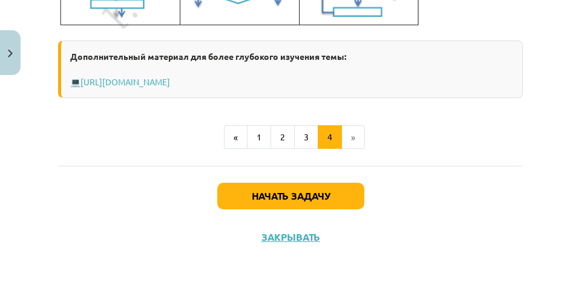
scroll to position [714, 0]
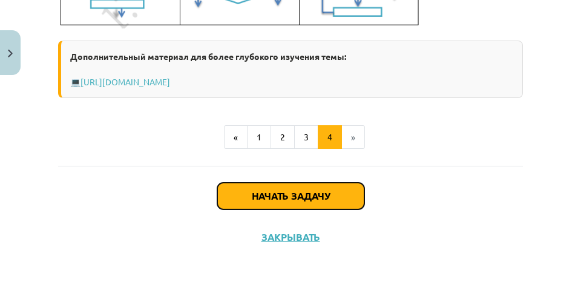
click at [324, 201] on font "Начать задачу" at bounding box center [291, 195] width 78 height 13
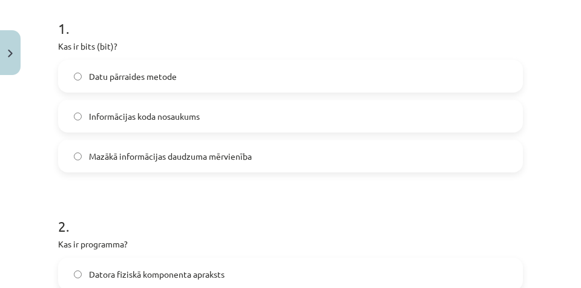
scroll to position [223, 0]
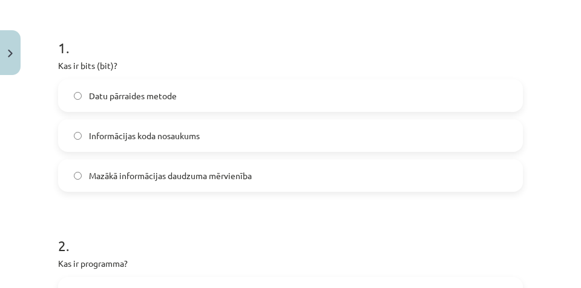
click at [124, 171] on span "Mazākā informācijas daudzuma mērvienība" at bounding box center [170, 175] width 163 height 13
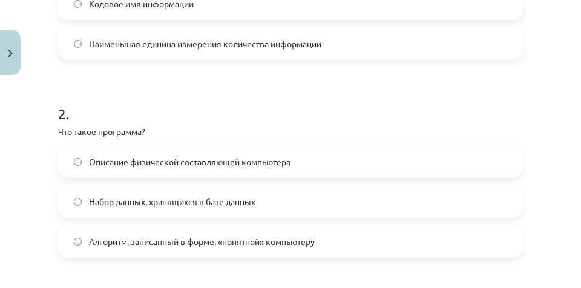
scroll to position [393, 0]
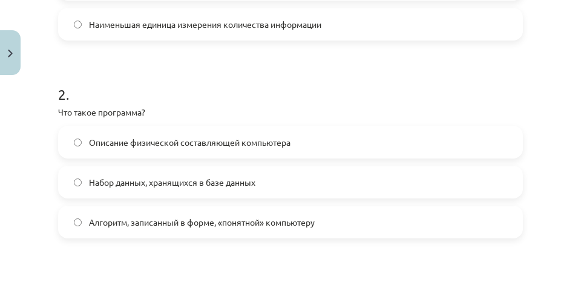
click at [350, 185] on label "Набор данных, хранящихся в базе данных" at bounding box center [290, 182] width 462 height 30
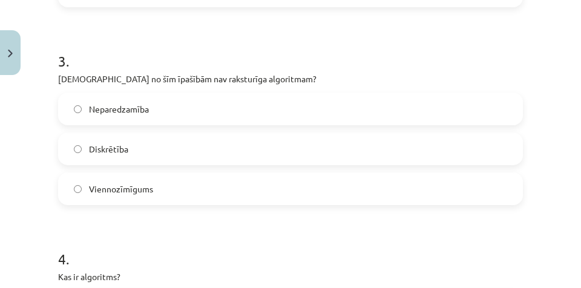
scroll to position [586, 0]
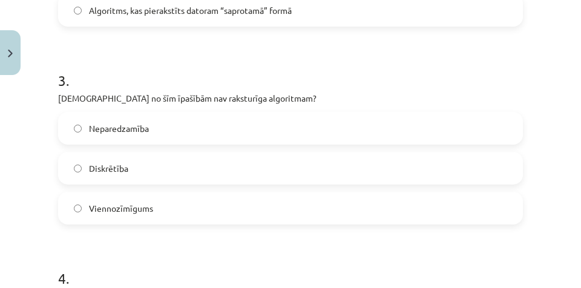
click at [200, 127] on label "Neparedzamība" at bounding box center [290, 128] width 462 height 30
click at [194, 235] on form "1 . Kas ir bits (bit)? Datu pārraides metode Informācijas koda nosaukums Mazākā…" at bounding box center [290, 276] width 465 height 1243
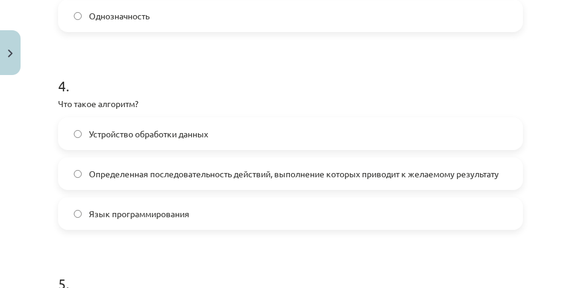
scroll to position [817, 0]
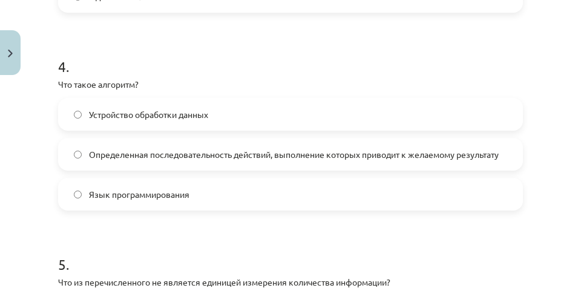
click at [281, 150] on font "Определенная последовательность действий, выполнение которых приводит к желаемо…" at bounding box center [294, 154] width 410 height 11
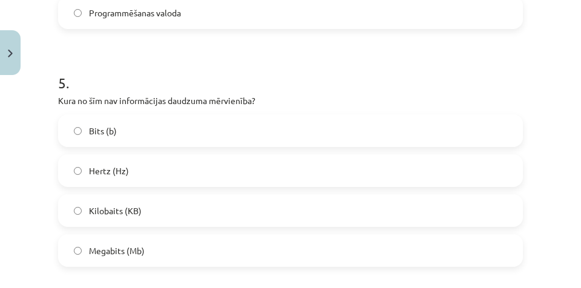
scroll to position [1009, 0]
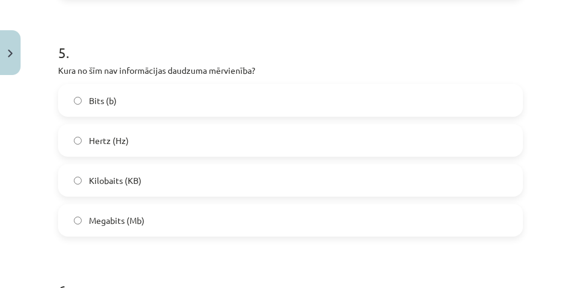
click at [108, 143] on span "Hertz (Hz)" at bounding box center [109, 140] width 40 height 13
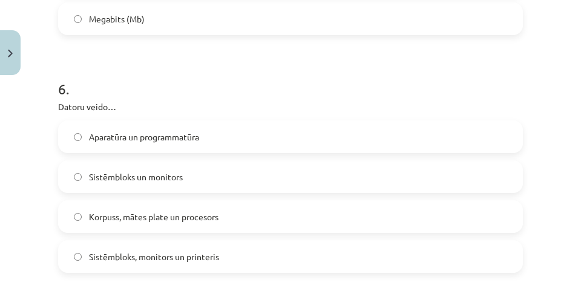
scroll to position [1221, 0]
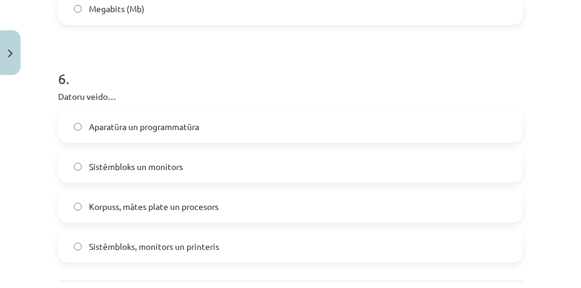
click at [249, 125] on label "Aparatūra un programmatūra" at bounding box center [290, 126] width 462 height 30
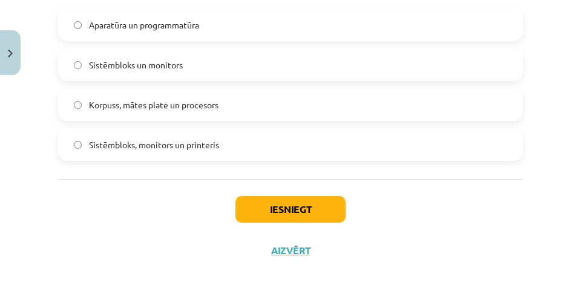
scroll to position [1335, 0]
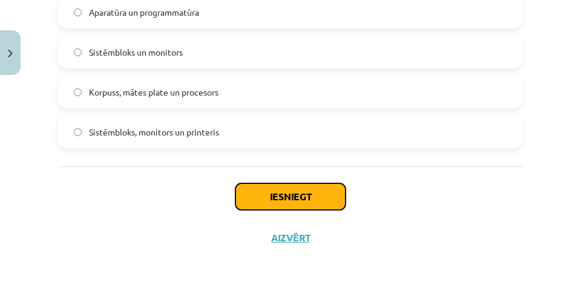
click at [304, 195] on button "Iesniegt" at bounding box center [290, 196] width 110 height 27
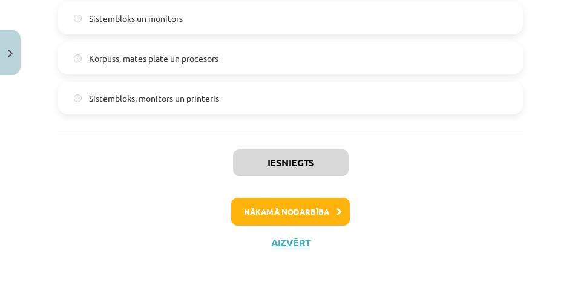
scroll to position [1374, 0]
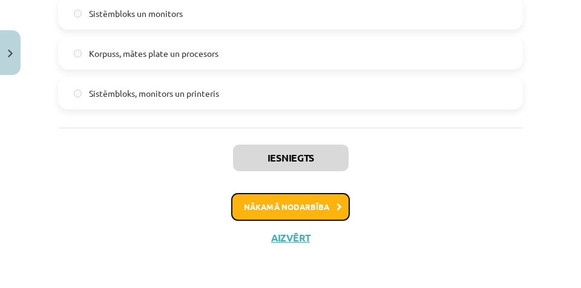
click at [320, 204] on button "Nākamā nodarbība" at bounding box center [290, 207] width 119 height 28
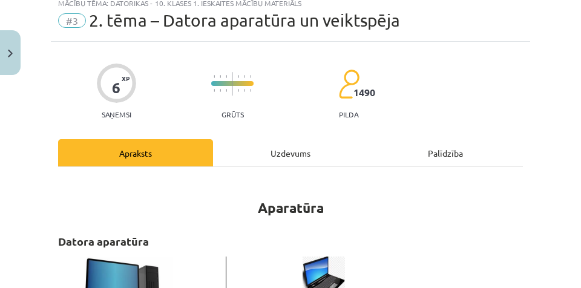
scroll to position [0, 0]
